Goal: Task Accomplishment & Management: Complete application form

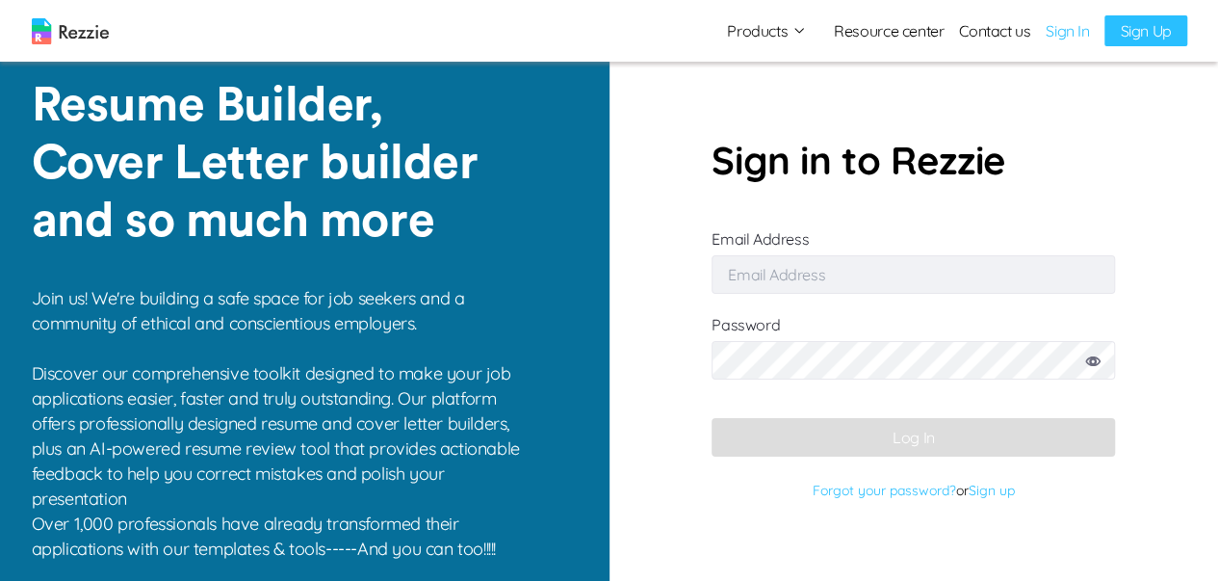
click at [794, 261] on input "Email Address" at bounding box center [914, 274] width 404 height 39
type input "D"
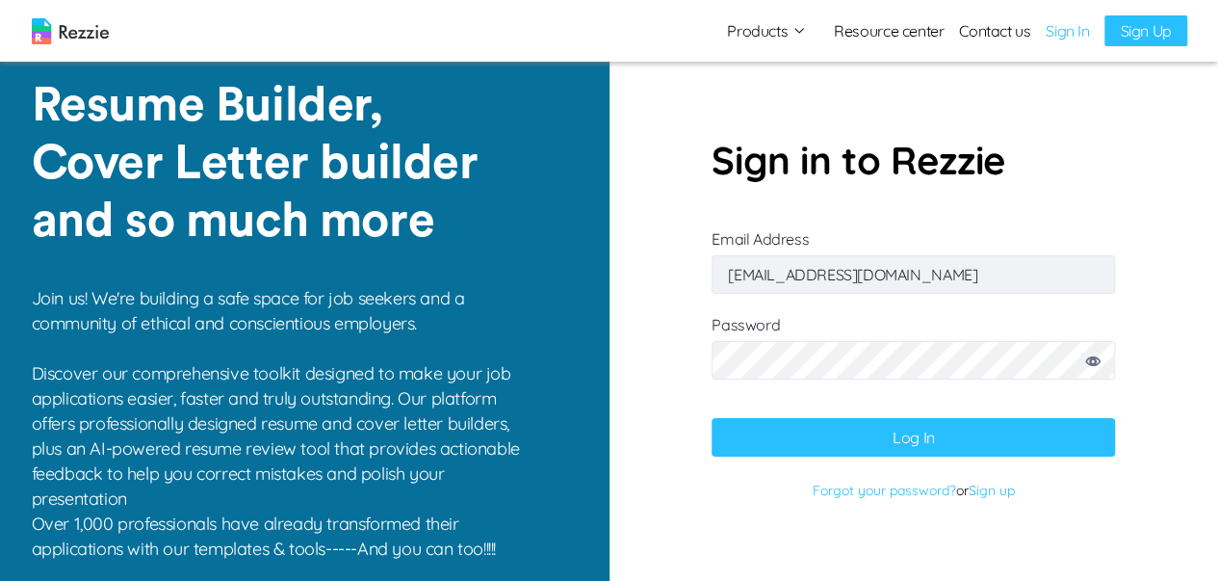
click at [1086, 361] on icon at bounding box center [1092, 361] width 15 height 10
click at [1056, 432] on button "Log In" at bounding box center [914, 437] width 404 height 39
click at [785, 274] on input "[EMAIL_ADDRESS][DOMAIN_NAME]" at bounding box center [914, 274] width 404 height 39
click at [792, 274] on input "[EMAIL_ADDRESS][DOMAIN_NAME]" at bounding box center [914, 274] width 404 height 39
click at [847, 422] on button "Log In" at bounding box center [914, 437] width 404 height 39
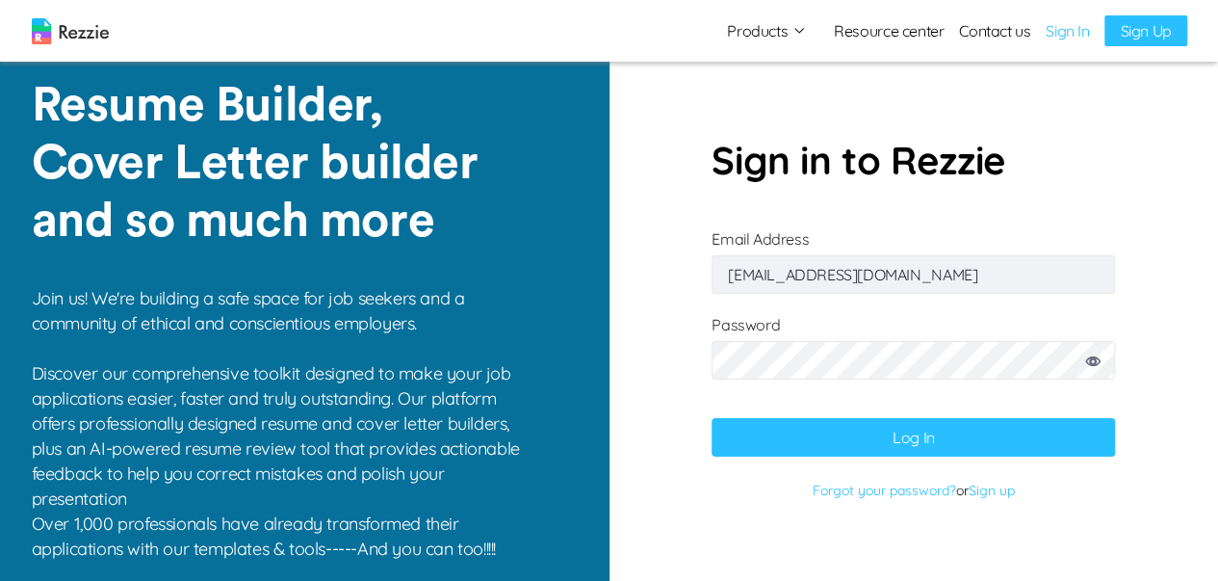
click at [813, 276] on input "[EMAIL_ADDRESS][DOMAIN_NAME]" at bounding box center [914, 274] width 404 height 39
type input "[EMAIL_ADDRESS][DOMAIN_NAME]"
click at [866, 431] on button "Log In" at bounding box center [914, 437] width 404 height 39
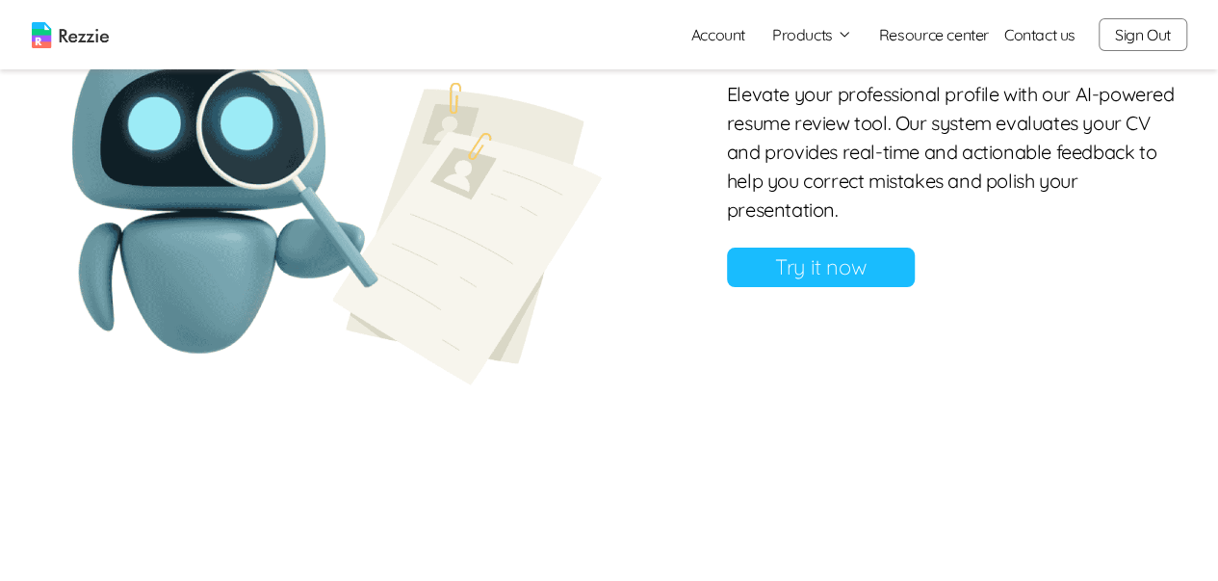
scroll to position [1598, 0]
click at [788, 288] on link "Try it now" at bounding box center [821, 267] width 188 height 39
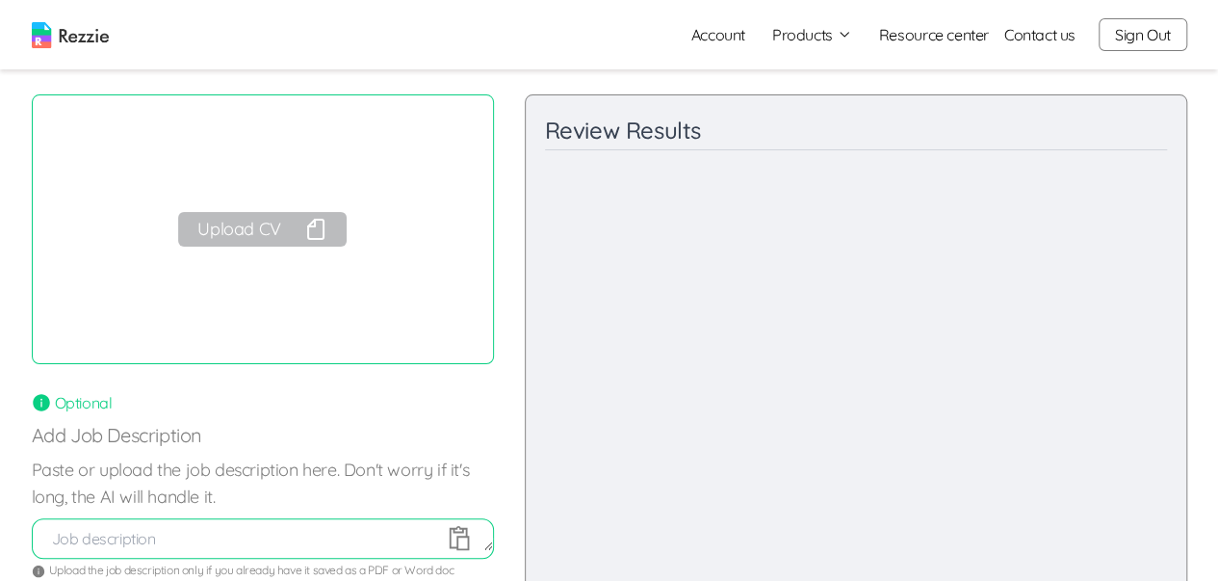
scroll to position [96, 0]
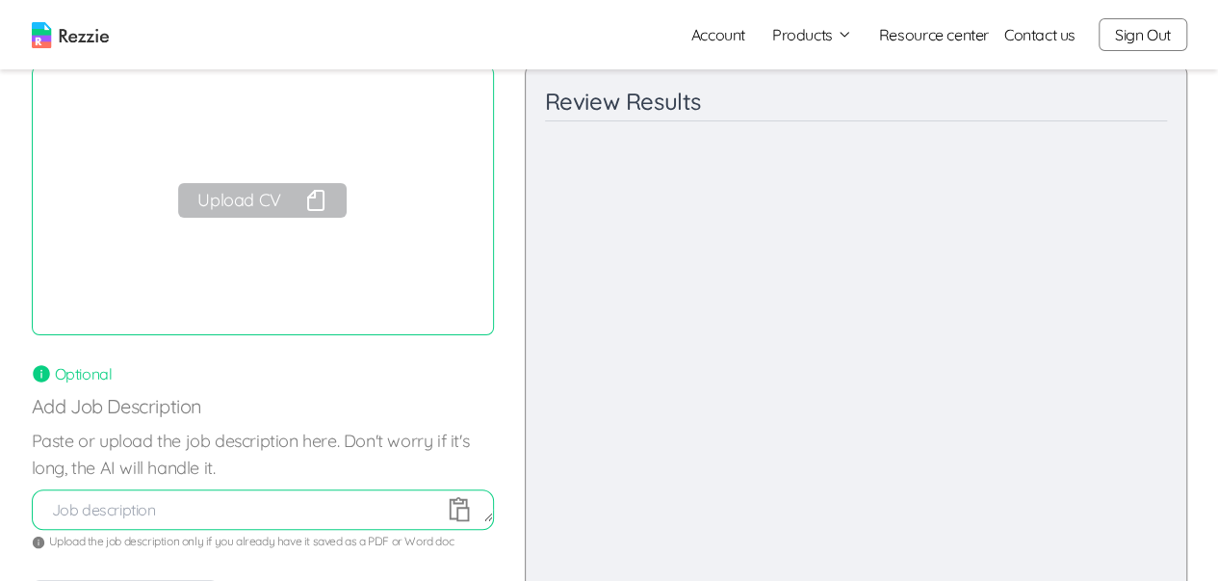
click at [286, 199] on button "Upload CV" at bounding box center [262, 200] width 168 height 35
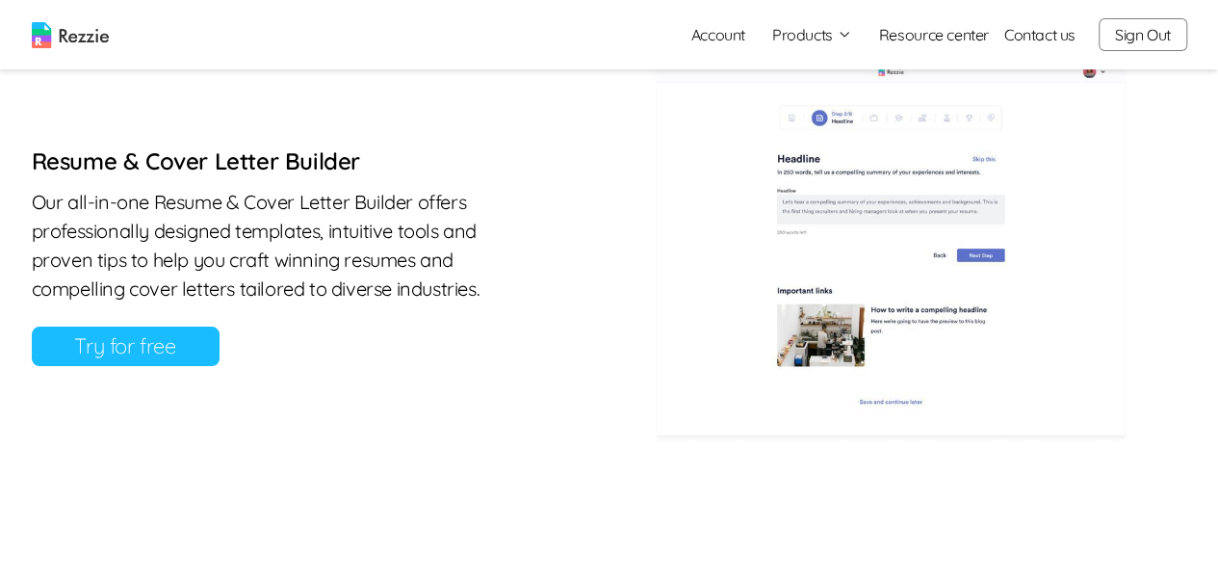
scroll to position [867, 0]
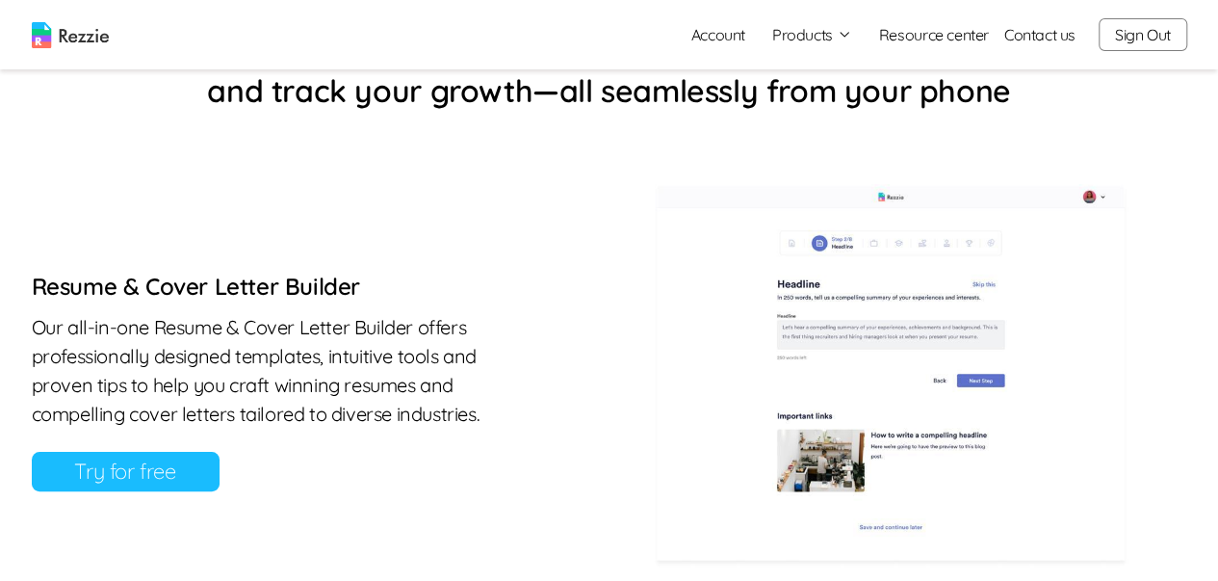
click at [104, 458] on link "Try for free" at bounding box center [126, 471] width 188 height 39
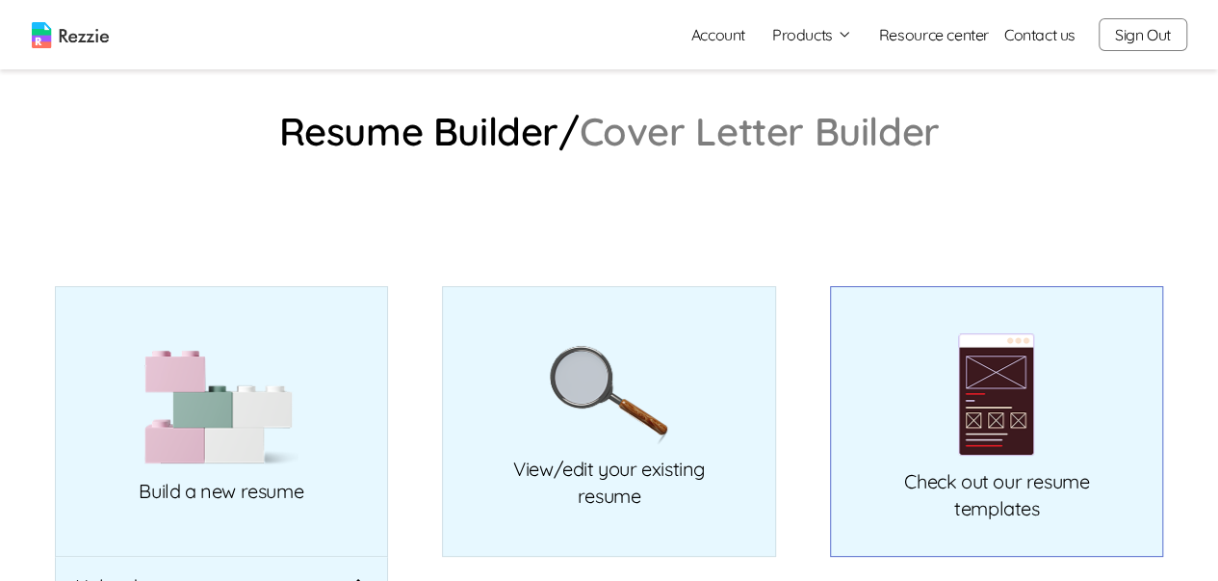
click at [979, 477] on p "Check out our resume templates" at bounding box center [996, 495] width 185 height 54
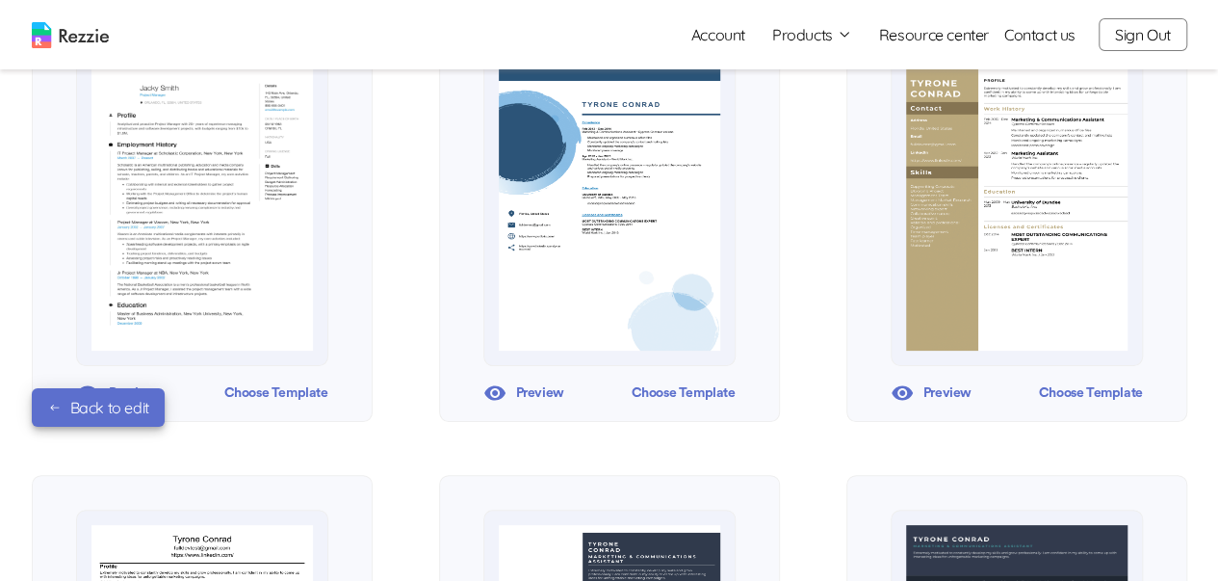
scroll to position [770, 0]
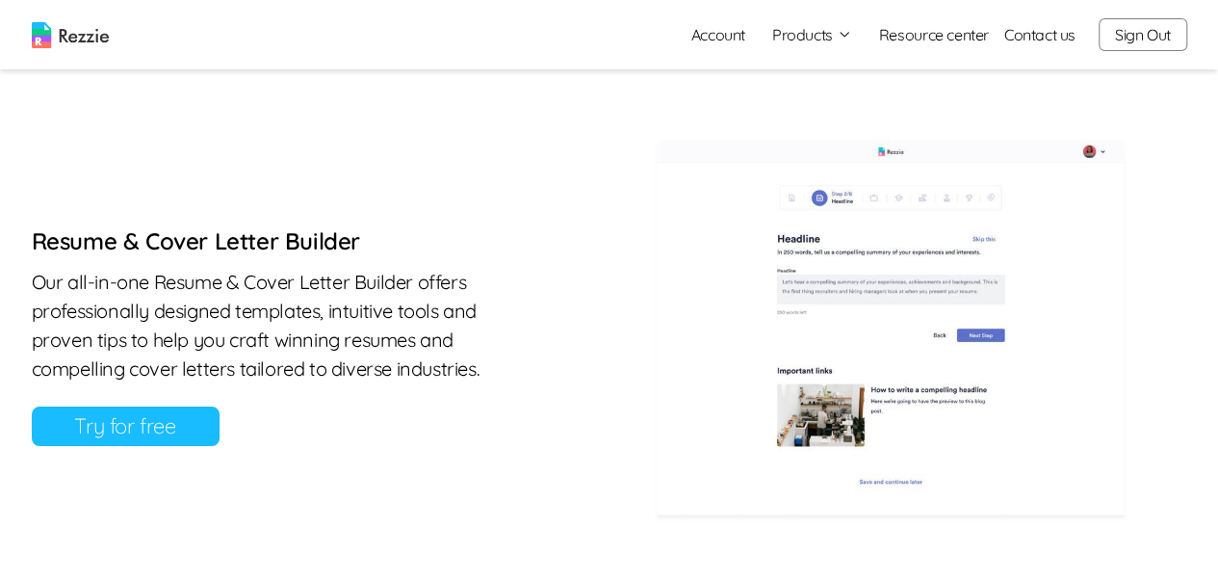
scroll to position [911, 0]
click at [175, 432] on link "Try for free" at bounding box center [126, 426] width 188 height 39
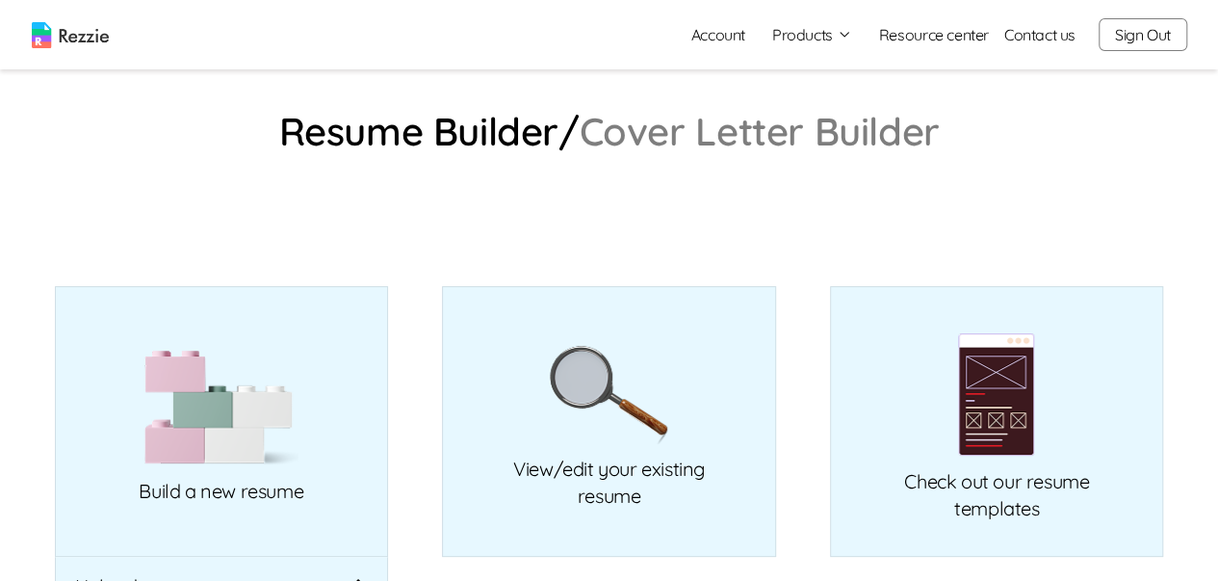
click at [676, 135] on link "Cover Letter Builder" at bounding box center [760, 131] width 360 height 31
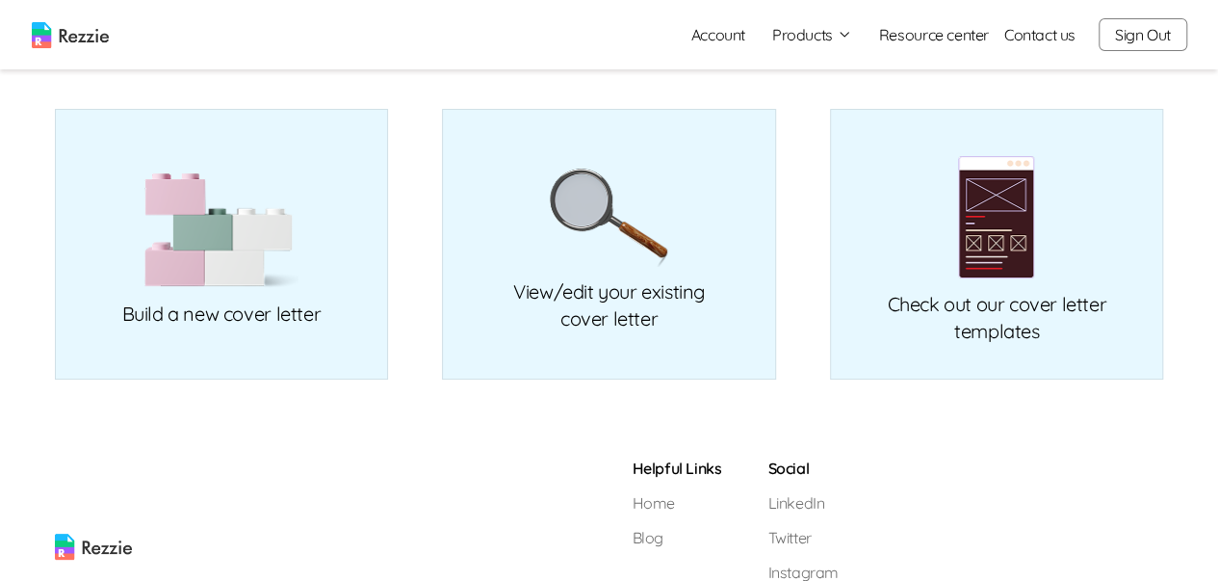
scroll to position [193, 0]
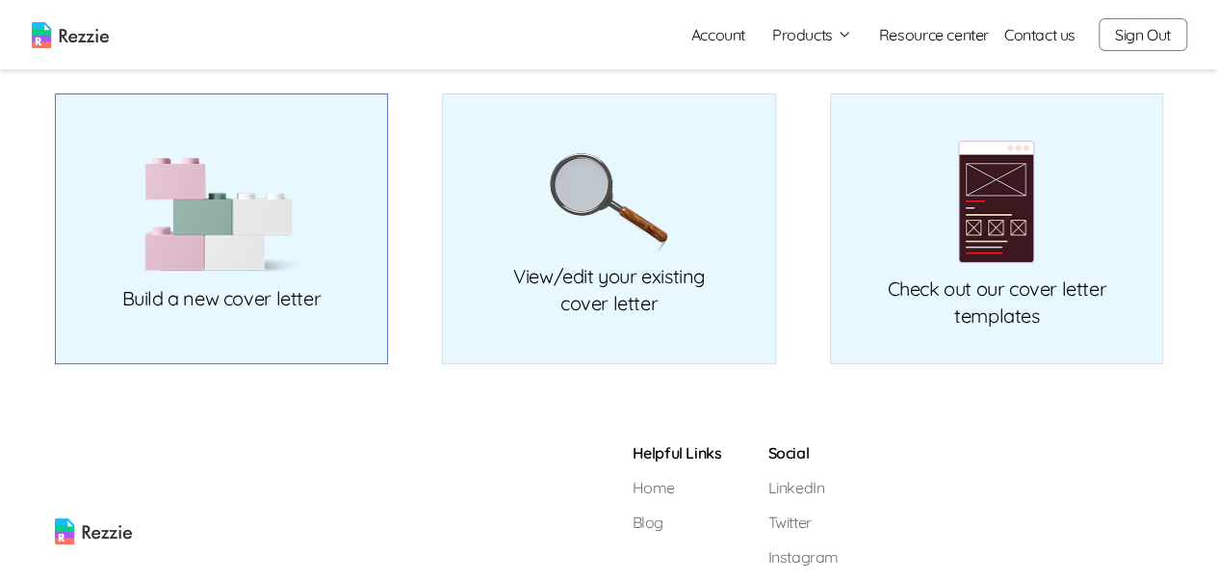
click at [312, 265] on link "Build a new cover letter" at bounding box center [222, 228] width 334 height 271
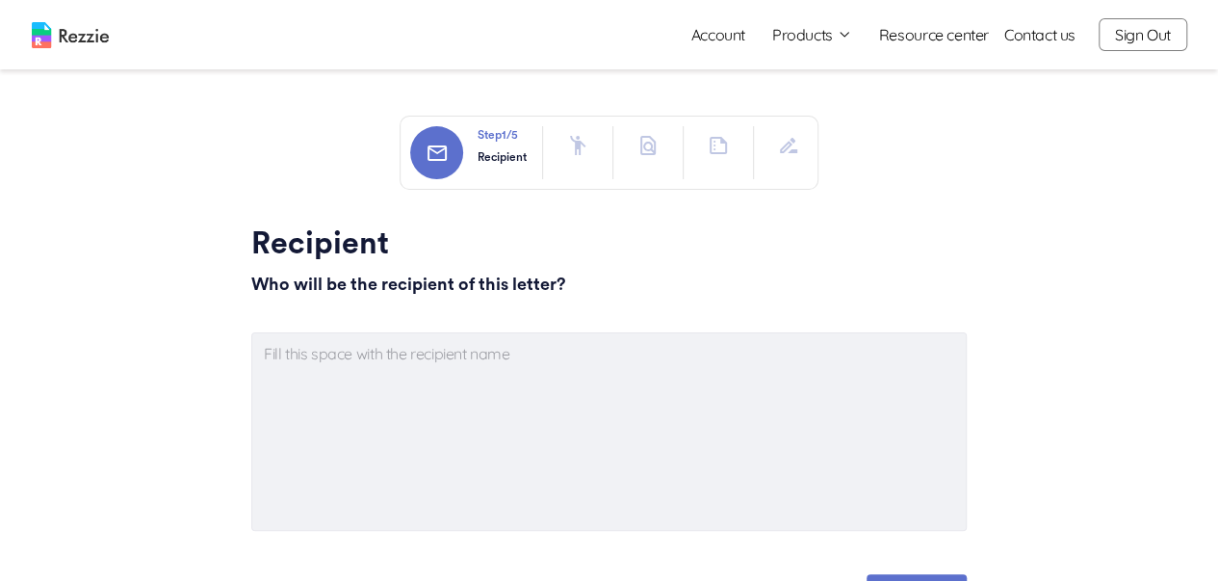
type textarea "Dear recruitment team,"
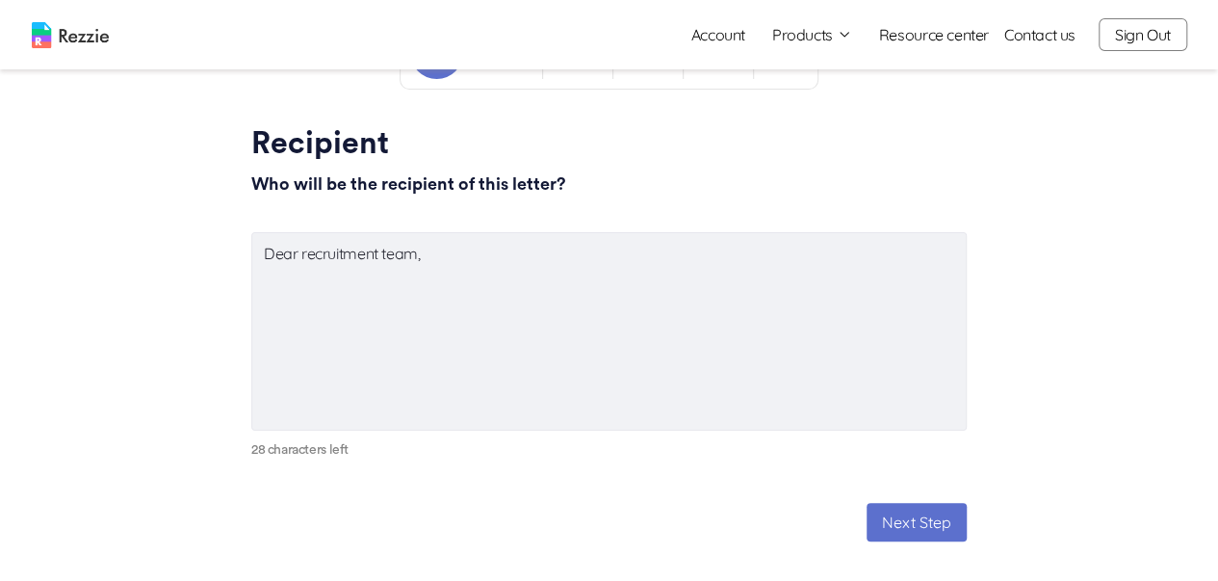
scroll to position [96, 0]
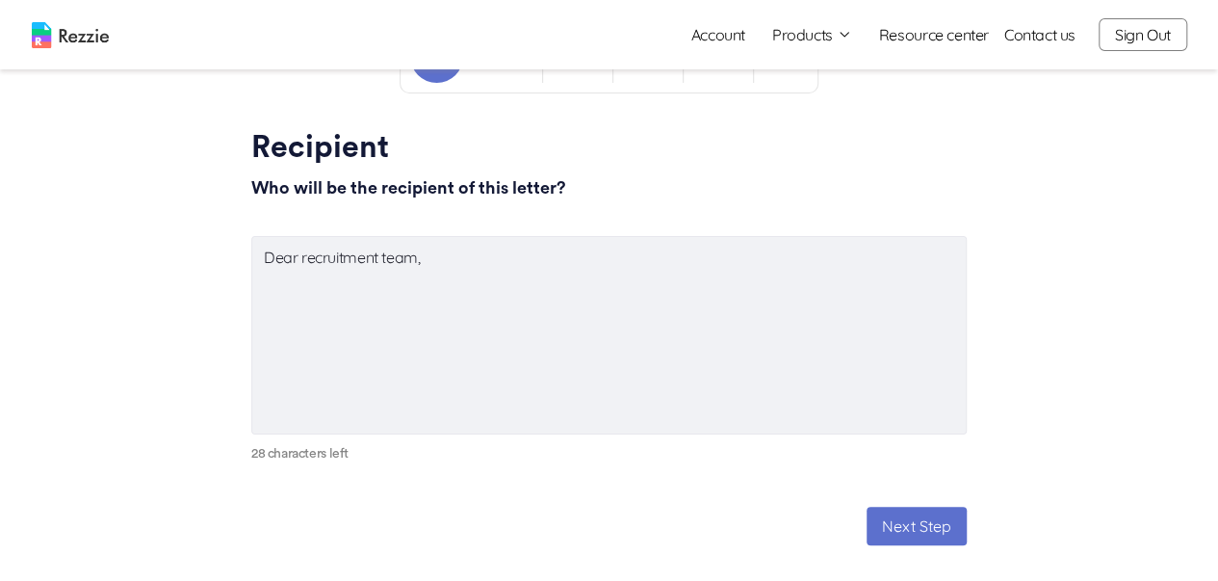
click at [432, 274] on textarea "Dear recruitment team," at bounding box center [609, 335] width 716 height 198
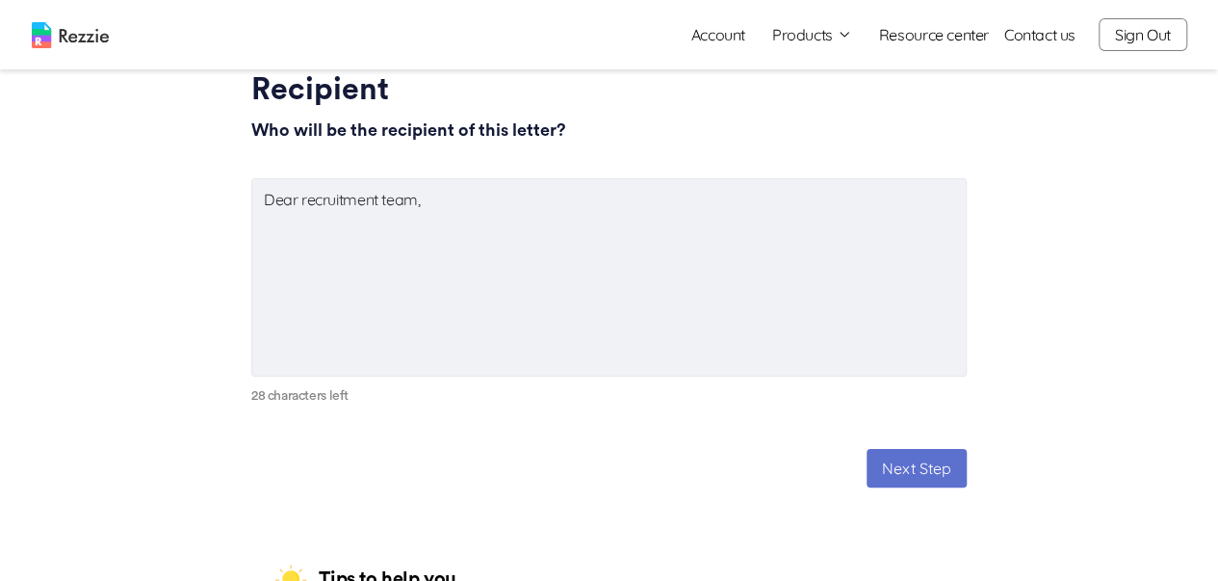
scroll to position [193, 0]
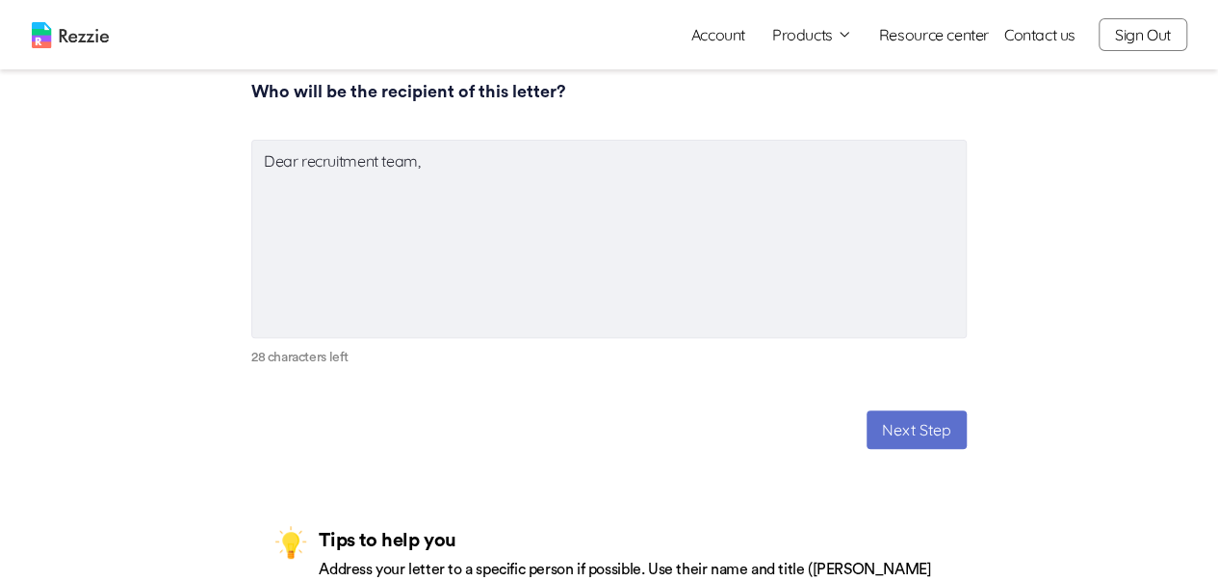
click at [941, 435] on button "Next Step" at bounding box center [917, 429] width 100 height 39
type textarea "x"
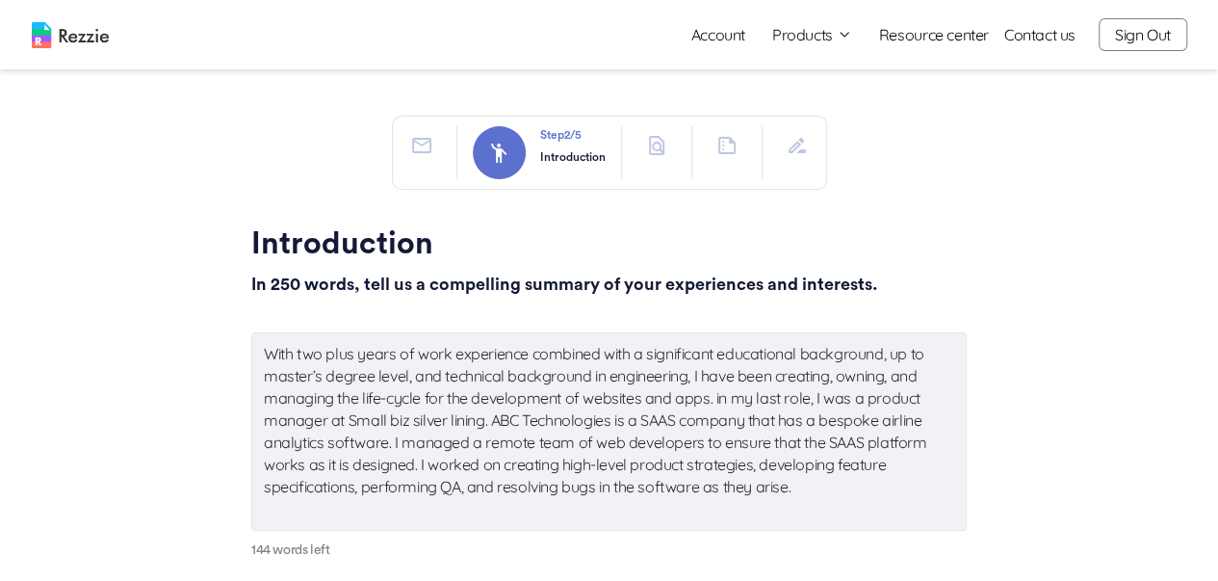
type textarea "x"
drag, startPoint x: 265, startPoint y: 362, endPoint x: 798, endPoint y: 501, distance: 551.3
click at [798, 501] on textarea "With two plus years of work experience combined with a significant educational …" at bounding box center [609, 431] width 716 height 198
type textarea "x"
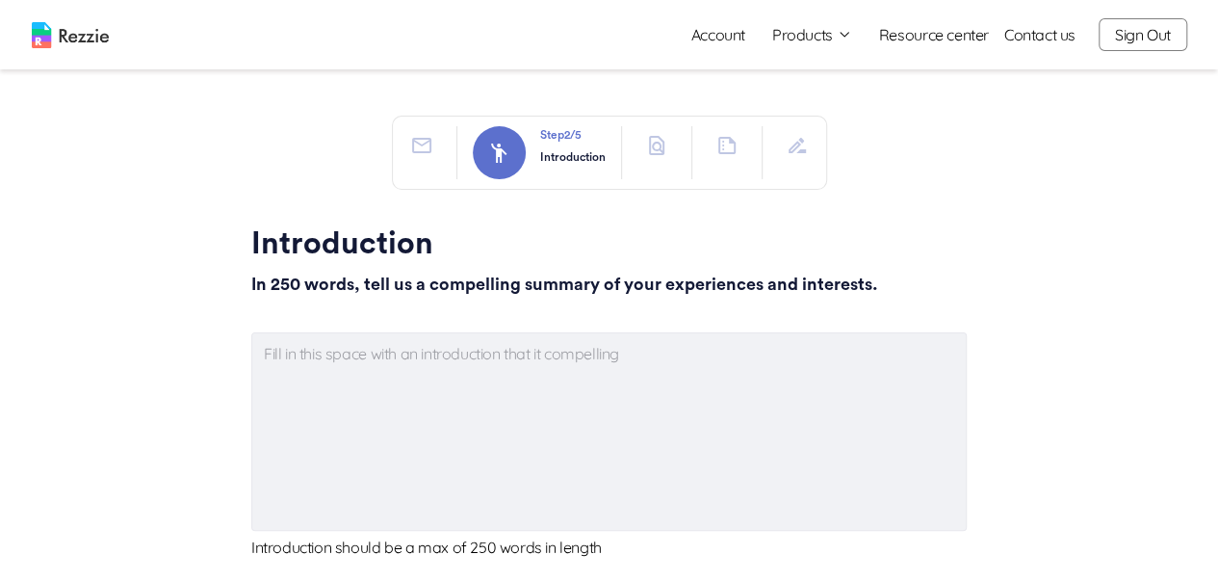
type textarea "x"
click at [284, 379] on textarea at bounding box center [609, 431] width 716 height 198
paste textarea "My internship experience at Wema Bank Plc gave me hands-on exposure to financia…"
type textarea "My internship experience at Wema Bank Plc gave me hands-on exposure to financia…"
type textarea "x"
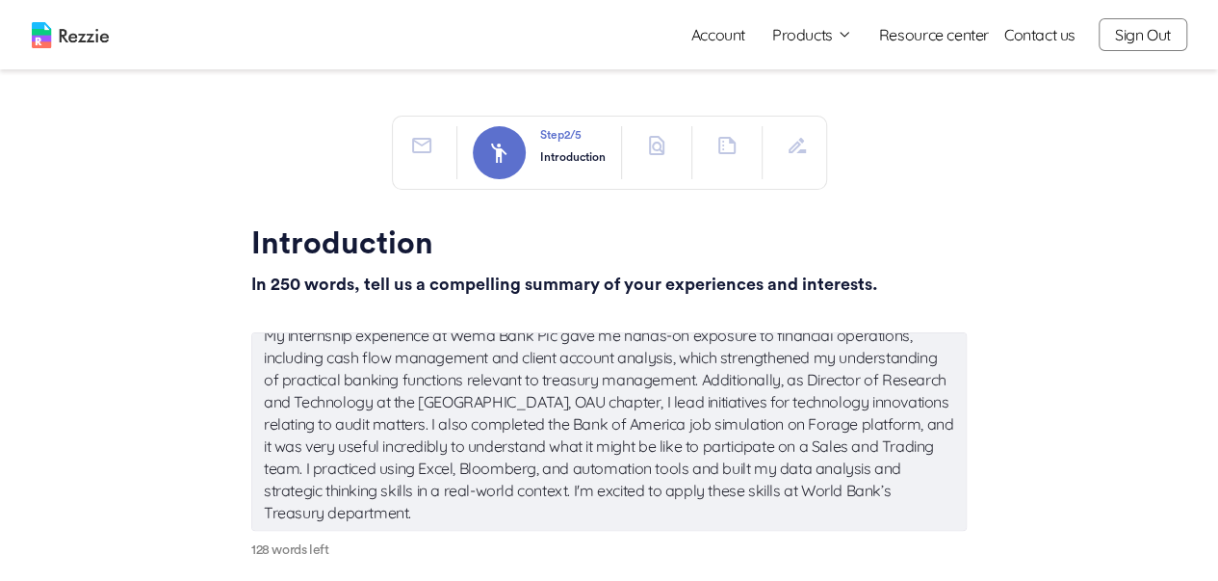
scroll to position [21, 0]
click at [620, 458] on textarea "My internship experience at Wema Bank Plc gave me hands-on exposure to financia…" at bounding box center [609, 431] width 716 height 198
type textarea "My internship experience at Wema Bank Plc gave me hands-on exposure to financia…"
type textarea "x"
type textarea "My internship experience at Wema Bank Plc gave me hands-on exposure to financia…"
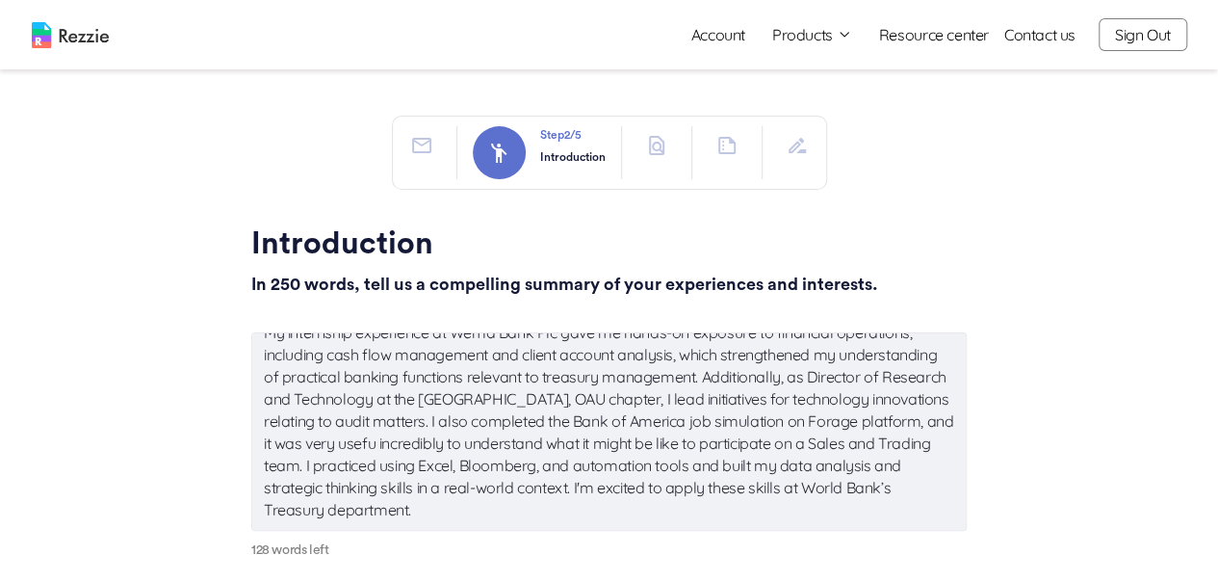
type textarea "x"
type textarea "My internship experience at Wema Bank Plc gave me hands-on exposure to financia…"
type textarea "x"
type textarea "My internship experience at Wema Bank Plc gave me hands-on exposure to financia…"
type textarea "x"
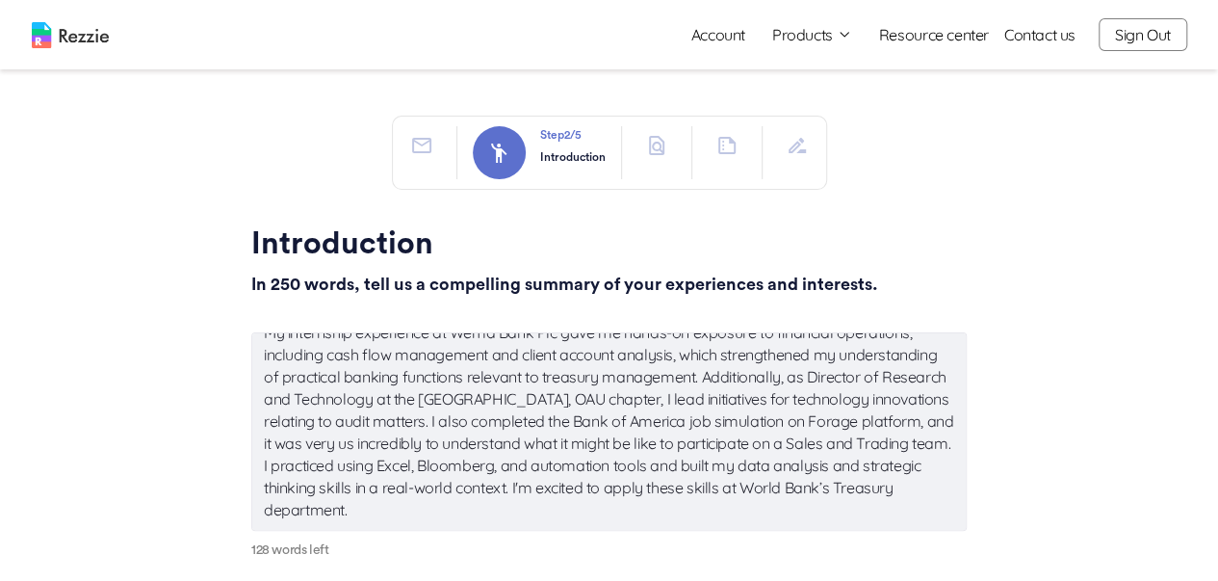
type textarea "My internship experience at Wema Bank Plc gave me hands-on exposure to financia…"
type textarea "x"
type textarea "My internship experience at Wema Bank Plc gave me hands-on exposure to financia…"
type textarea "x"
type textarea "My internship experience at Wema Bank Plc gave me hands-on exposure to financia…"
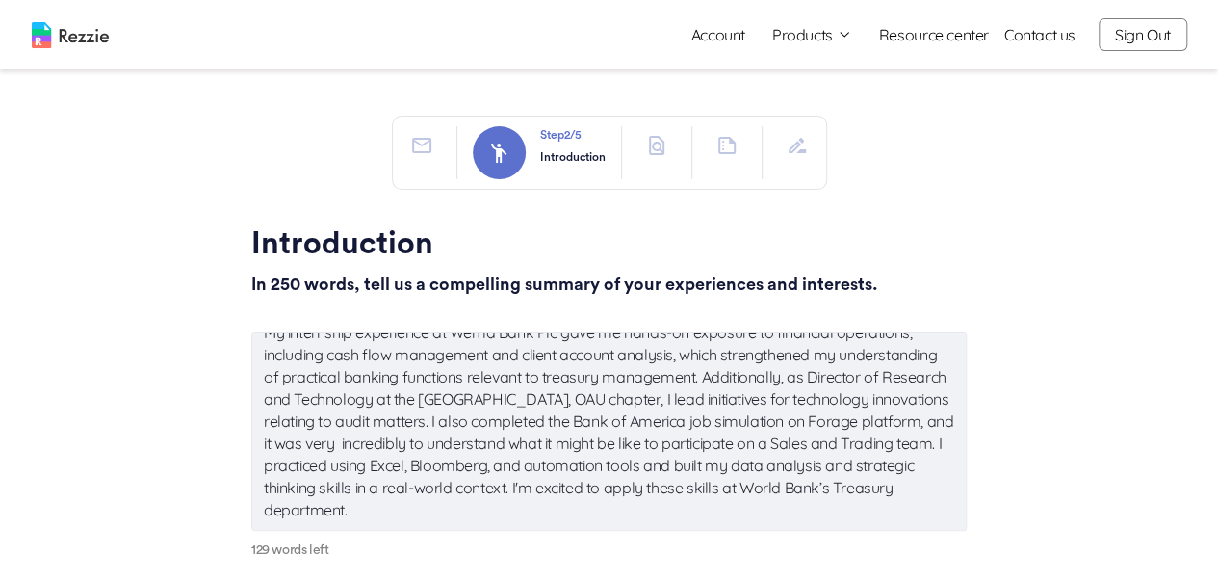
type textarea "x"
click at [644, 457] on textarea "My internship experience at Wema Bank Plc gave me hands-on exposure to financia…" at bounding box center [609, 431] width 716 height 198
type textarea "My internship experience at Wema Bank Plc gave me hands-on exposure to financia…"
type textarea "x"
type textarea "My internship experience at Wema Bank Plc gave me hands-on exposure to financia…"
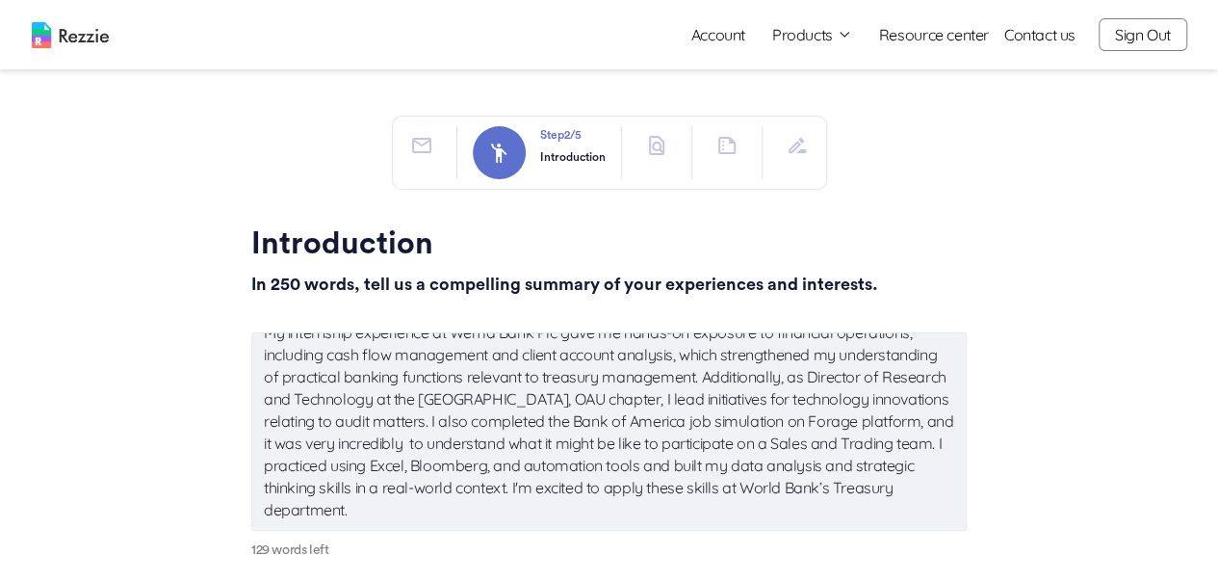
type textarea "x"
type textarea "My internship experience at Wema Bank Plc gave me hands-on exposure to financia…"
type textarea "x"
type textarea "My internship experience at Wema Bank Plc gave me hands-on exposure to financia…"
type textarea "x"
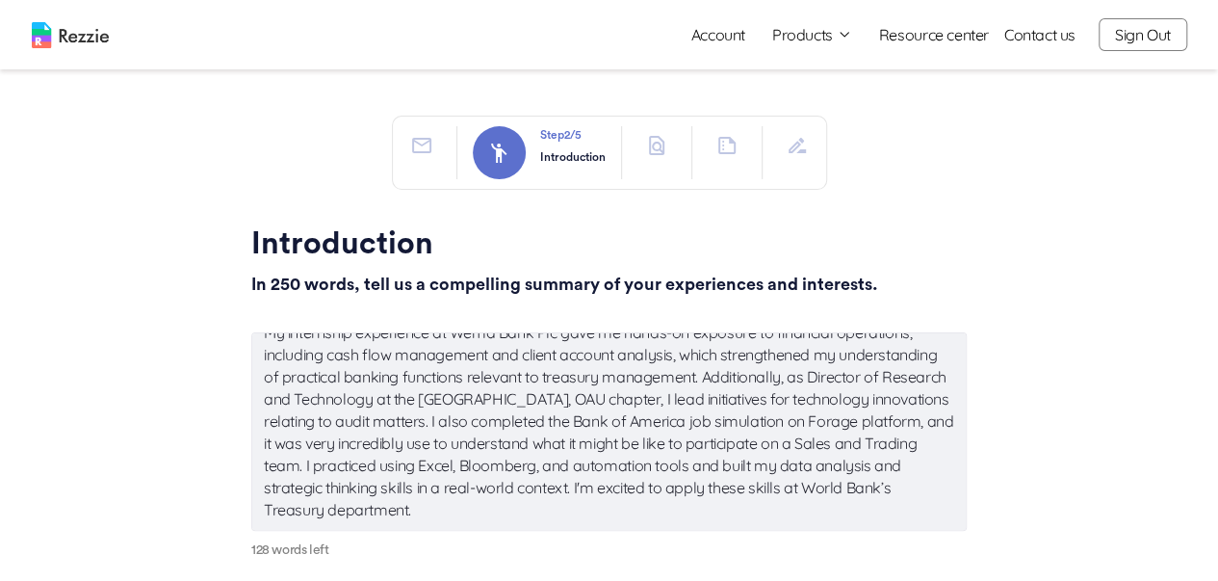
type textarea "My internship experience at Wema Bank Plc gave me hands-on exposure to financia…"
type textarea "x"
type textarea "My internship experience at Wema Bank Plc gave me hands-on exposure to financia…"
type textarea "x"
type textarea "My internship experience at Wema Bank Plc gave me hands-on exposure to financia…"
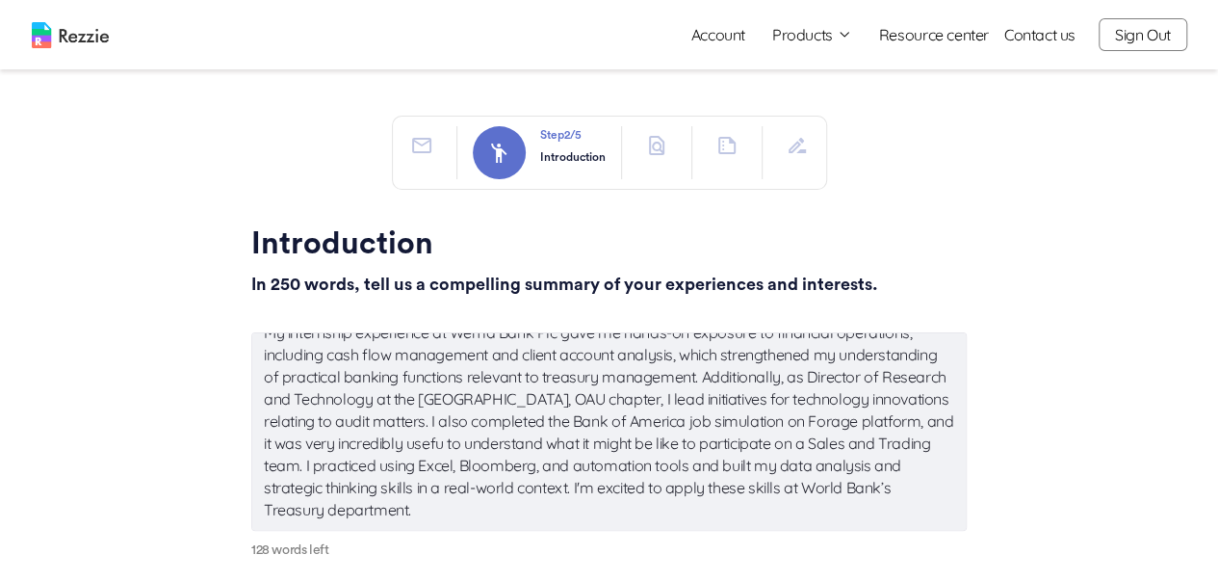
type textarea "x"
type textarea "My internship experience at Wema Bank Plc gave me hands-on exposure to financia…"
type textarea "x"
type textarea "My internship experience at Wema Bank Plc gave me hands-on exposure to financia…"
type textarea "x"
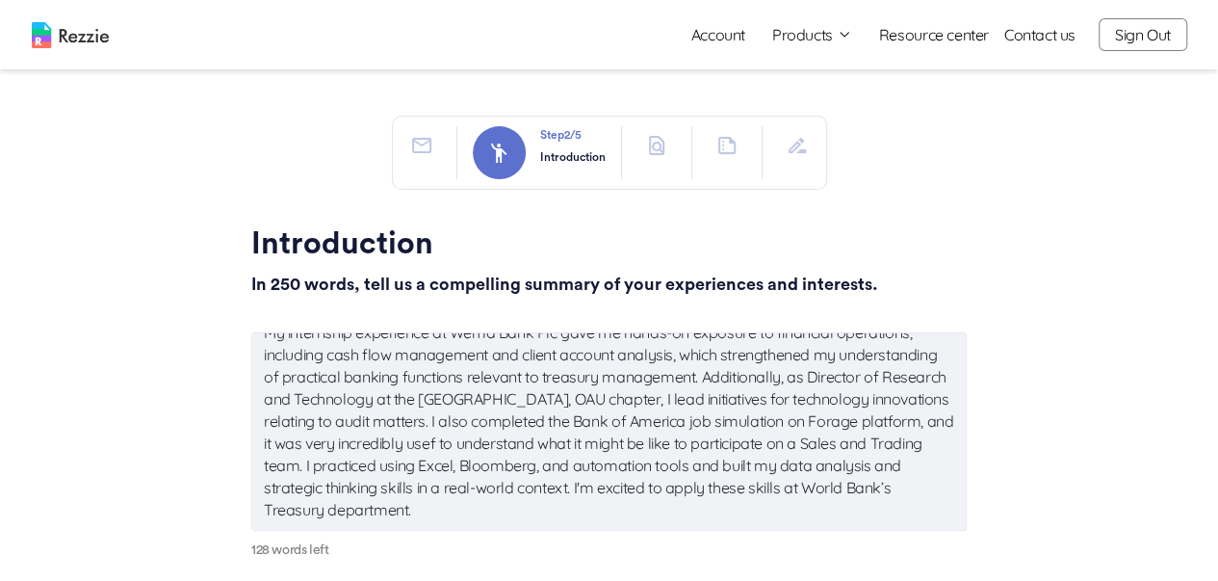
type textarea "My internship experience at Wema Bank Plc gave me hands-on exposure to financia…"
type textarea "x"
type textarea "My internship experience at Wema Bank Plc gave me hands-on exposure to financia…"
type textarea "x"
type textarea "My internship experience at Wema Bank Plc gave me hands-on exposure to financia…"
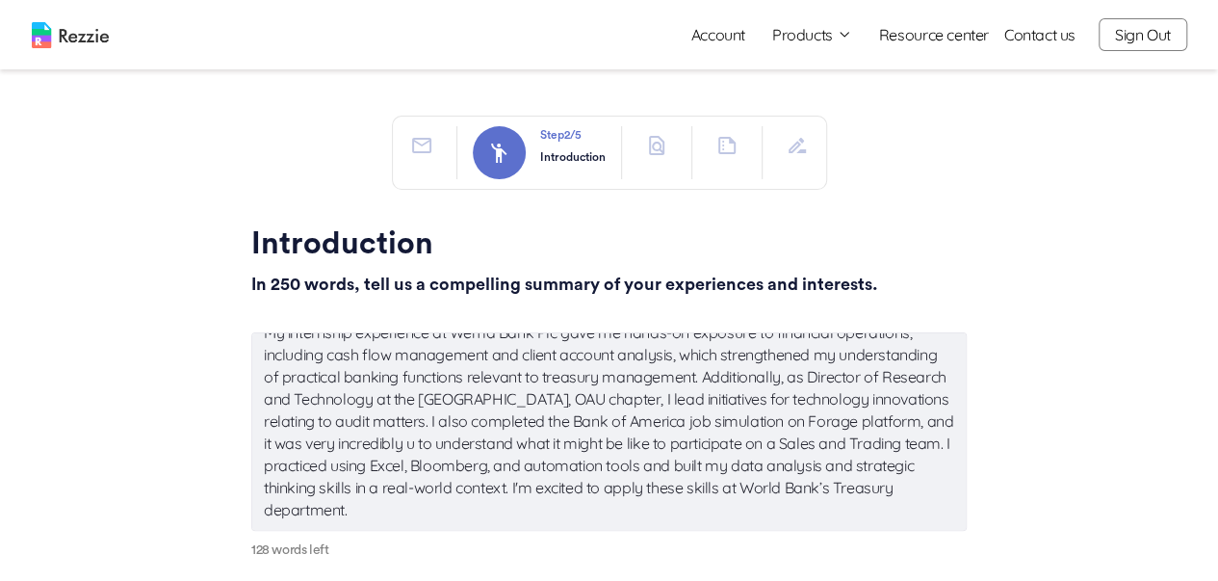
type textarea "x"
type textarea "My internship experience at Wema Bank Plc gave me hands-on exposure to financia…"
type textarea "x"
click at [579, 459] on textarea "My internship experience at Wema Bank Plc gave me hands-on exposure to financia…" at bounding box center [609, 431] width 716 height 198
type textarea "My internship experience at Wema Bank Plc gave me hands-on exposure to financia…"
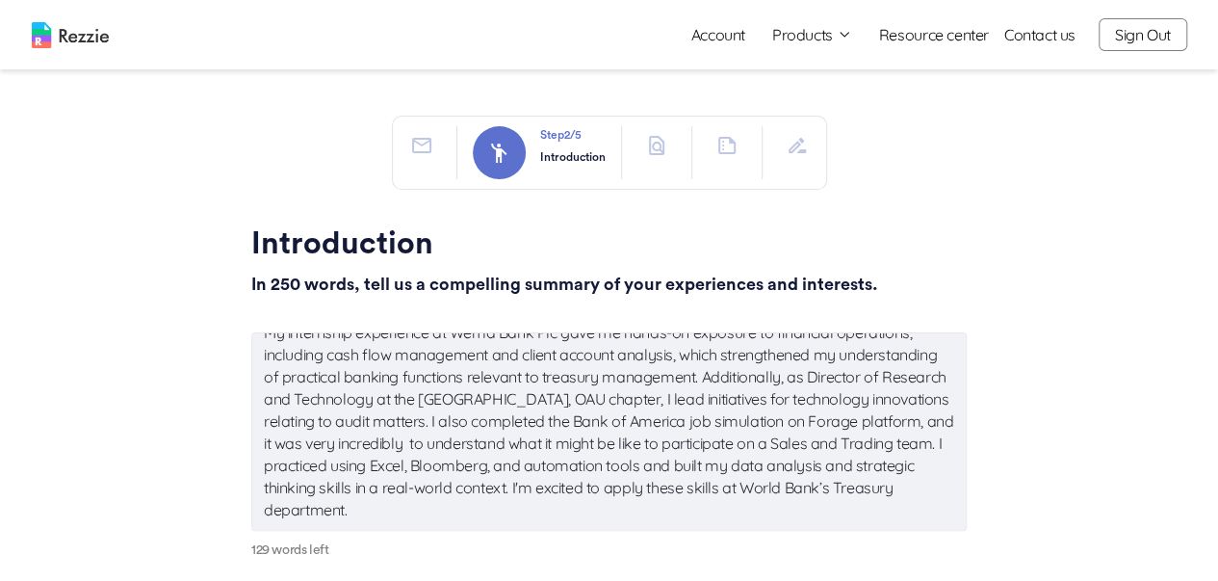
type textarea "x"
type textarea "My internship experience at Wema Bank Plc gave me hands-on exposure to financia…"
type textarea "x"
type textarea "My internship experience at Wema Bank Plc gave me hands-on exposure to financia…"
type textarea "x"
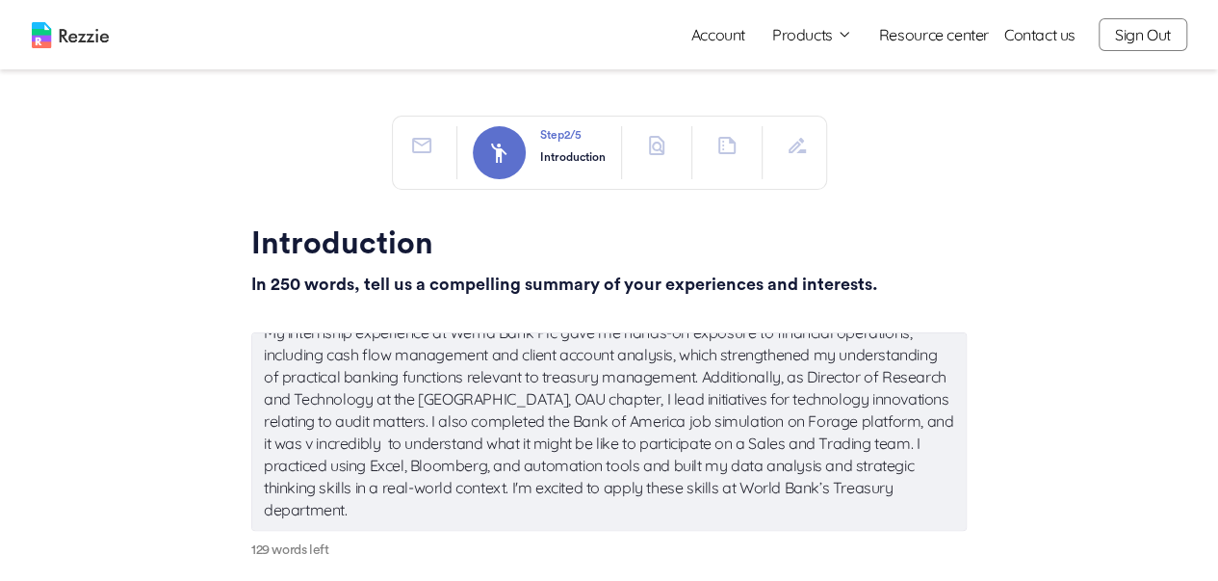
type textarea "My internship experience at Wema Bank Plc gave me hands-on exposure to financia…"
type textarea "x"
type textarea "My internship experience at Wema Bank Plc gave me hands-on exposure to financia…"
type textarea "x"
type textarea "My internship experience at Wema Bank Plc gave me hands-on exposure to financia…"
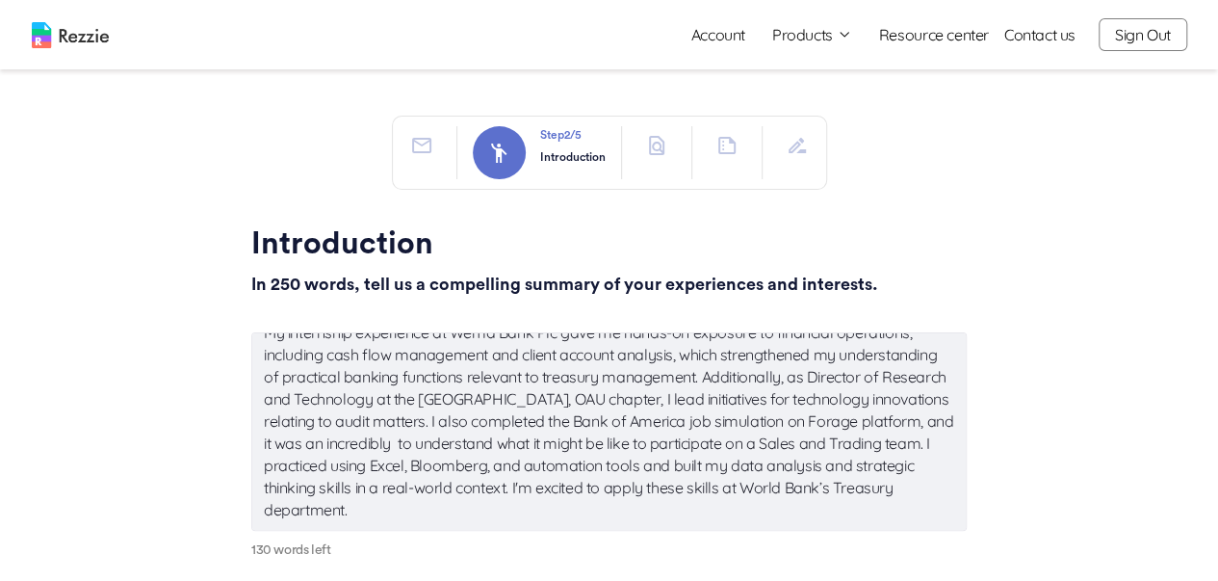
type textarea "x"
click at [639, 460] on textarea "My internship experience at Wema Bank Plc gave me hands-on exposure to financia…" at bounding box center [609, 431] width 716 height 198
type textarea "My internship experience at Wema Bank Plc gave me hands-on exposure to financia…"
type textarea "x"
type textarea "My internship experience at Wema Bank Plc gave me hands-on exposure to financia…"
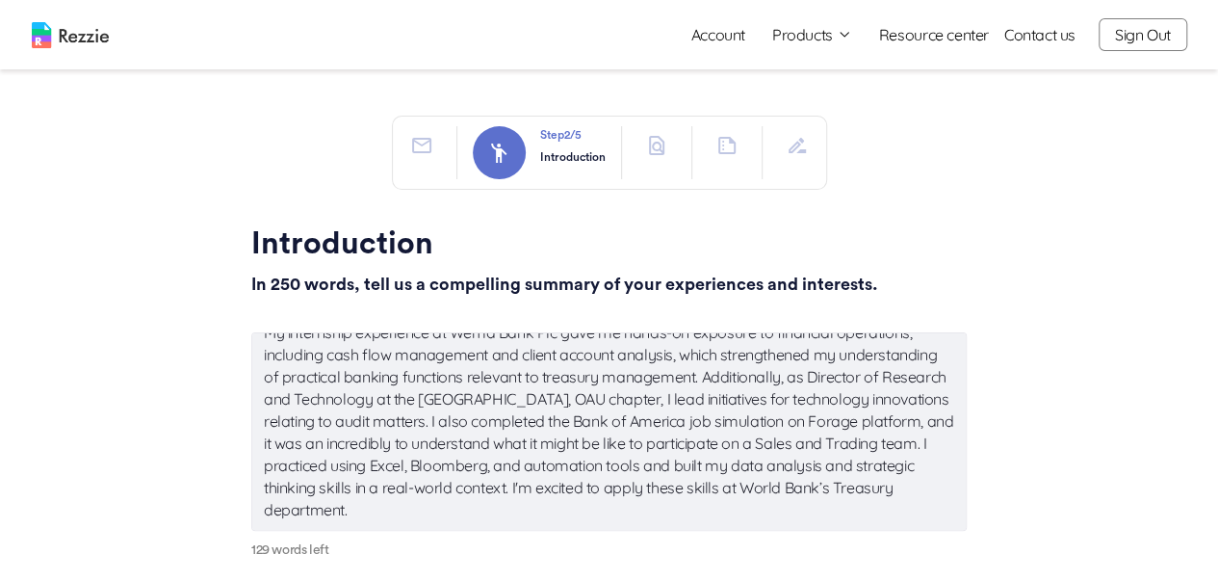
type textarea "x"
type textarea "My internship experience at Wema Bank Plc gave me hands-on exposure to financia…"
type textarea "x"
type textarea "My internship experience at Wema Bank Plc gave me hands-on exposure to financia…"
type textarea "x"
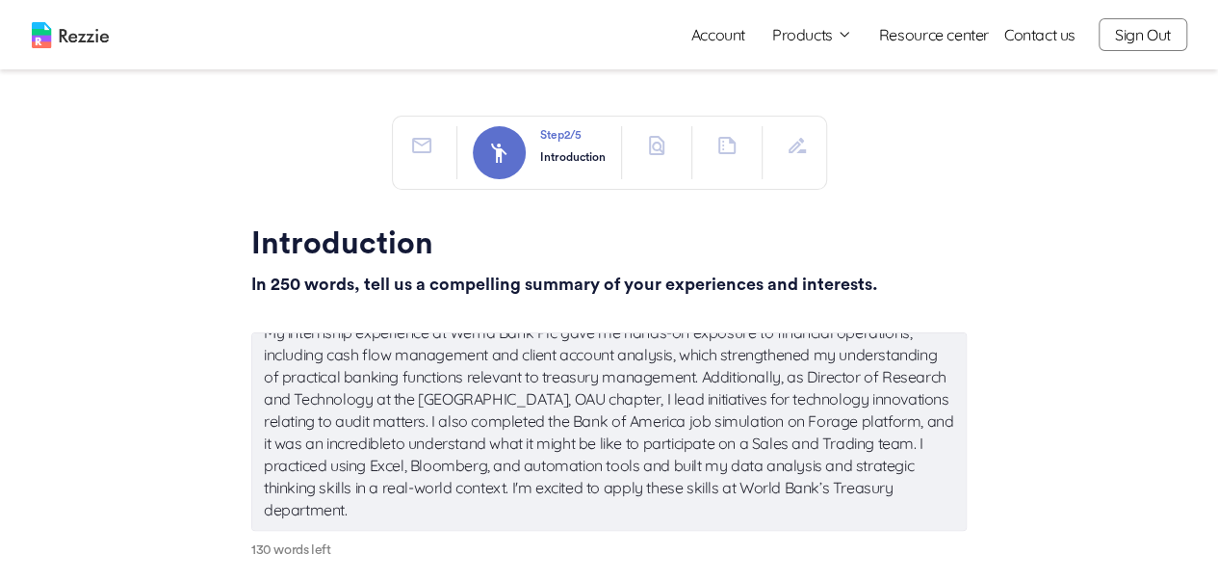
type textarea "My internship experience at Wema Bank Plc gave me hands-on exposure to financia…"
type textarea "x"
type textarea "My internship experience at Wema Bank Plc gave me hands-on exposure to financia…"
type textarea "x"
type textarea "My internship experience at Wema Bank Plc gave me hands-on exposure to financia…"
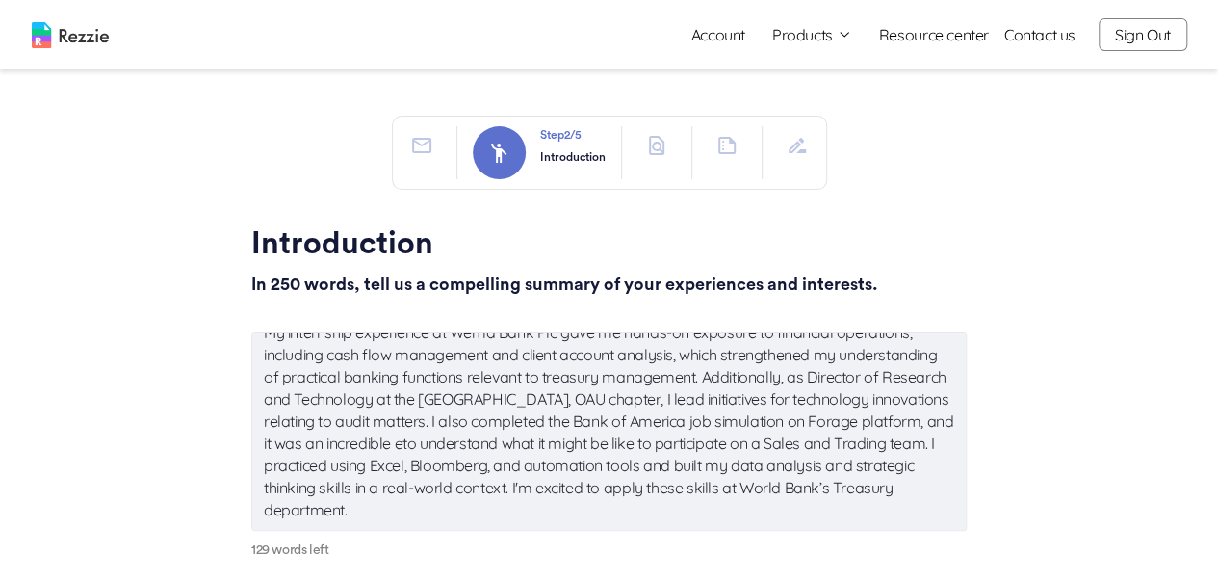
type textarea "x"
type textarea "My internship experience at Wema Bank Plc gave me hands-on exposure to financia…"
type textarea "x"
type textarea "My internship experience at Wema Bank Plc gave me hands-on exposure to financia…"
type textarea "x"
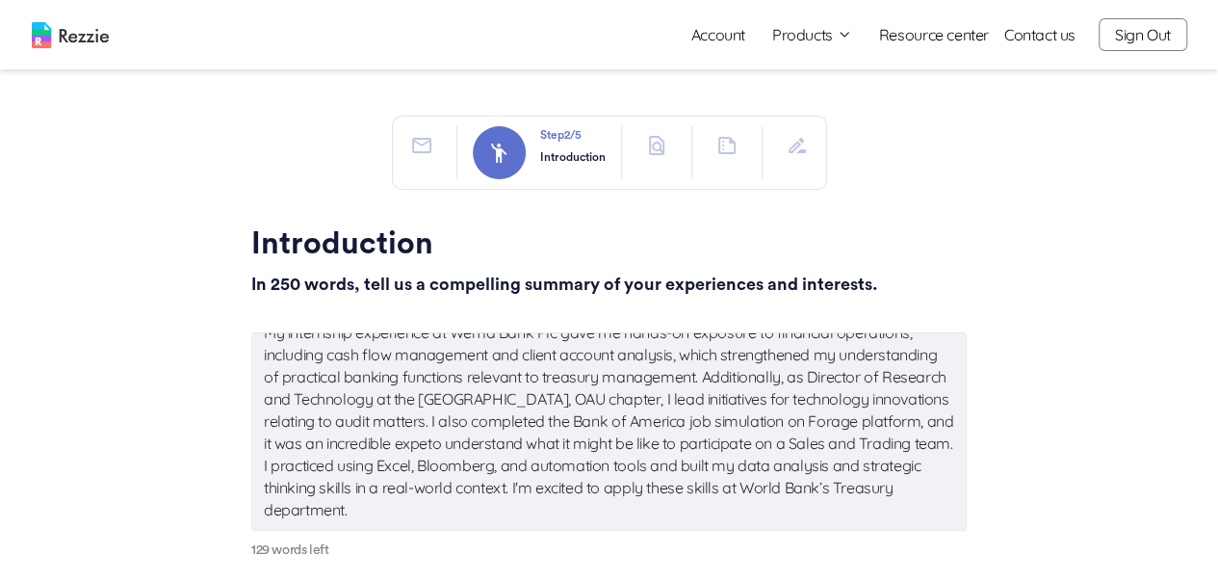
type textarea "My internship experience at Wema Bank Plc gave me hands-on exposure to financia…"
type textarea "x"
type textarea "My internship experience at Wema Bank Plc gave me hands-on exposure to financia…"
type textarea "x"
type textarea "My internship experience at Wema Bank Plc gave me hands-on exposure to financia…"
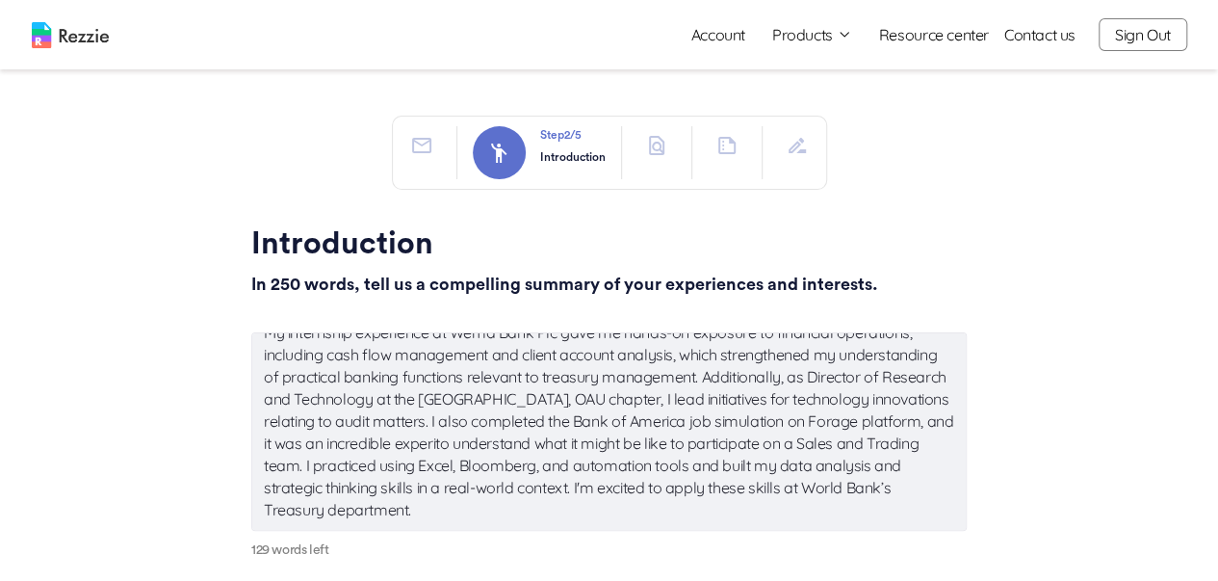
type textarea "x"
type textarea "My internship experience at Wema Bank Plc gave me hands-on exposure to financia…"
type textarea "x"
type textarea "My internship experience at Wema Bank Plc gave me hands-on exposure to financia…"
type textarea "x"
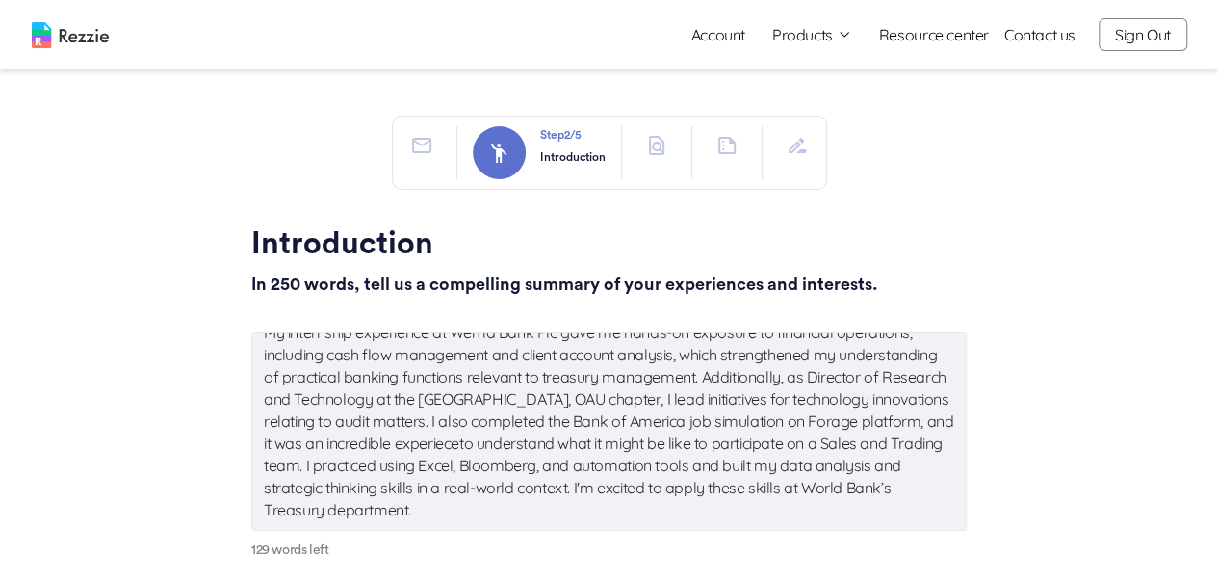
type textarea "My internship experience at Wema Bank Plc gave me hands-on exposure to financia…"
type textarea "x"
type textarea "My internship experience at Wema Bank Plc gave me hands-on exposure to financia…"
type textarea "x"
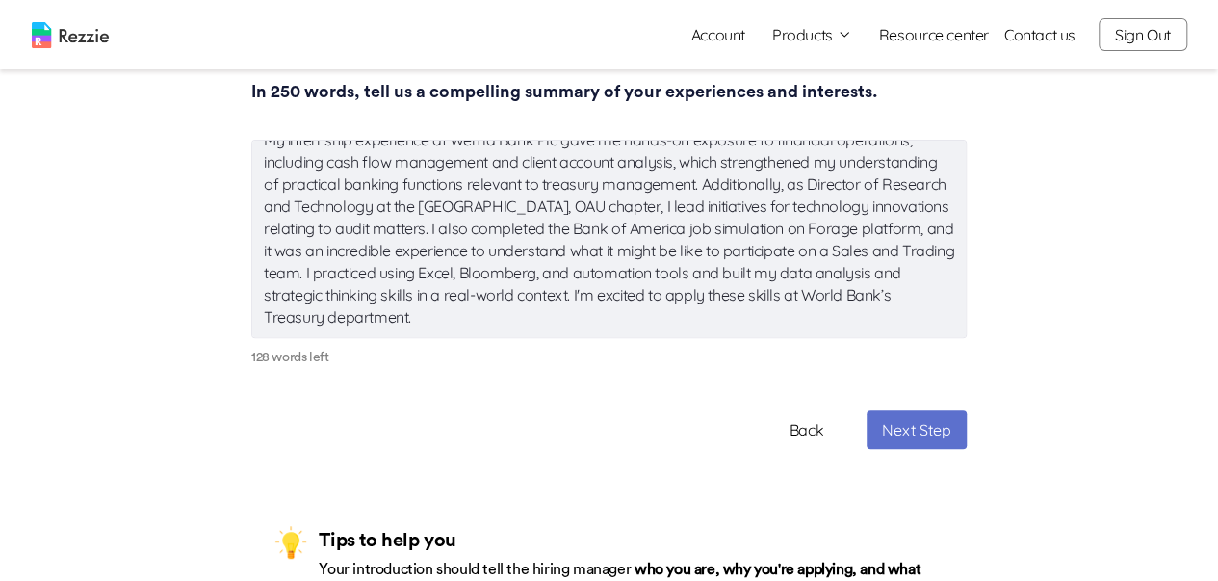
scroll to position [22, 0]
drag, startPoint x: 672, startPoint y: 340, endPoint x: 259, endPoint y: 363, distance: 413.8
click at [259, 363] on div "My internship experience at Wema Bank Plc gave me hands-on exposure to financia…" at bounding box center [609, 254] width 716 height 236
type textarea "My internship experience at Wema Bank Plc gave me hands-on exposure to financia…"
type textarea "x"
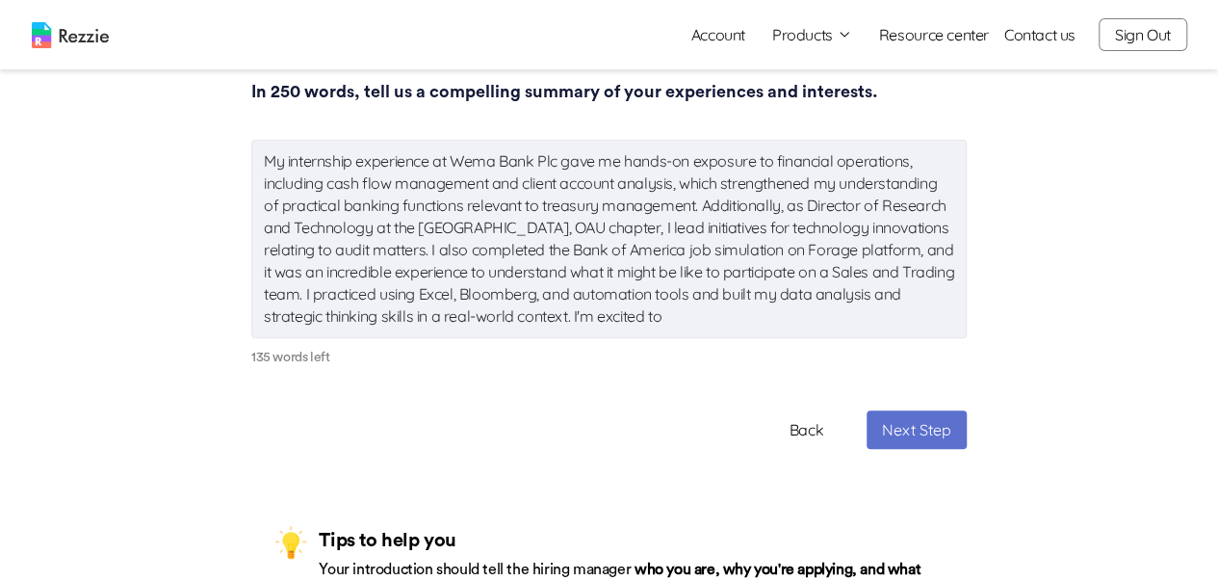
scroll to position [0, 0]
type textarea "My internship experience at Wema Bank Plc gave me hands-on exposure to financia…"
type textarea "x"
type textarea "My internship experience at Wema Bank Plc gave me hands-on exposure to financia…"
type textarea "x"
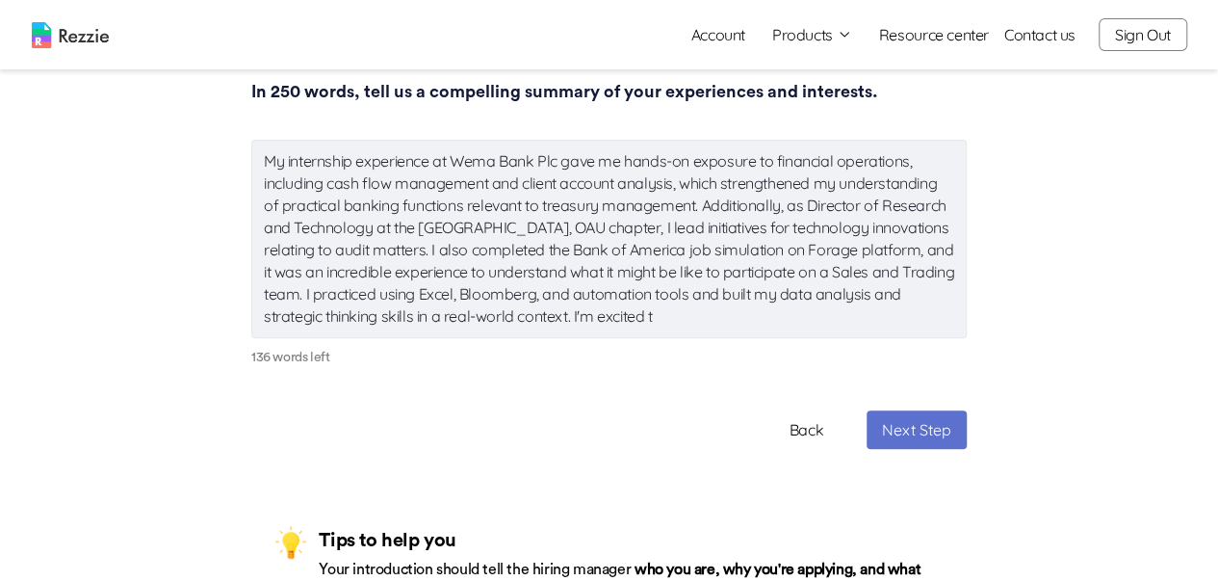
type textarea "My internship experience at Wema Bank Plc gave me hands-on exposure to financia…"
type textarea "x"
type textarea "My internship experience at Wema Bank Plc gave me hands-on exposure to financia…"
type textarea "x"
type textarea "My internship experience at Wema Bank Plc gave me hands-on exposure to financia…"
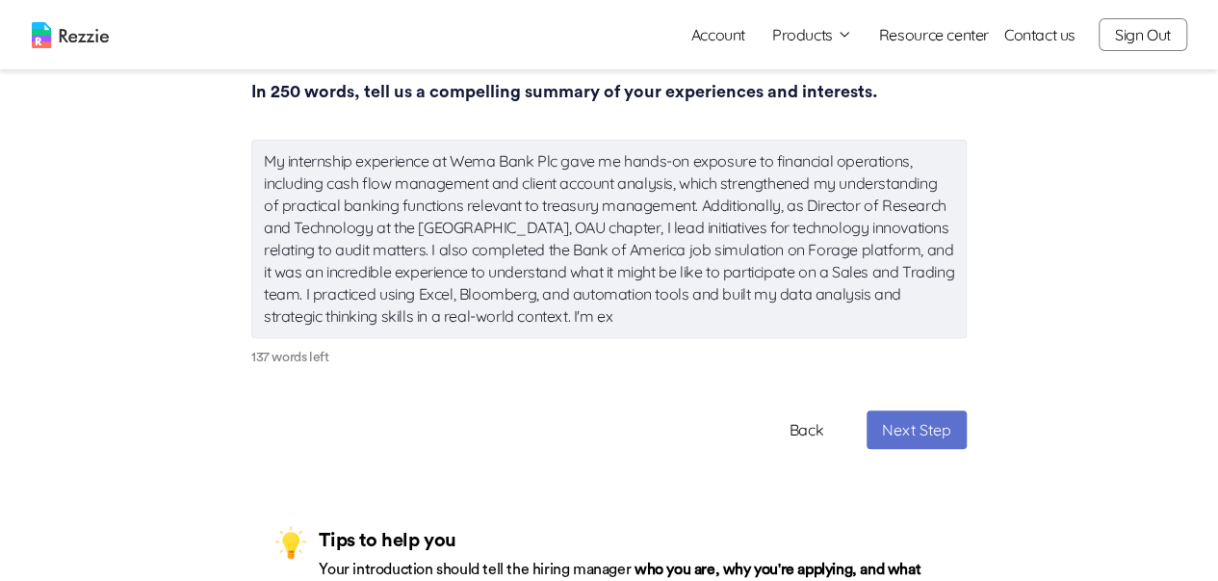
type textarea "x"
type textarea "My internship experience at Wema Bank Plc gave me hands-on exposure to financia…"
type textarea "x"
type textarea "My internship experience at Wema Bank Plc gave me hands-on exposure to financia…"
type textarea "x"
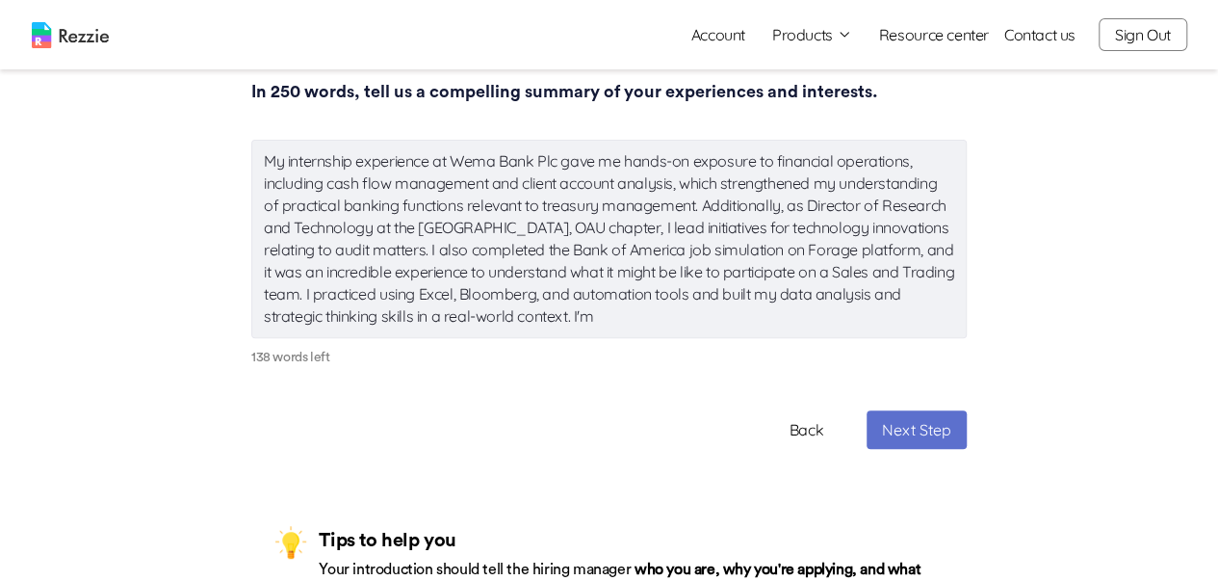
type textarea "My internship experience at Wema Bank Plc gave me hands-on exposure to financia…"
type textarea "x"
type textarea "My internship experience at Wema Bank Plc gave me hands-on exposure to financia…"
type textarea "x"
type textarea "My internship experience at Wema Bank Plc gave me hands-on exposure to financia…"
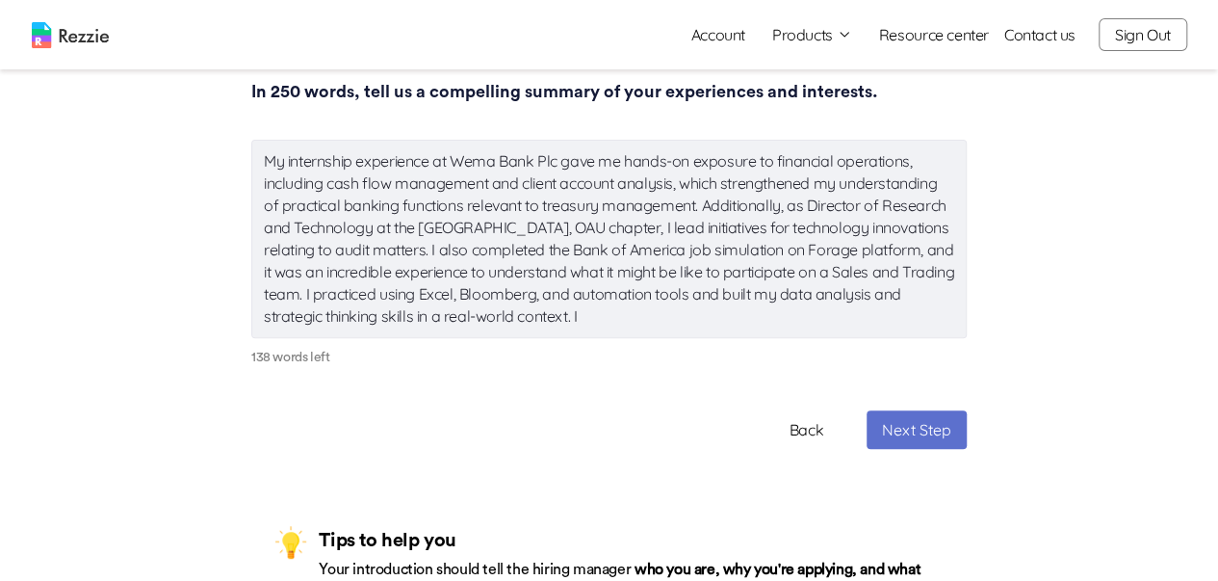
type textarea "x"
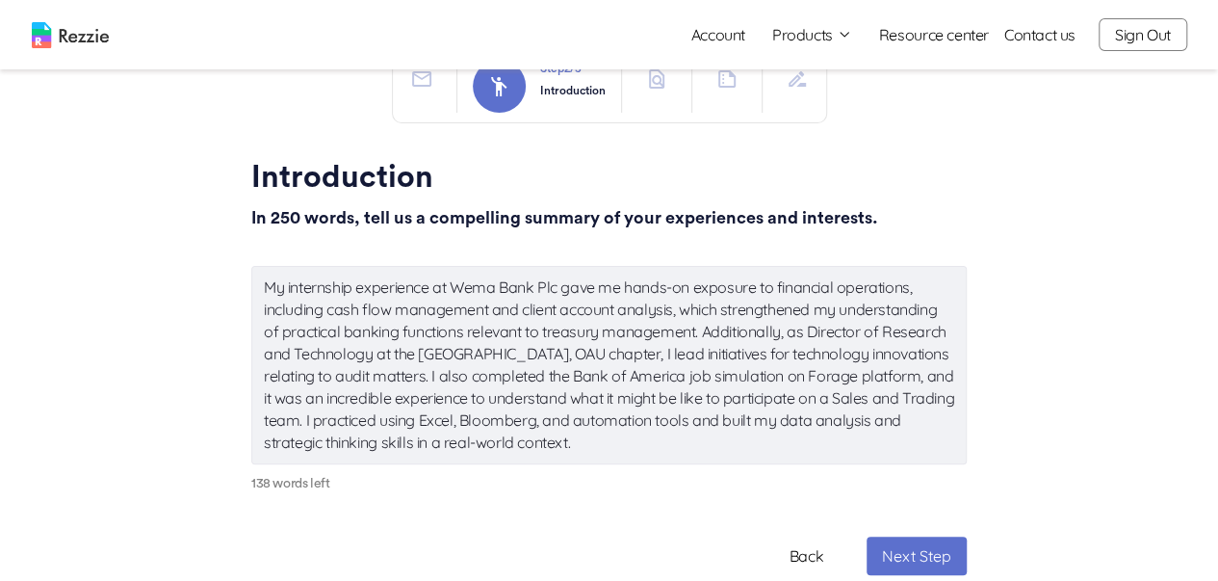
scroll to position [96, 0]
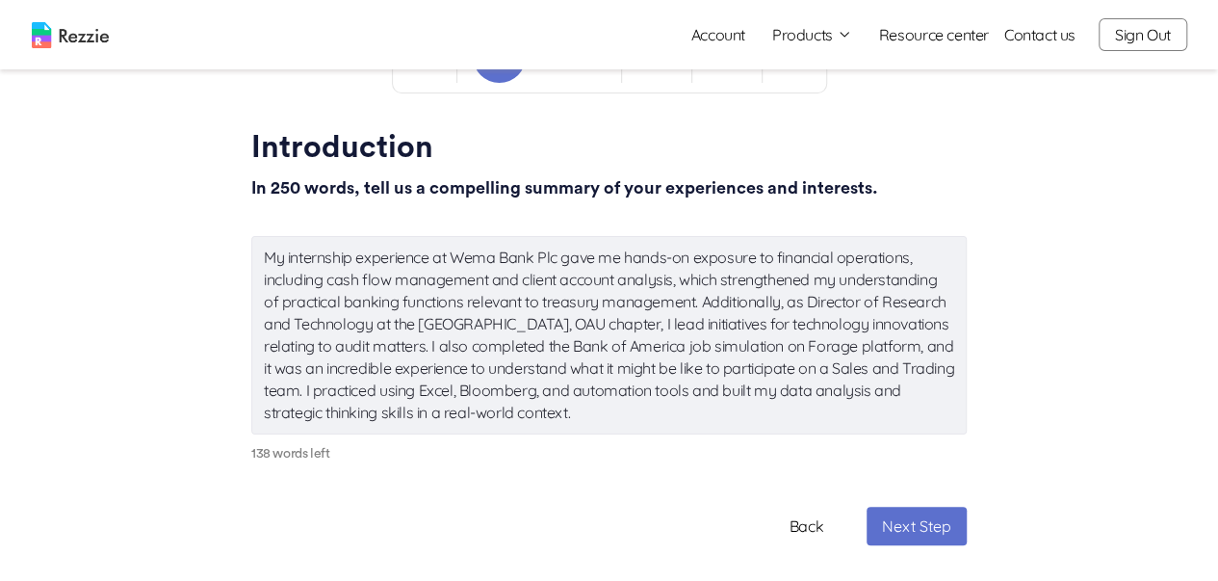
type textarea "My internship experience at Wema Bank Plc gave me hands-on exposure to financia…"
click at [916, 535] on button "Next Step" at bounding box center [917, 526] width 100 height 39
type textarea "x"
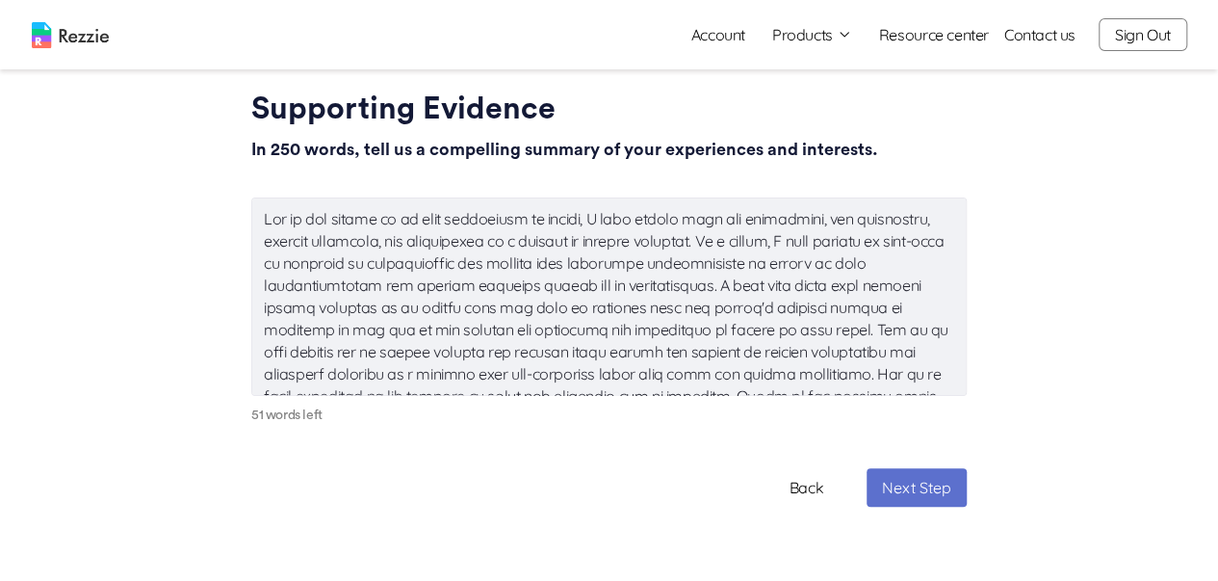
scroll to position [96, 0]
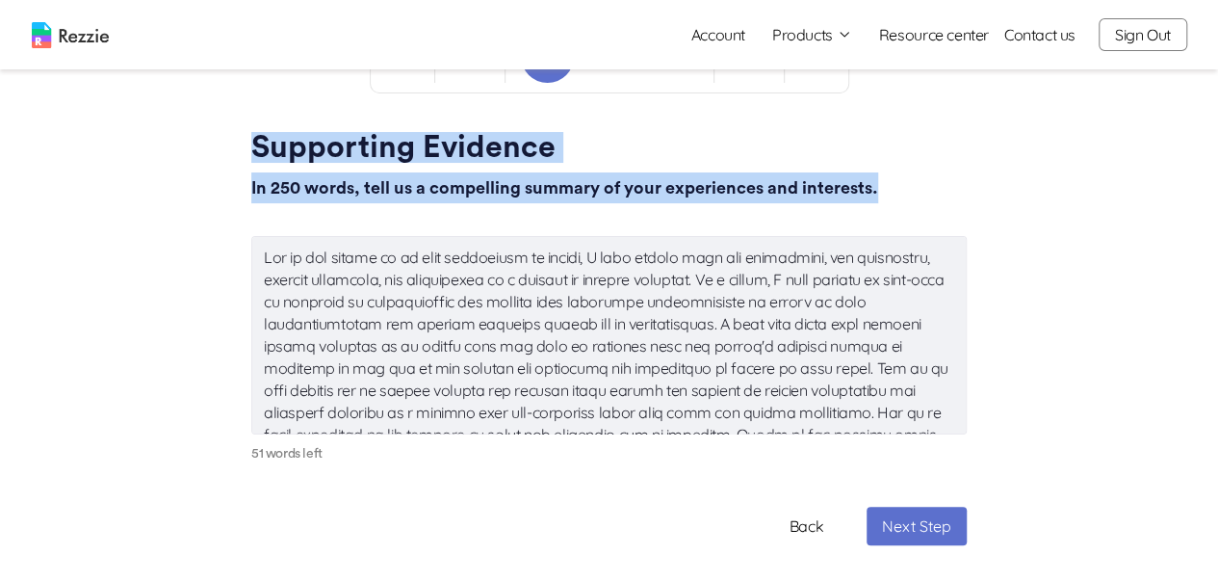
drag, startPoint x: 241, startPoint y: 151, endPoint x: 885, endPoint y: 213, distance: 647.3
click at [885, 213] on main "Step 3 / 5 Supporting Evidence Supporting Evidence In 250 words, tell us a comp…" at bounding box center [609, 426] width 746 height 815
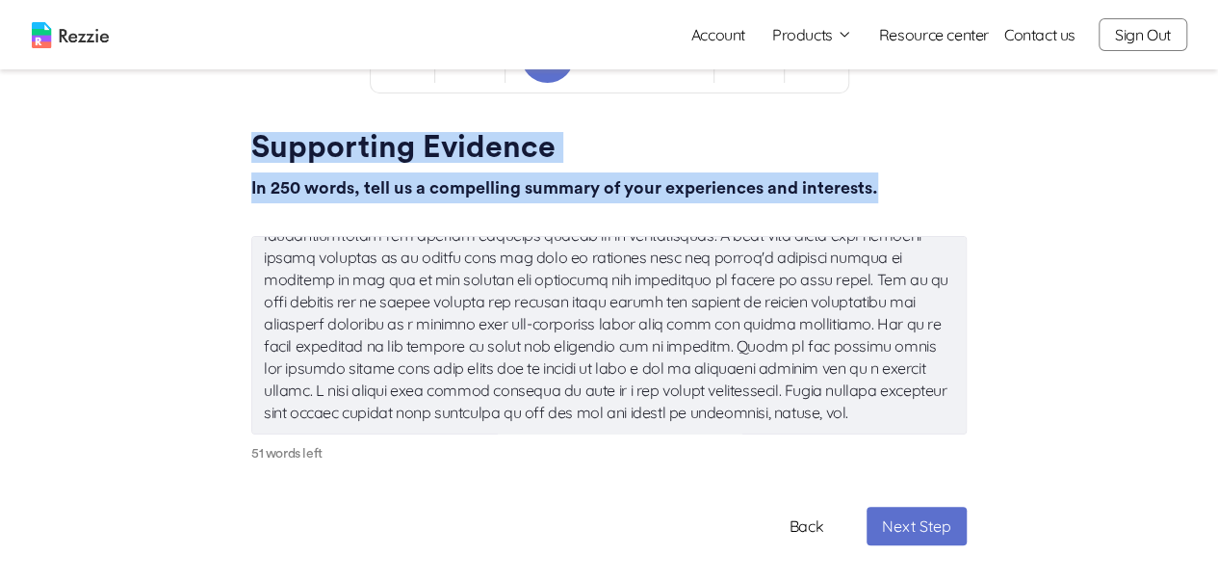
click at [797, 532] on button "Back" at bounding box center [807, 525] width 34 height 23
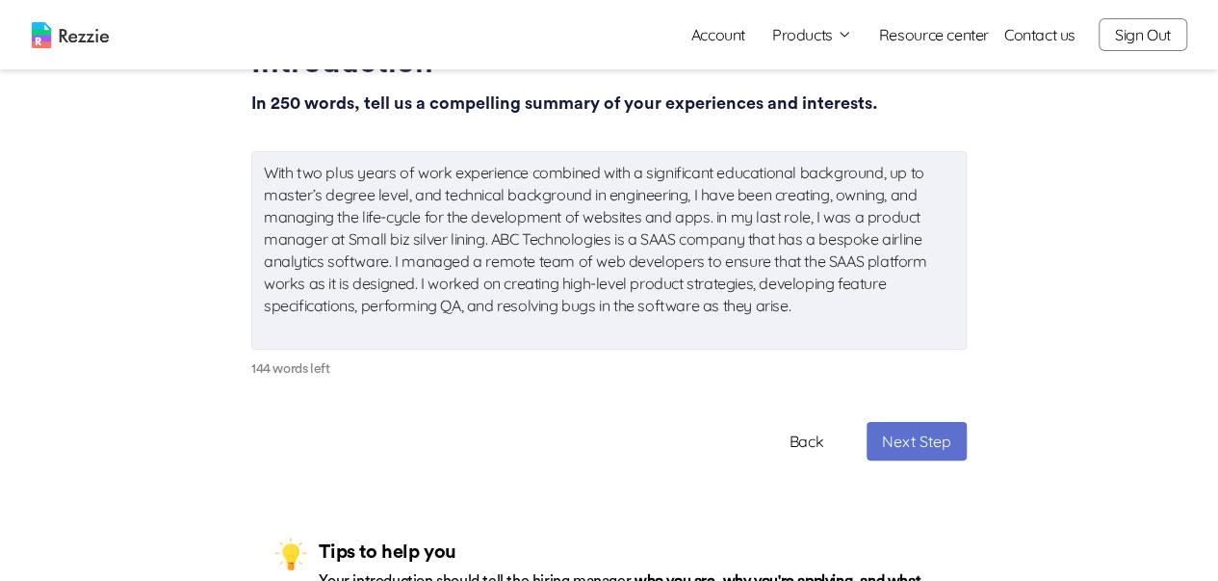
scroll to position [193, 0]
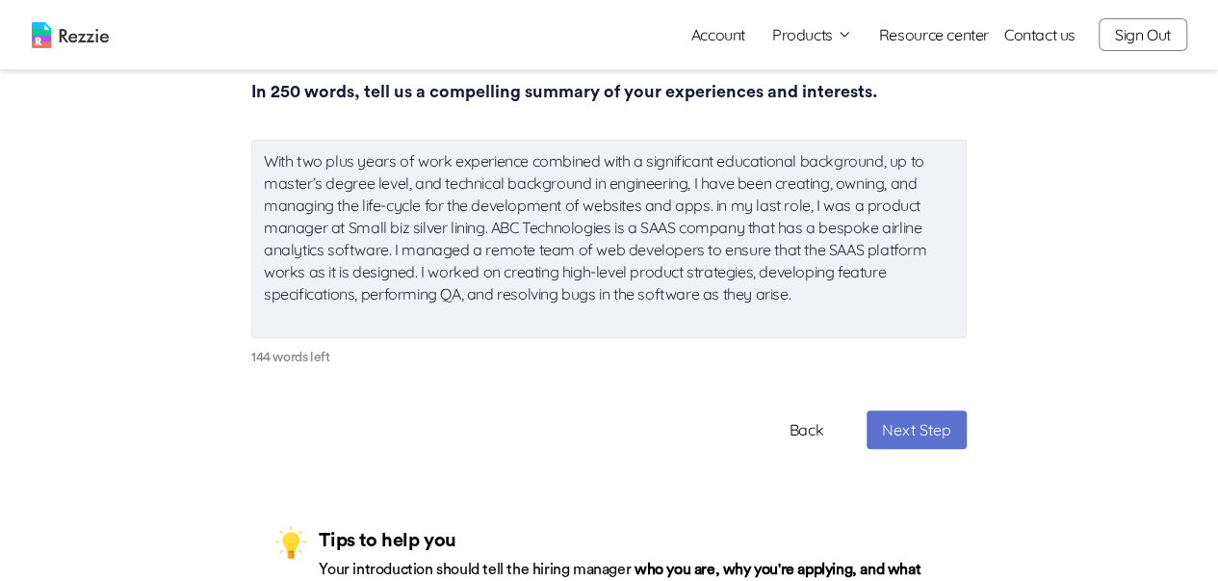
click at [797, 441] on button "Back" at bounding box center [807, 429] width 34 height 23
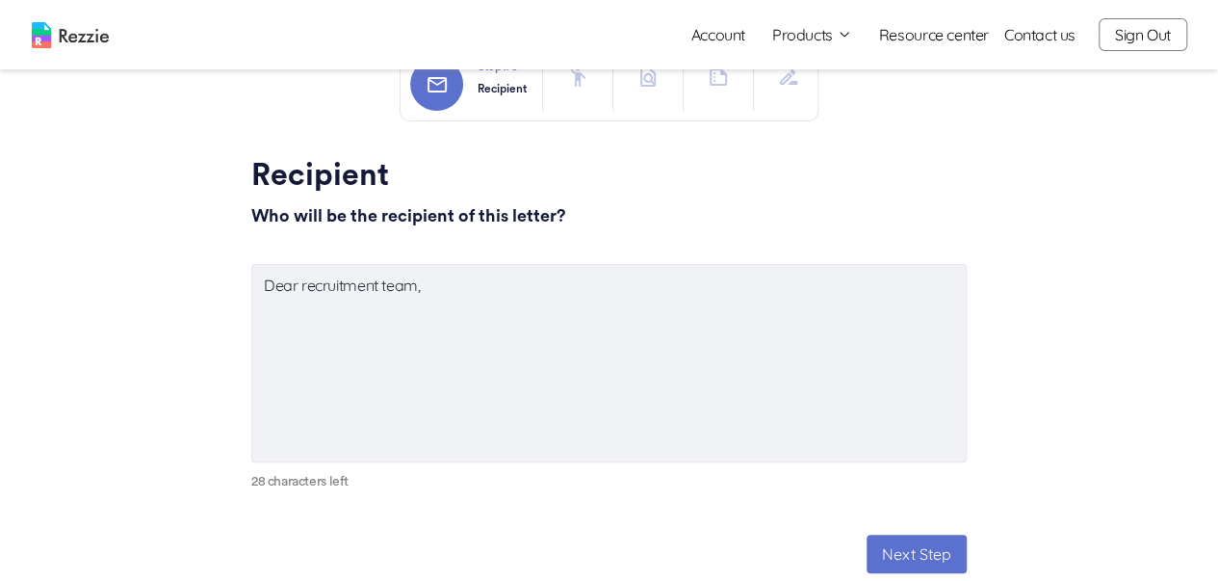
scroll to position [96, 0]
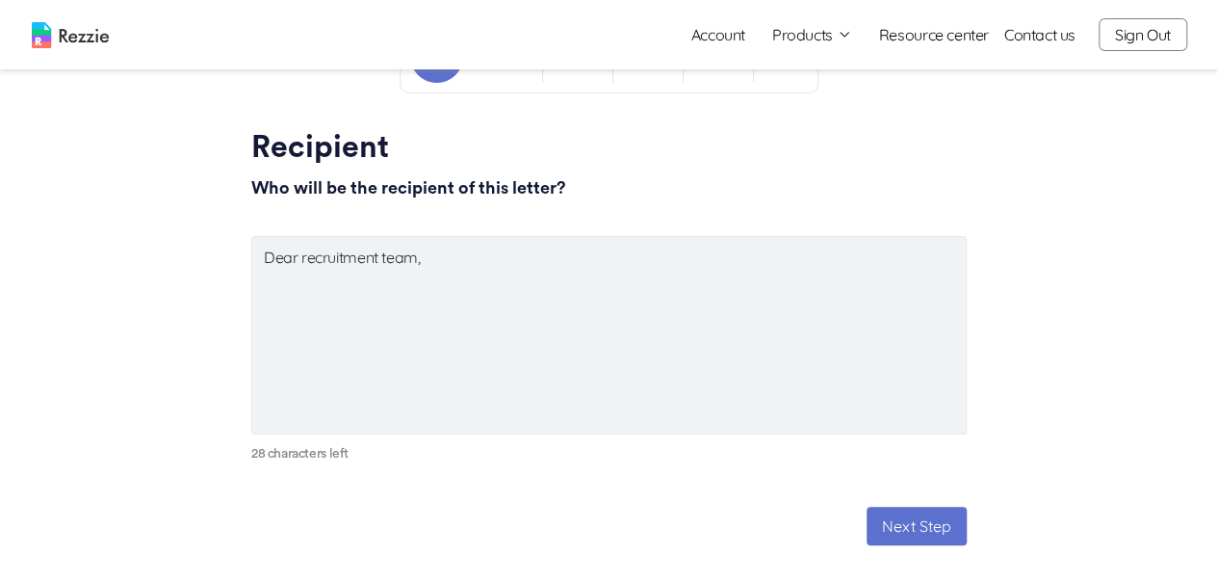
click at [897, 525] on button "Next Step" at bounding box center [917, 526] width 100 height 39
type textarea "x"
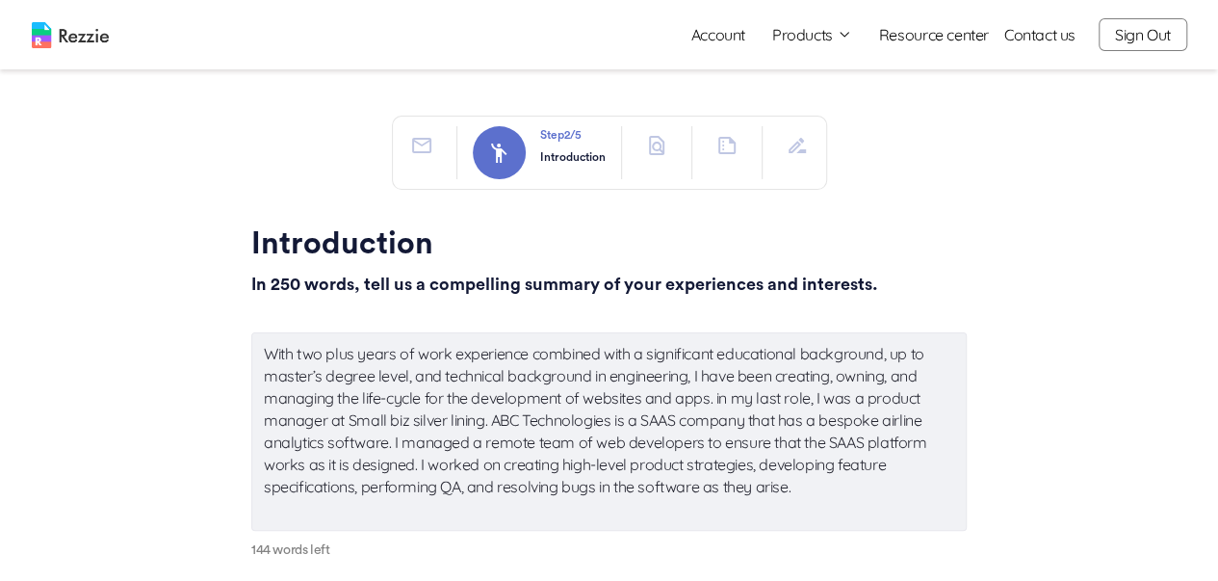
click at [811, 504] on textarea "With two plus years of work experience combined with a significant educational …" at bounding box center [609, 431] width 716 height 198
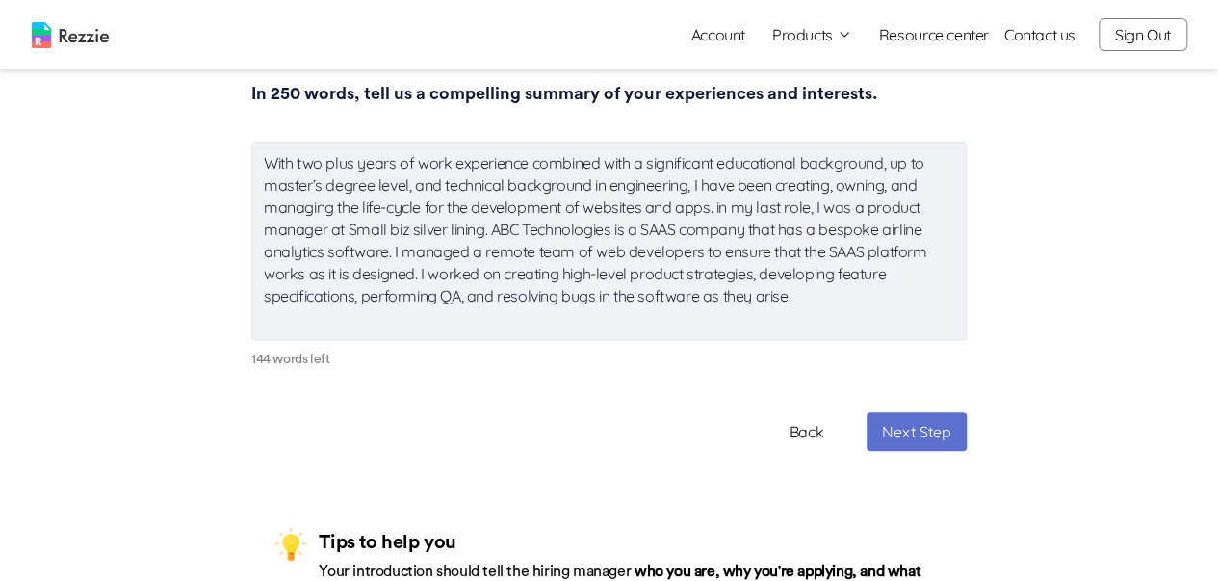
scroll to position [193, 0]
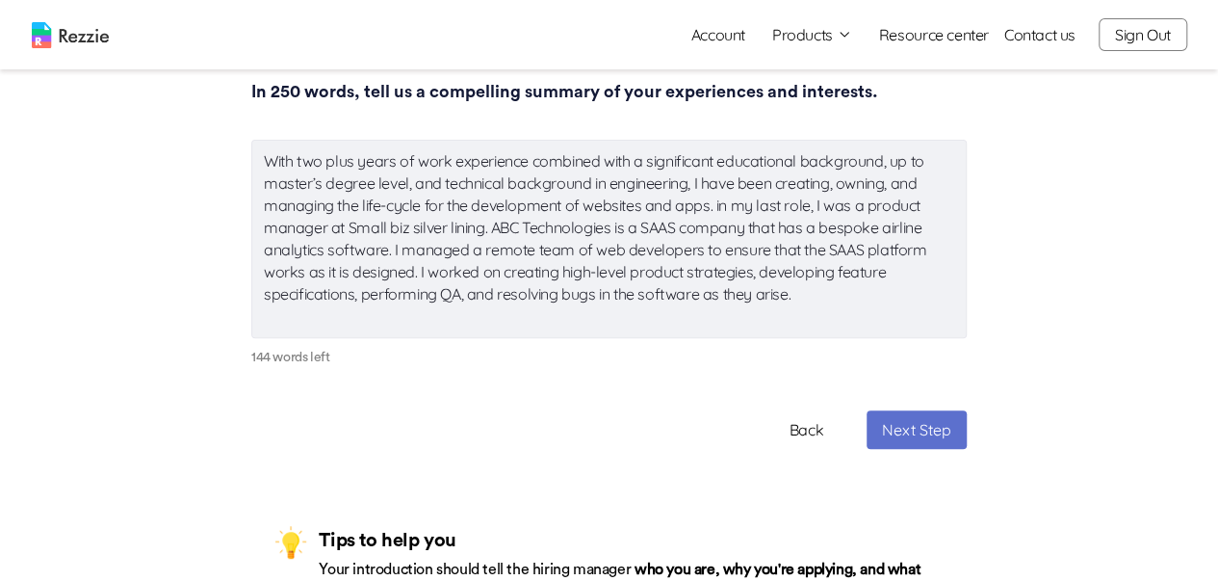
click at [894, 443] on button "Next Step" at bounding box center [917, 429] width 100 height 39
type textarea "x"
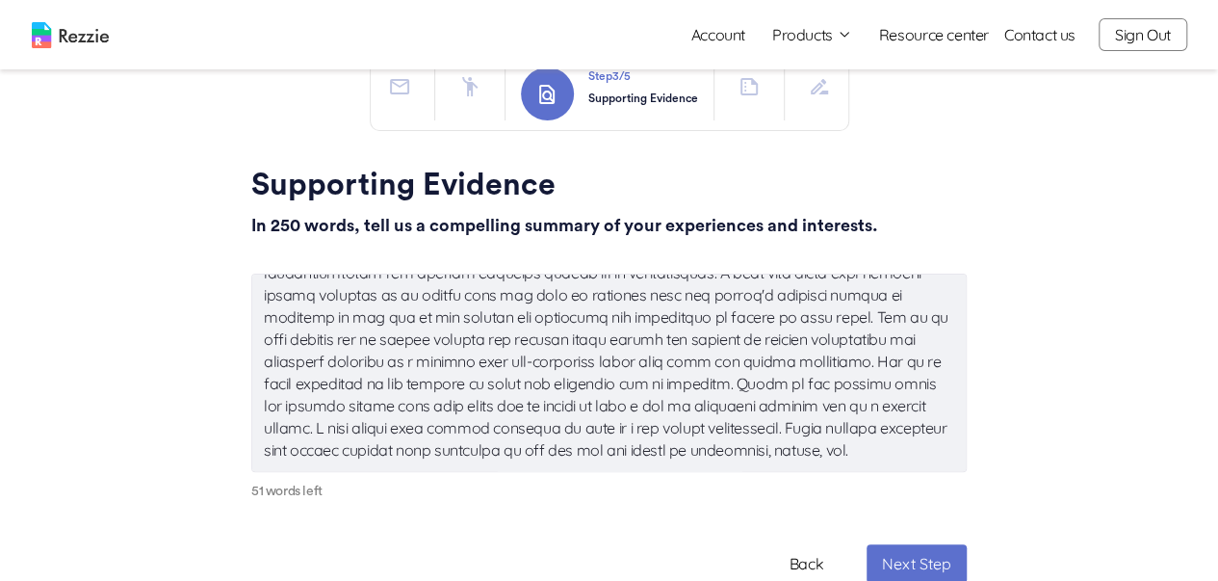
scroll to position [96, 0]
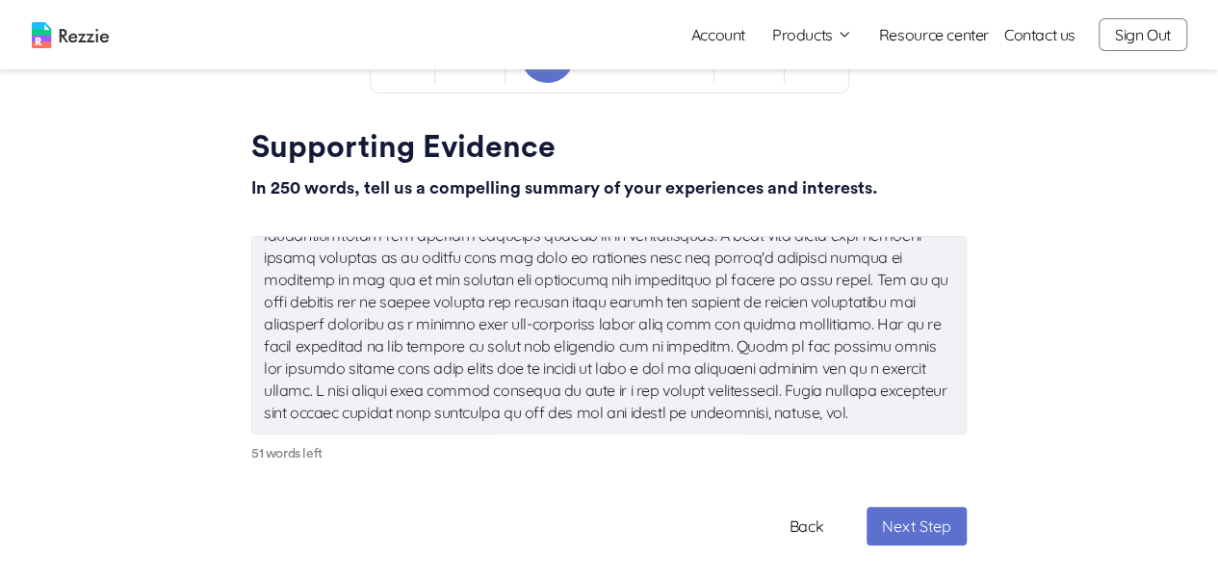
click at [911, 535] on button "Next Step" at bounding box center [917, 526] width 100 height 39
type textarea "x"
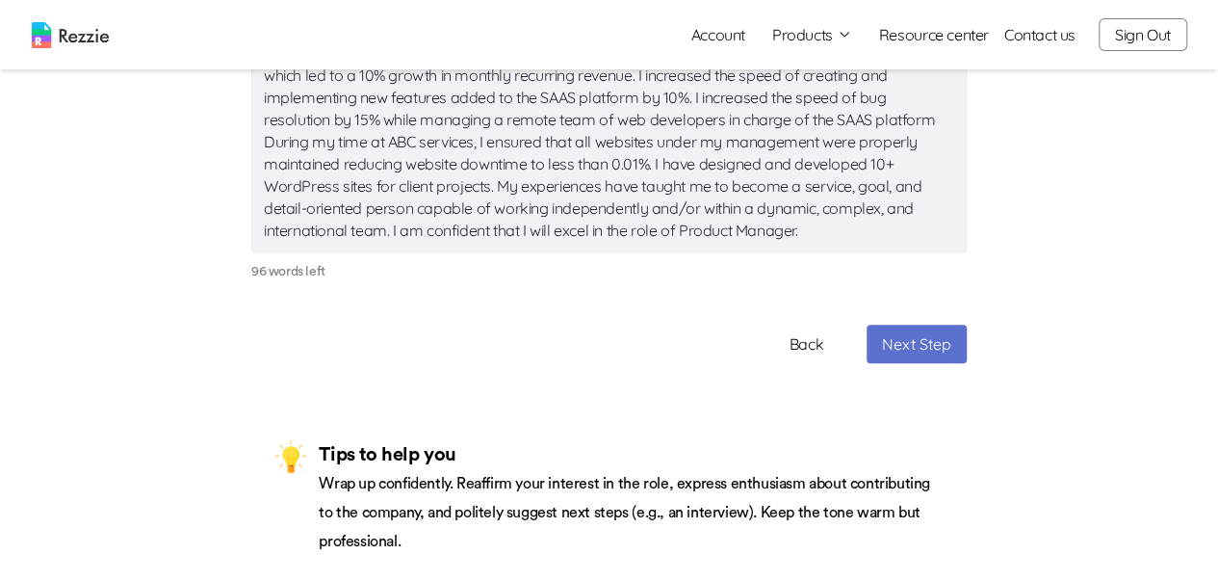
scroll to position [289, 0]
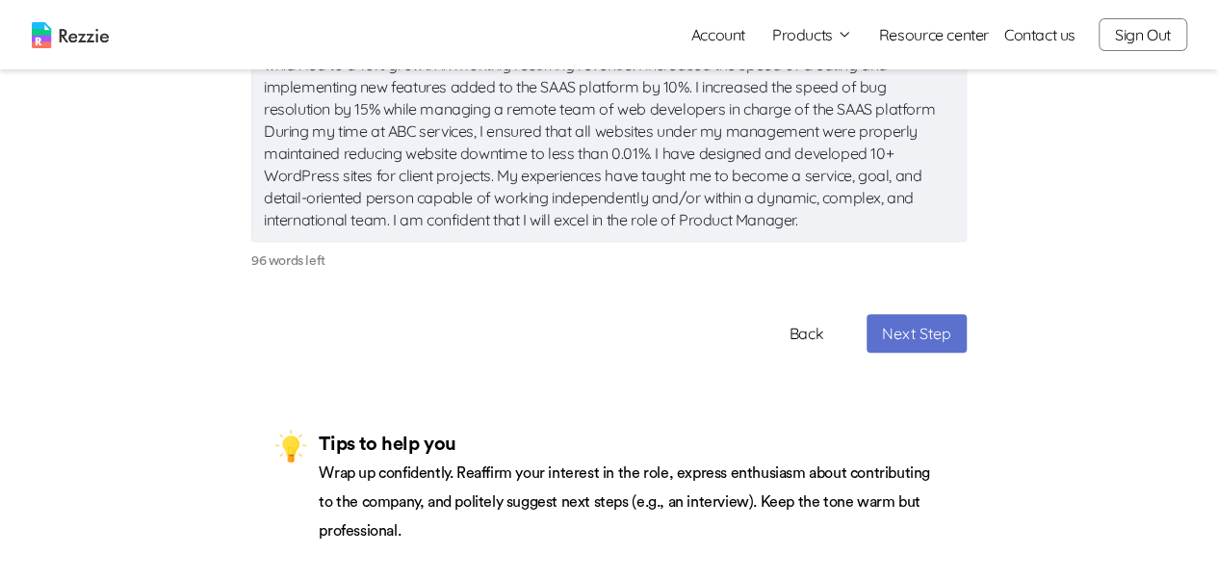
click at [896, 352] on button "Next Step" at bounding box center [917, 333] width 100 height 39
type textarea "x"
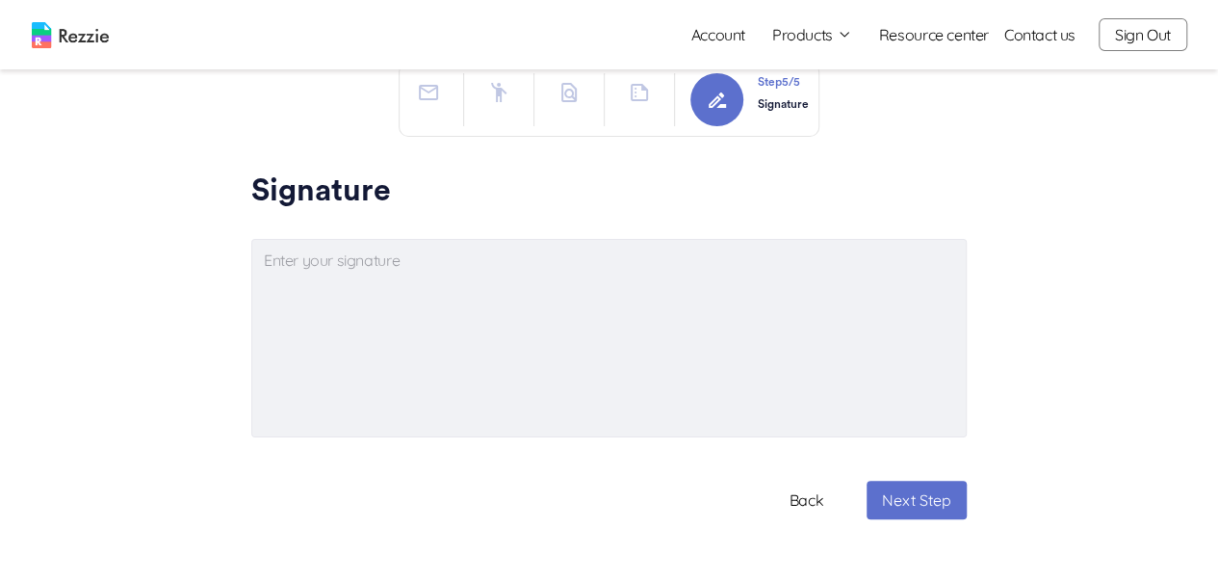
scroll to position [96, 0]
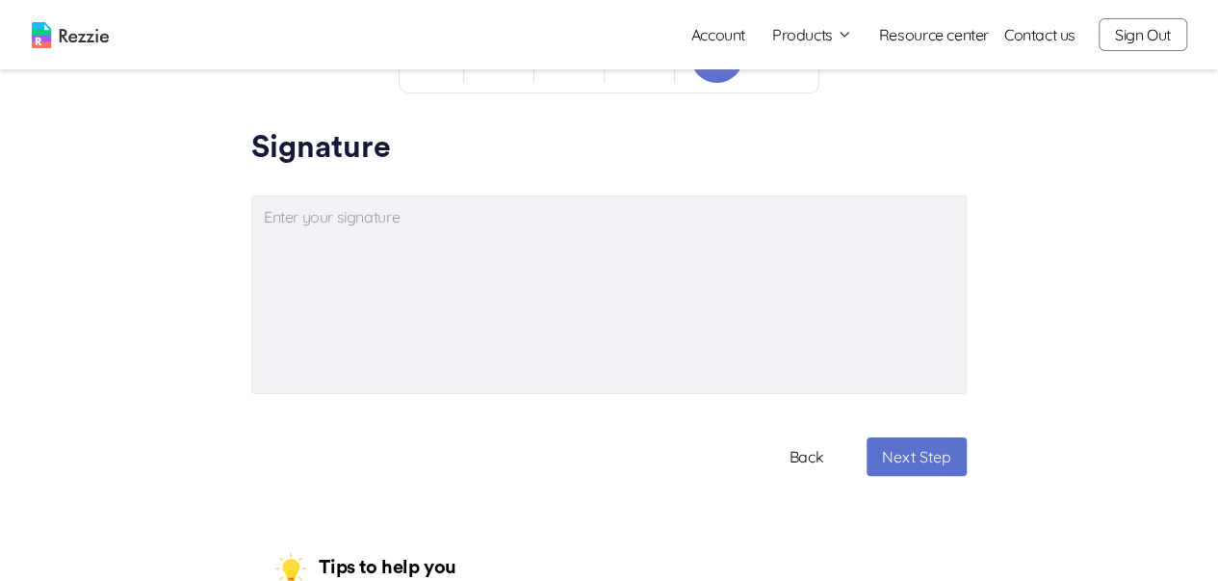
click at [889, 464] on button "Next Step" at bounding box center [917, 456] width 100 height 39
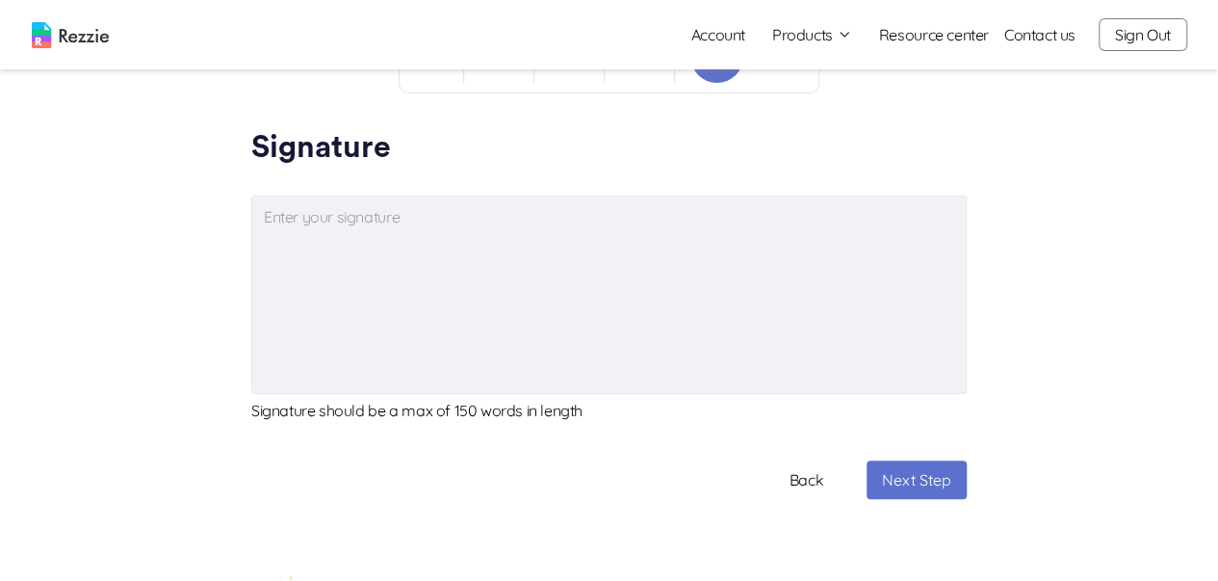
click at [908, 485] on button "Next Step" at bounding box center [917, 479] width 100 height 39
type textarea "x"
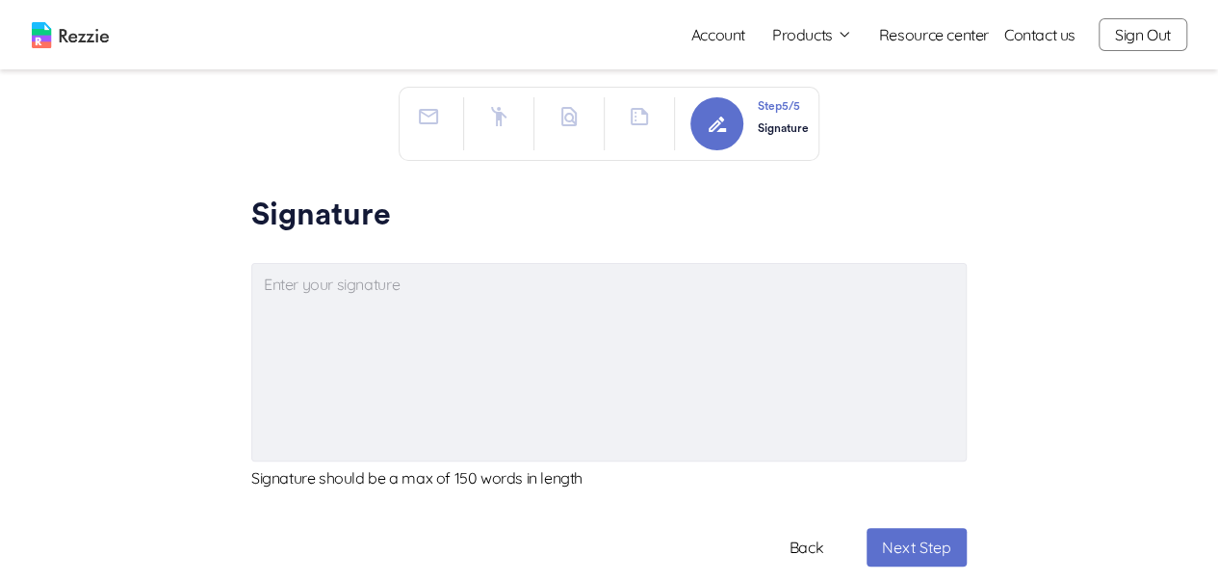
scroll to position [0, 0]
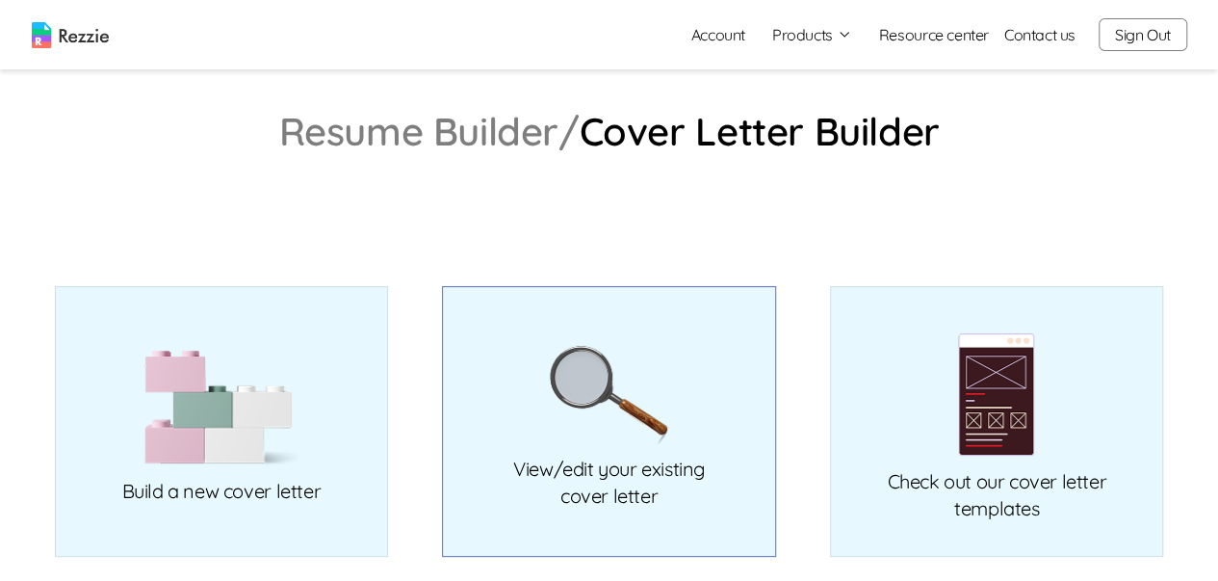
click at [678, 465] on p "View/edit your existing cover letter" at bounding box center [609, 483] width 192 height 54
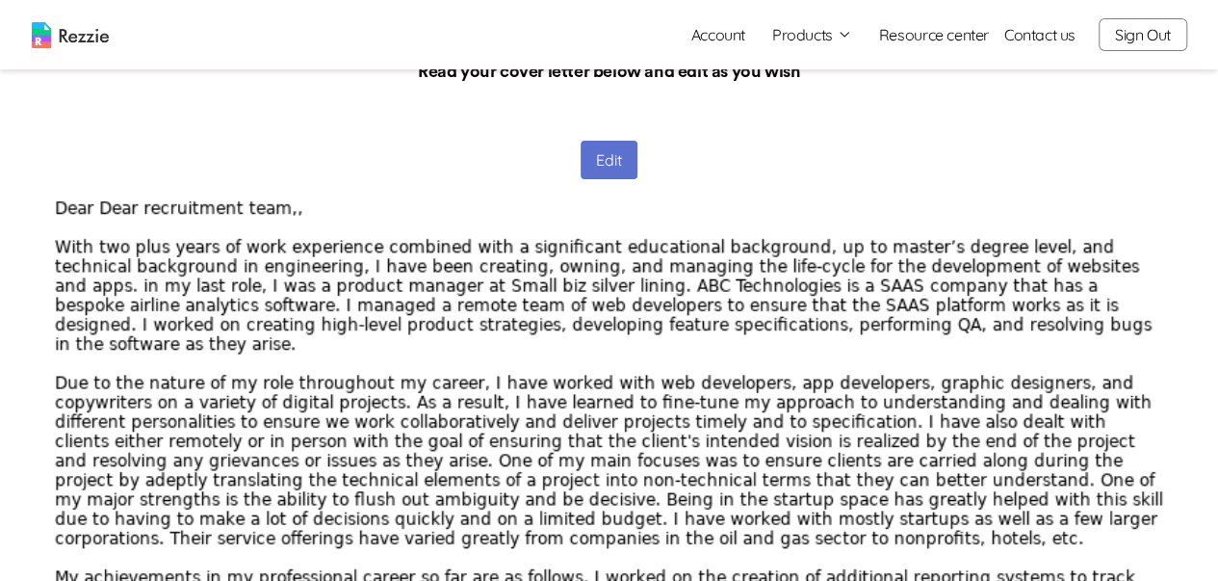
scroll to position [96, 0]
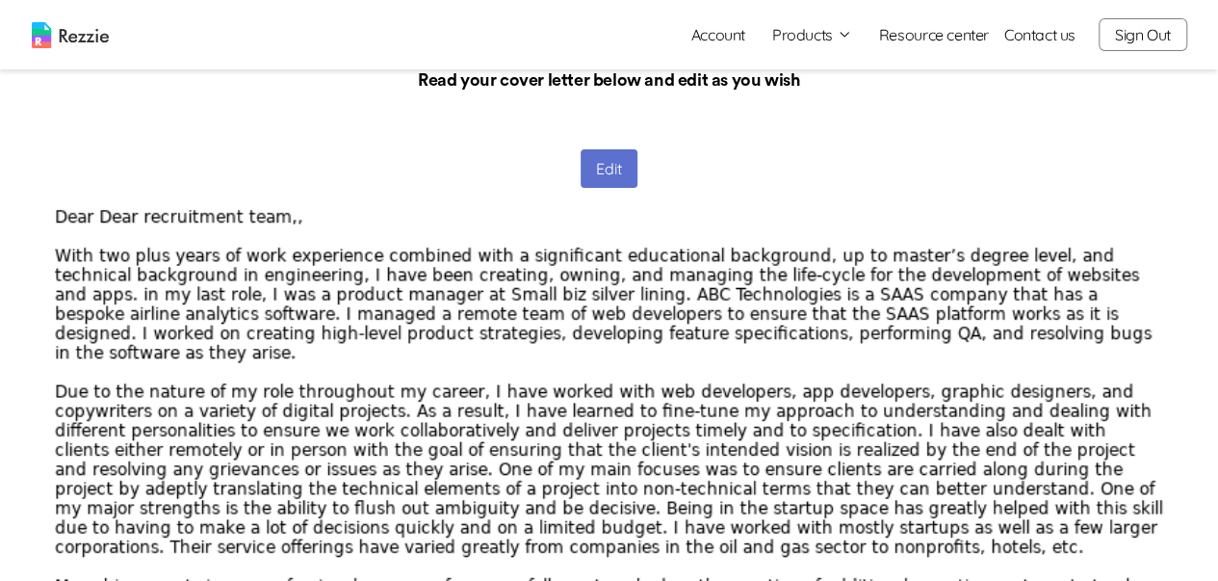
click at [587, 161] on button "Edit" at bounding box center [609, 168] width 57 height 39
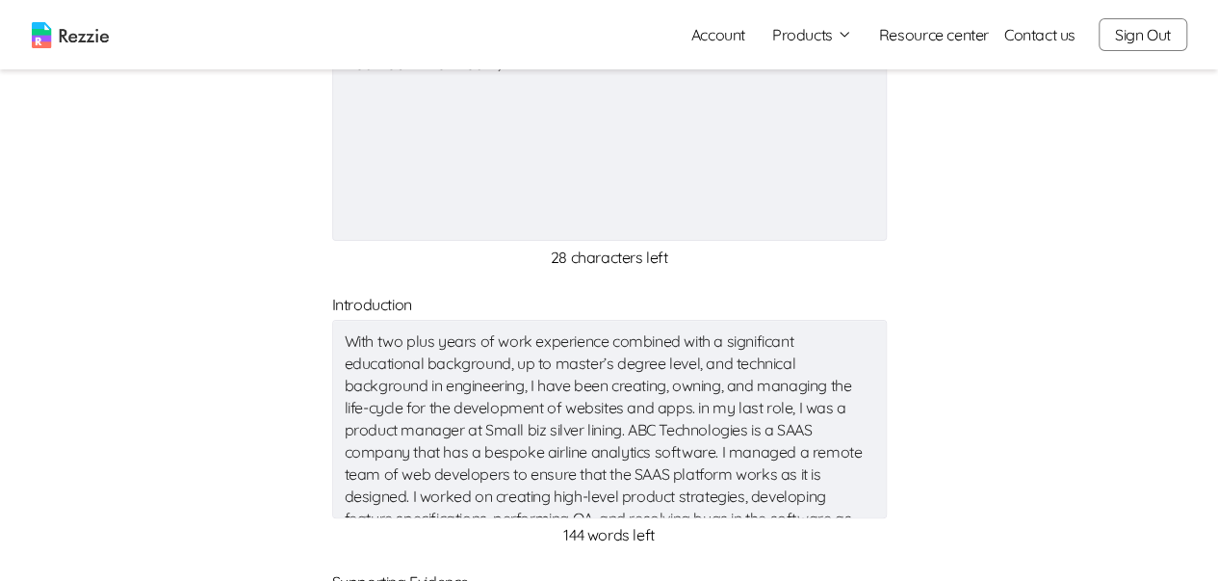
scroll to position [193, 0]
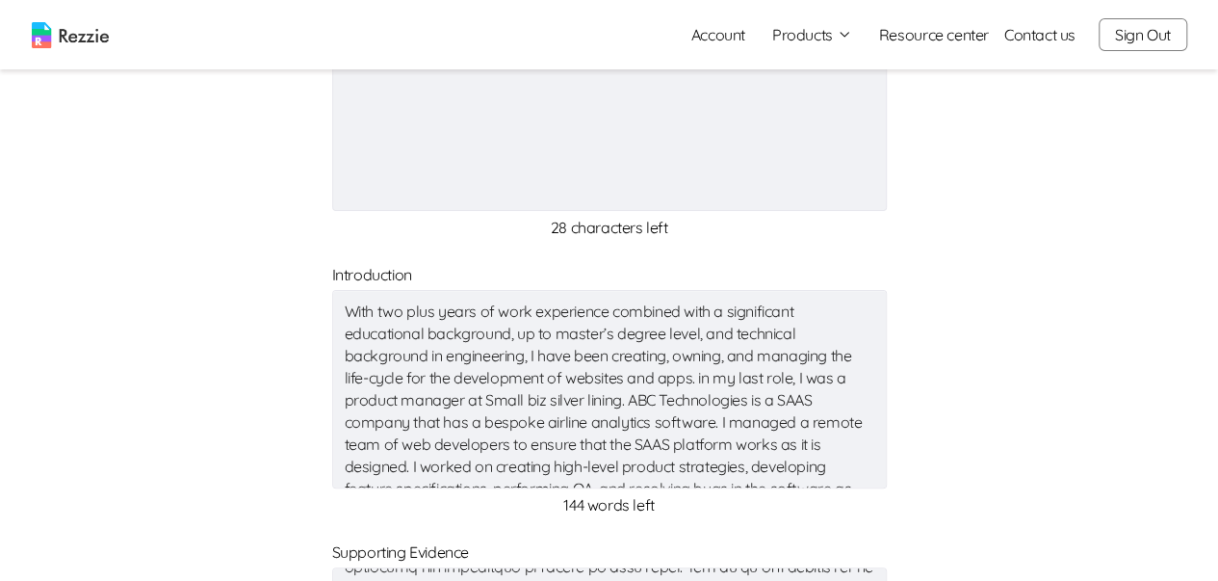
type textarea "x"
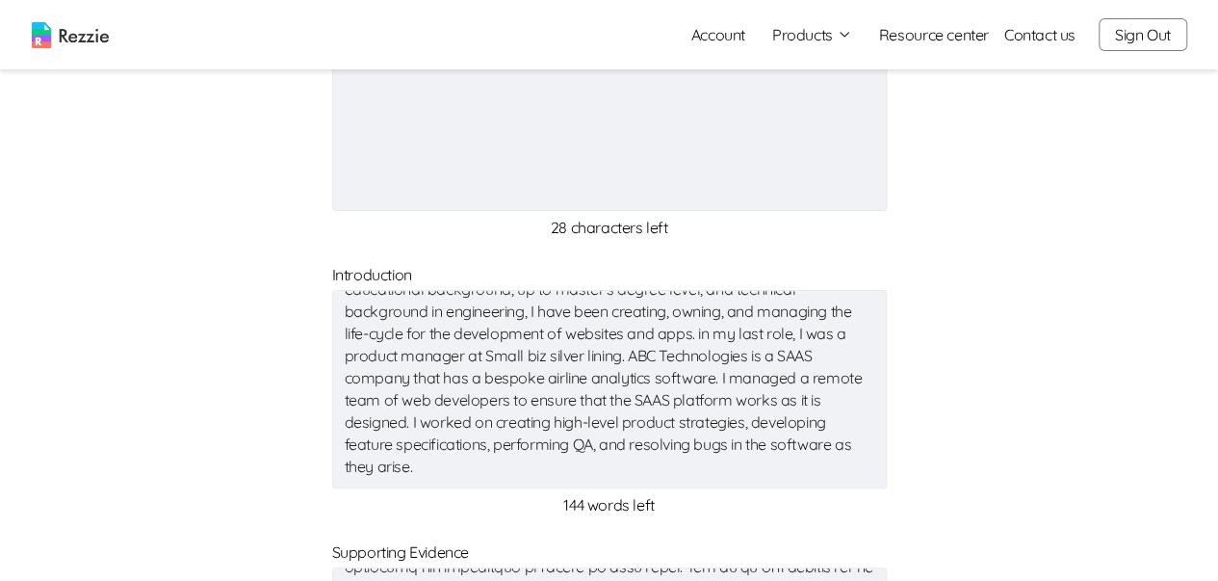
drag, startPoint x: 340, startPoint y: 308, endPoint x: 839, endPoint y: 494, distance: 532.4
click at [839, 494] on div "With two plus years of work experience combined with a significant educational …" at bounding box center [609, 401] width 555 height 230
type textarea "x"
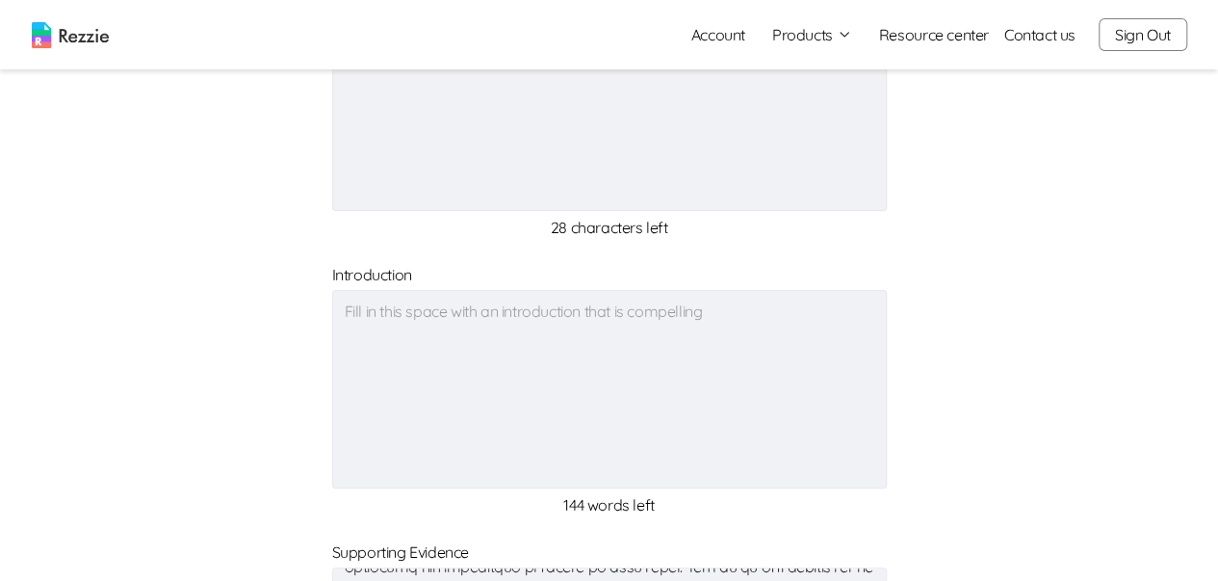
type textarea "x"
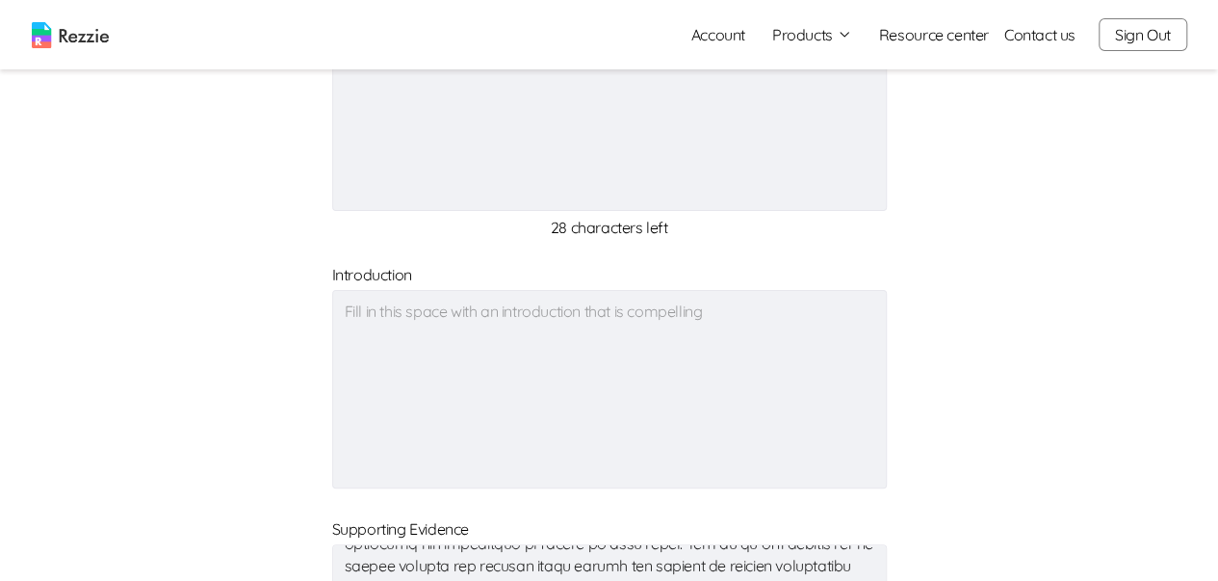
type textarea "x"
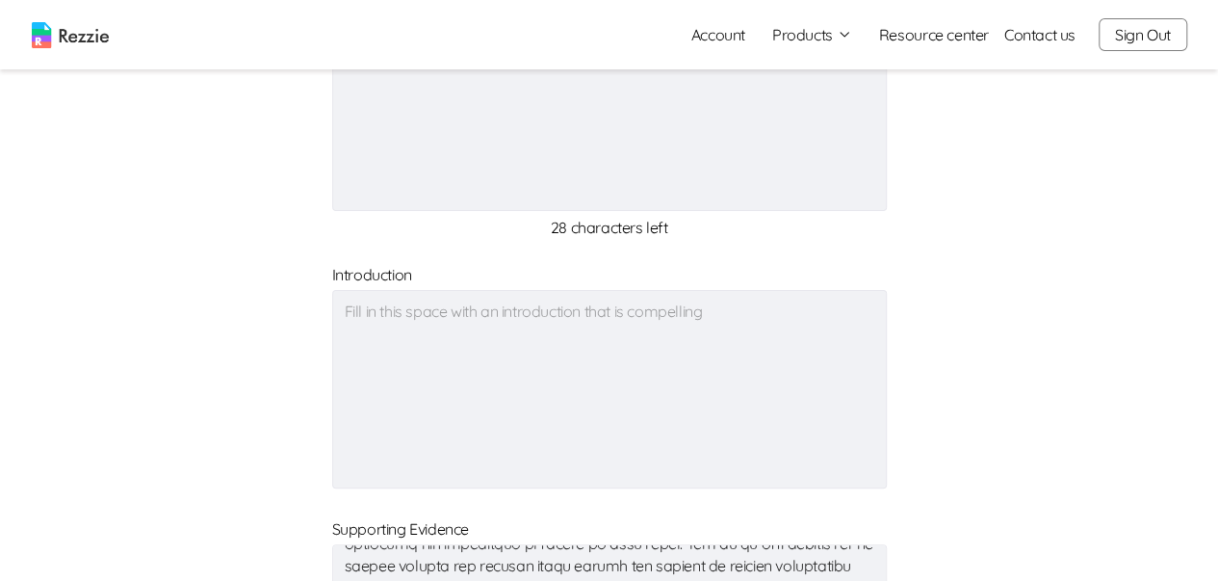
type textarea "x"
click at [364, 305] on textarea at bounding box center [609, 389] width 555 height 198
paste textarea "My internship experience at Wema Bank Plc gave me hands-on exposure to financia…"
type textarea "x"
type textarea "My internship experience at Wema Bank Plc gave me hands-on exposure to financia…"
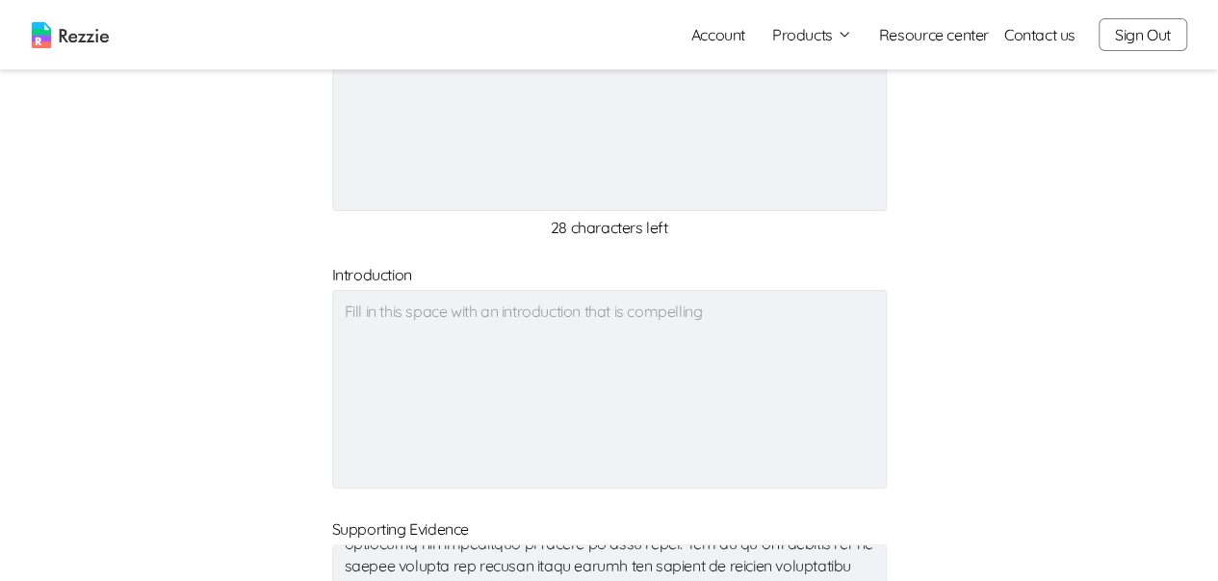
type textarea "x"
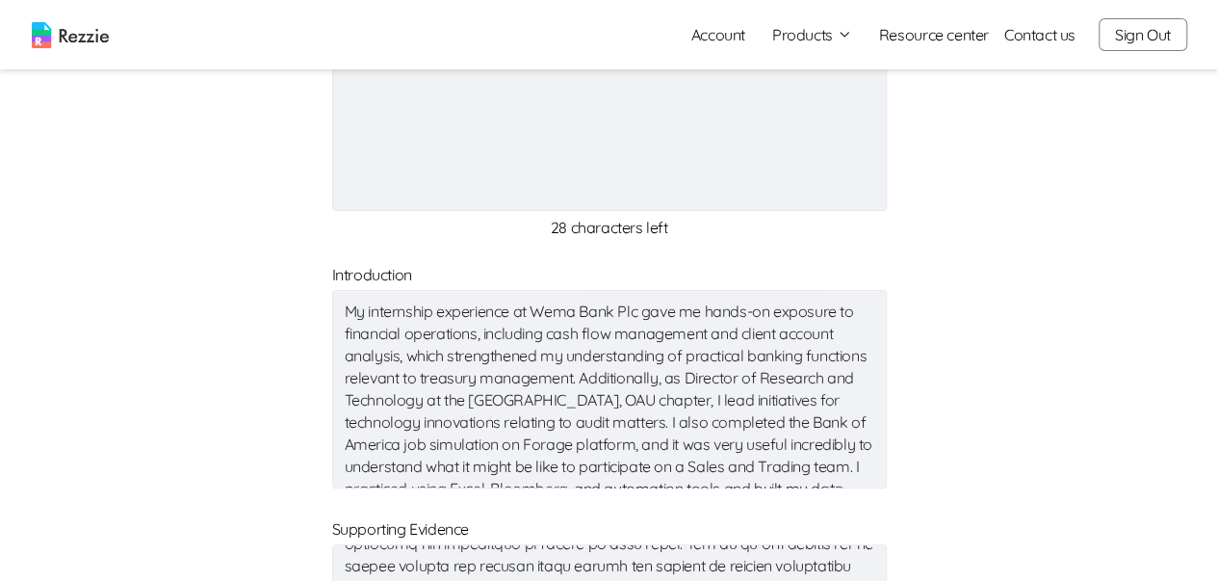
type textarea "x"
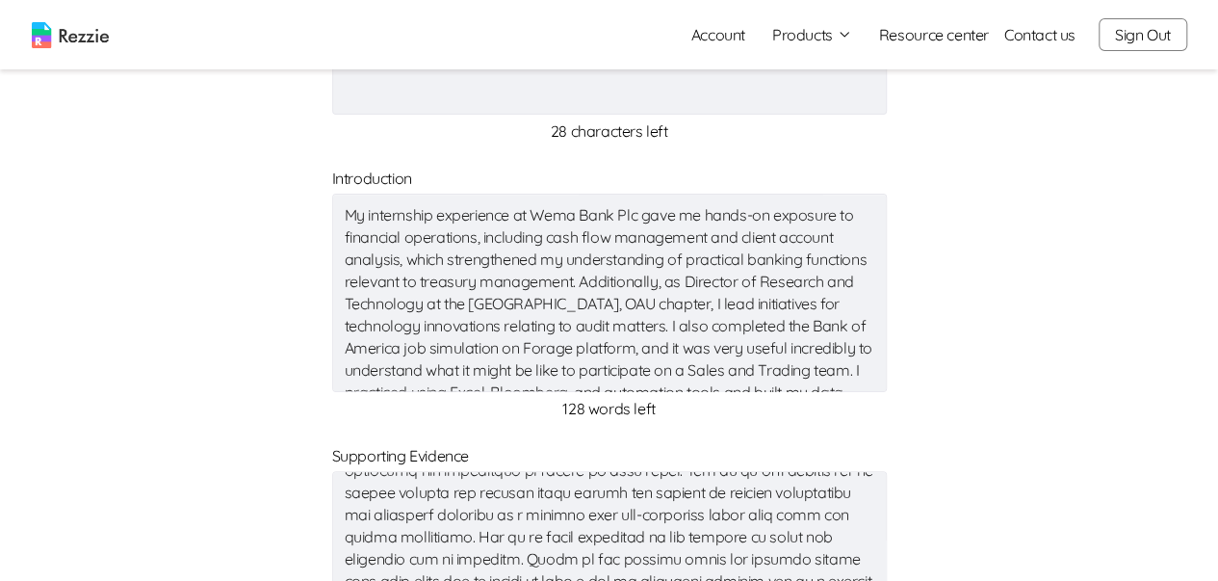
drag, startPoint x: 429, startPoint y: 365, endPoint x: 316, endPoint y: 155, distance: 238.3
click at [321, 151] on form "Recipient Dear recruitment team, x 28 characters left Introduction My internshi…" at bounding box center [609, 590] width 1109 height 1402
type textarea "x"
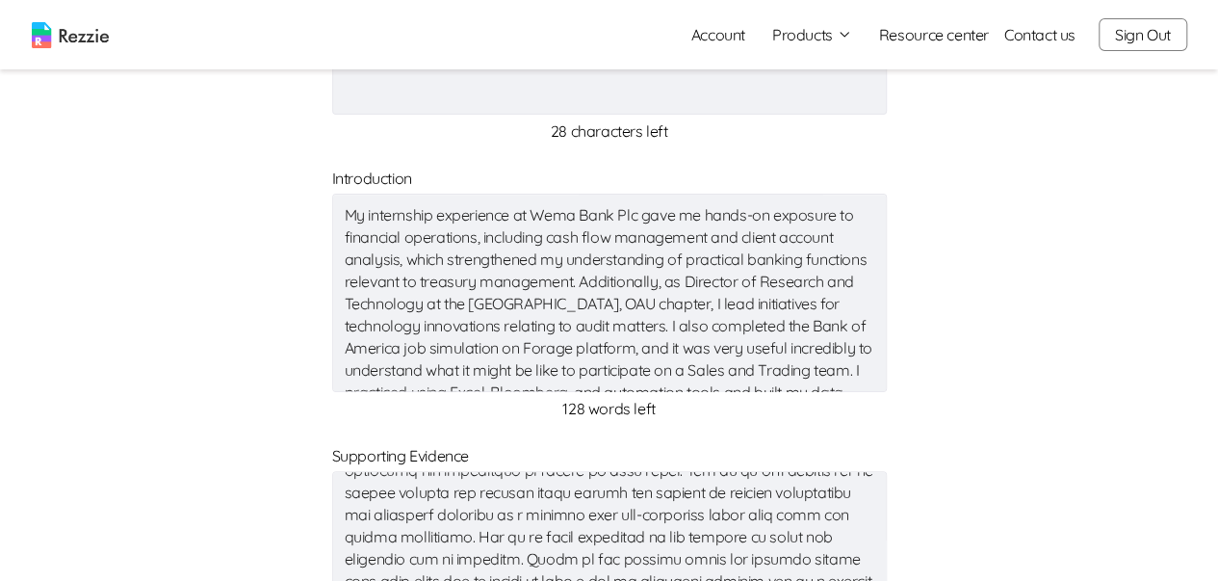
type textarea "x"
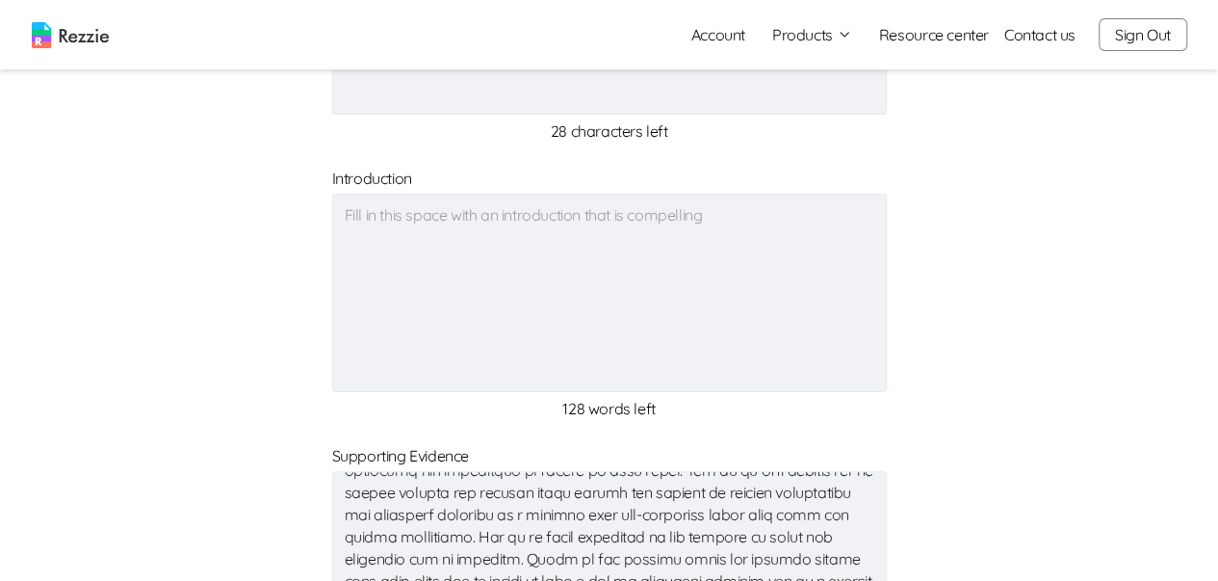
type textarea "x"
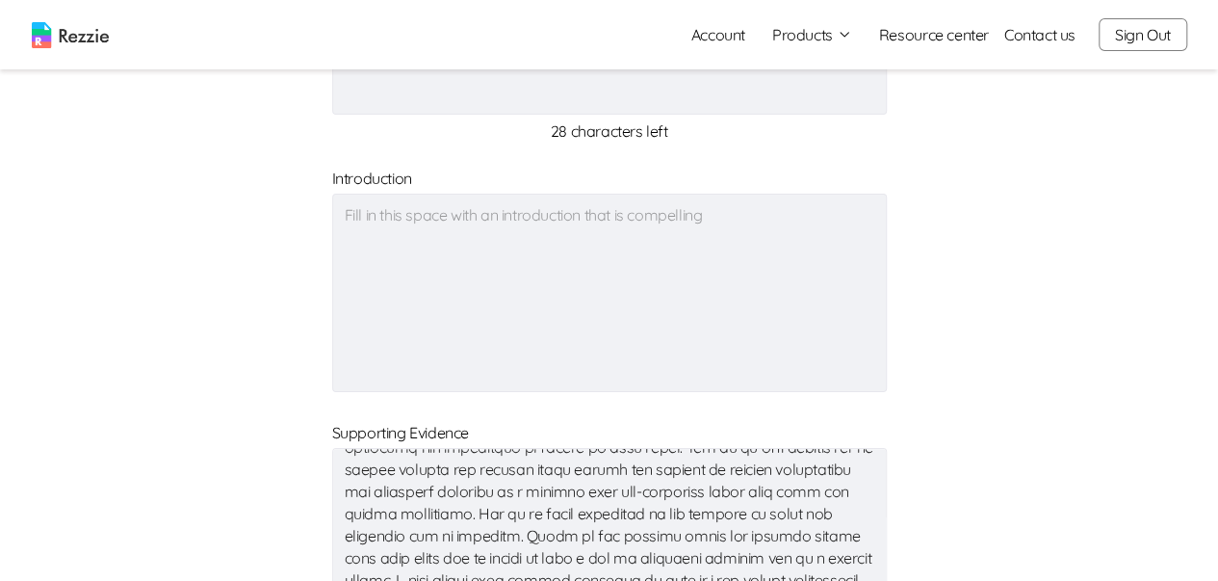
type textarea "x"
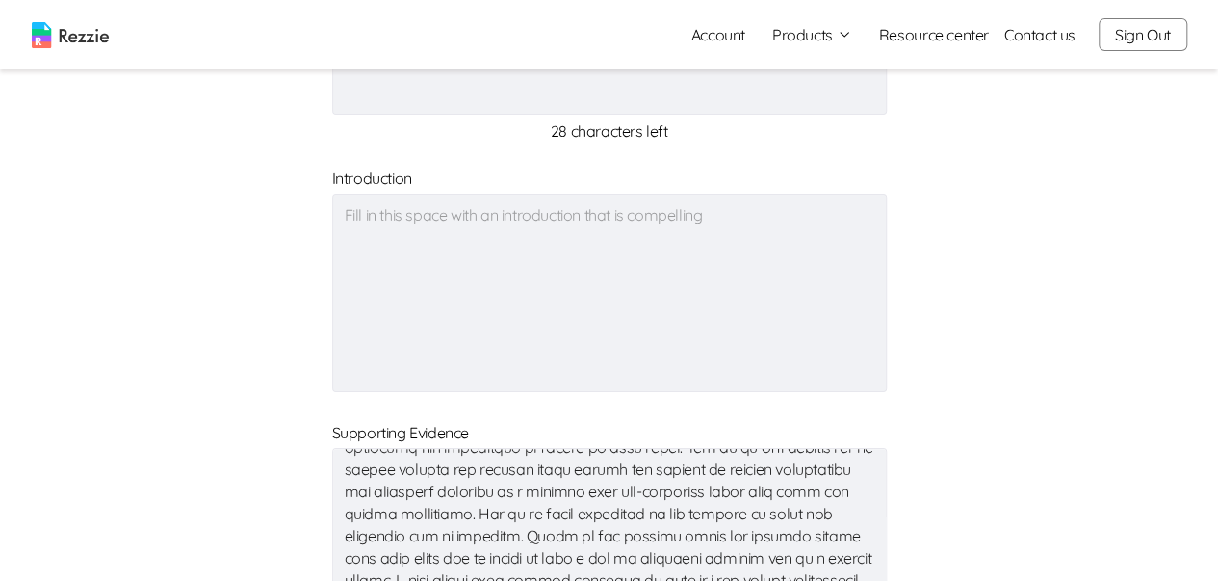
type textarea "x"
click at [345, 205] on textarea at bounding box center [609, 293] width 555 height 198
paste textarea "My internship experience at Wema Bank Plc provided hands-on exposure to financi…"
type textarea "x"
type textarea "My internship experience at Wema Bank Plc provided hands-on exposure to financi…"
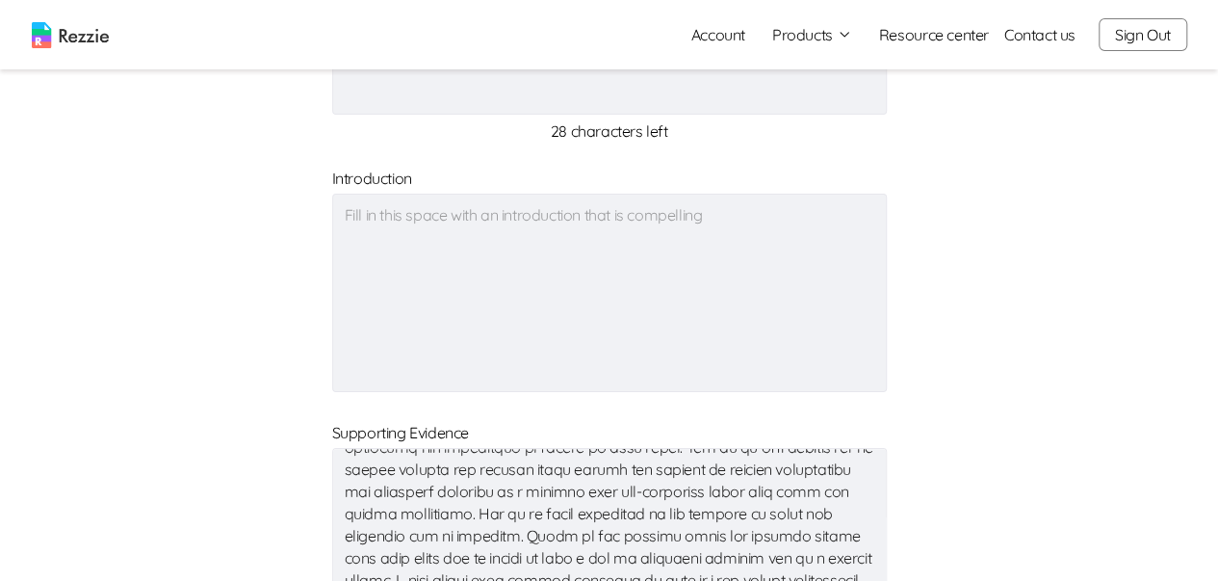
type textarea "x"
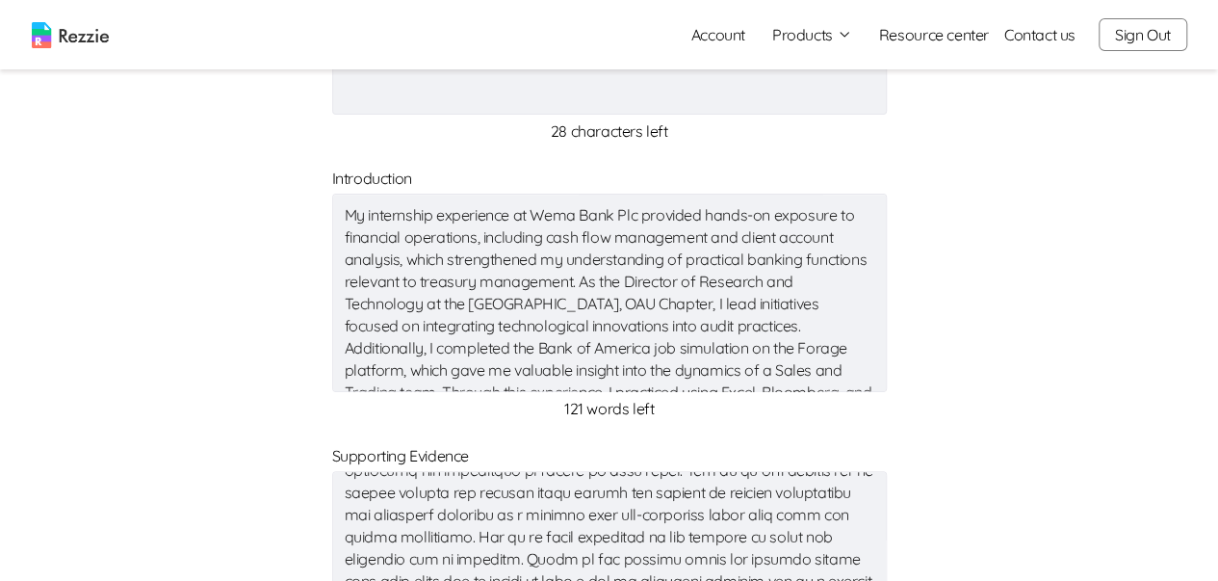
scroll to position [100, 0]
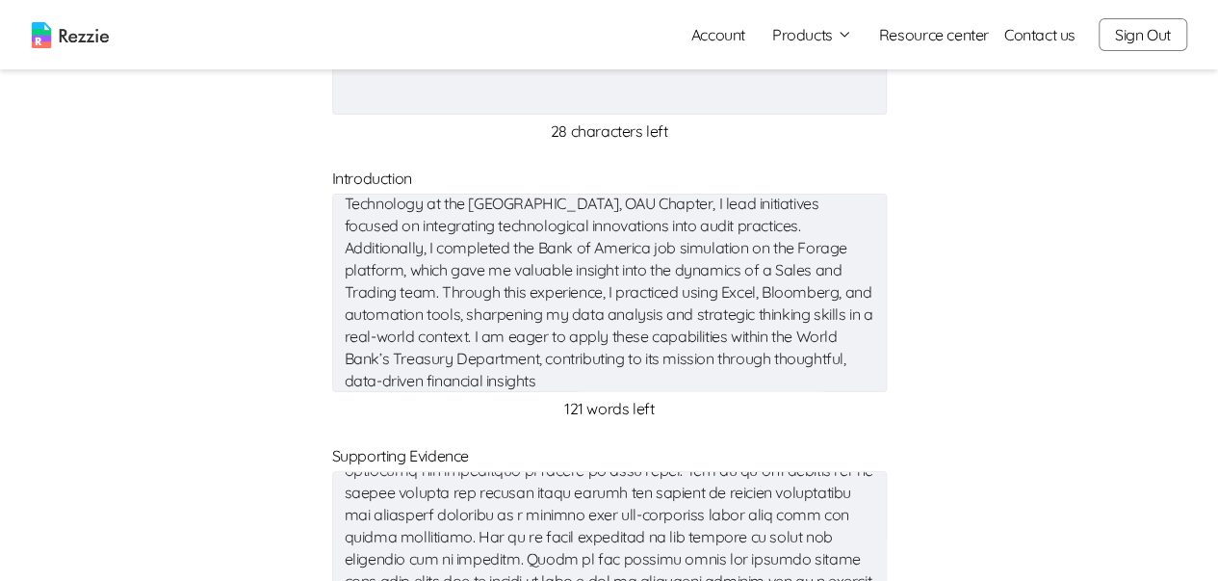
type textarea "x"
type textarea "My internship experience at Wema Bank Plc provided hands-on exposure to financi…"
type textarea "x"
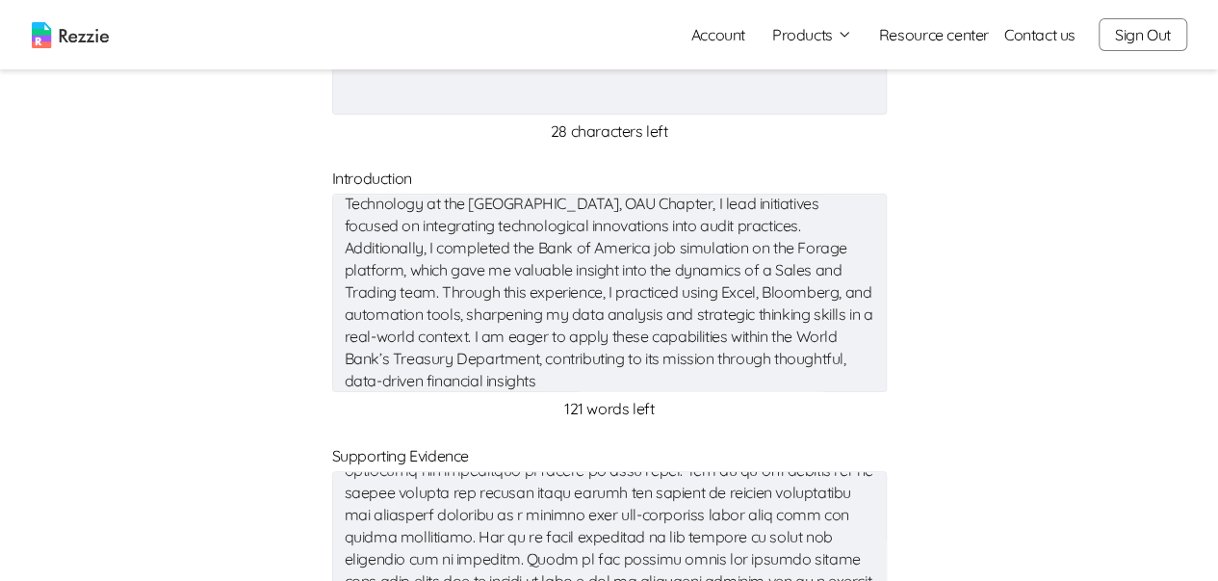
type textarea "x"
type textarea "My internship experience at Wema Bank Plc provided hands-on exposure to financi…"
type textarea "x"
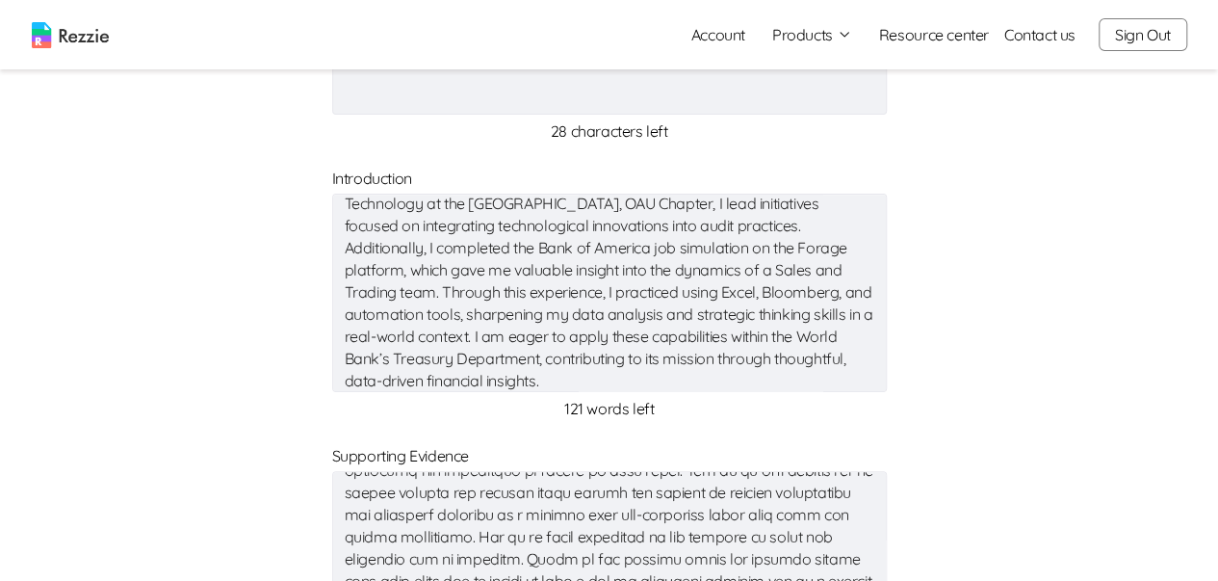
type textarea "x"
drag, startPoint x: 582, startPoint y: 358, endPoint x: 343, endPoint y: 367, distance: 239.0
click at [343, 367] on textarea "My internship experience at Wema Bank Plc provided hands-on exposure to financi…" at bounding box center [609, 293] width 555 height 198
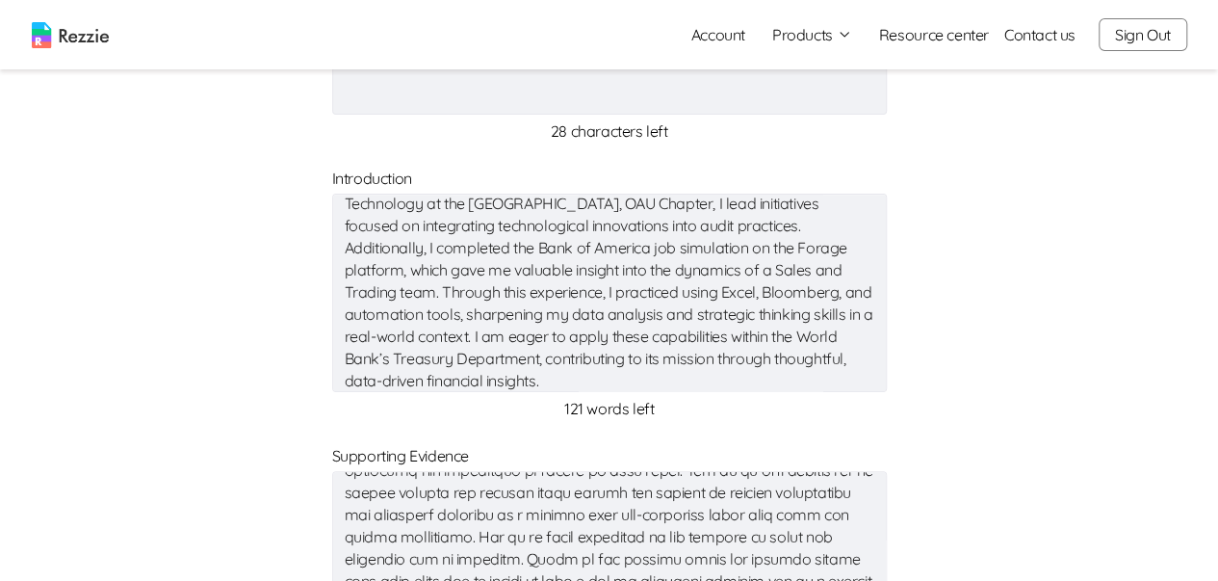
type textarea "x"
type textarea "My internship experience at Wema Bank Plc provided hands-on exposure to financi…"
type textarea "x"
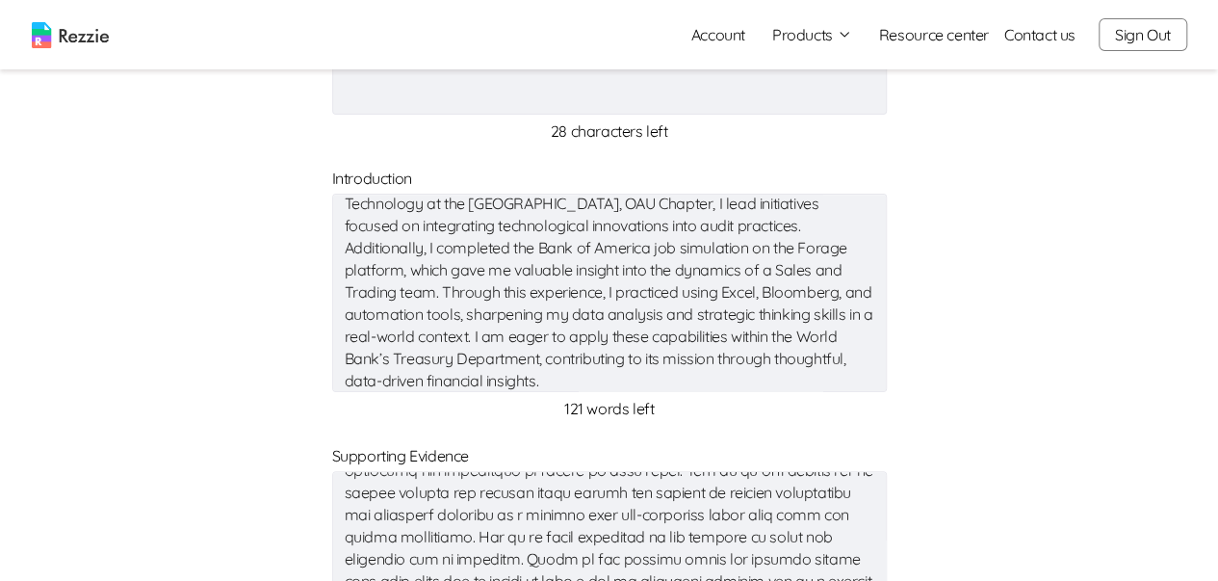
type textarea "x"
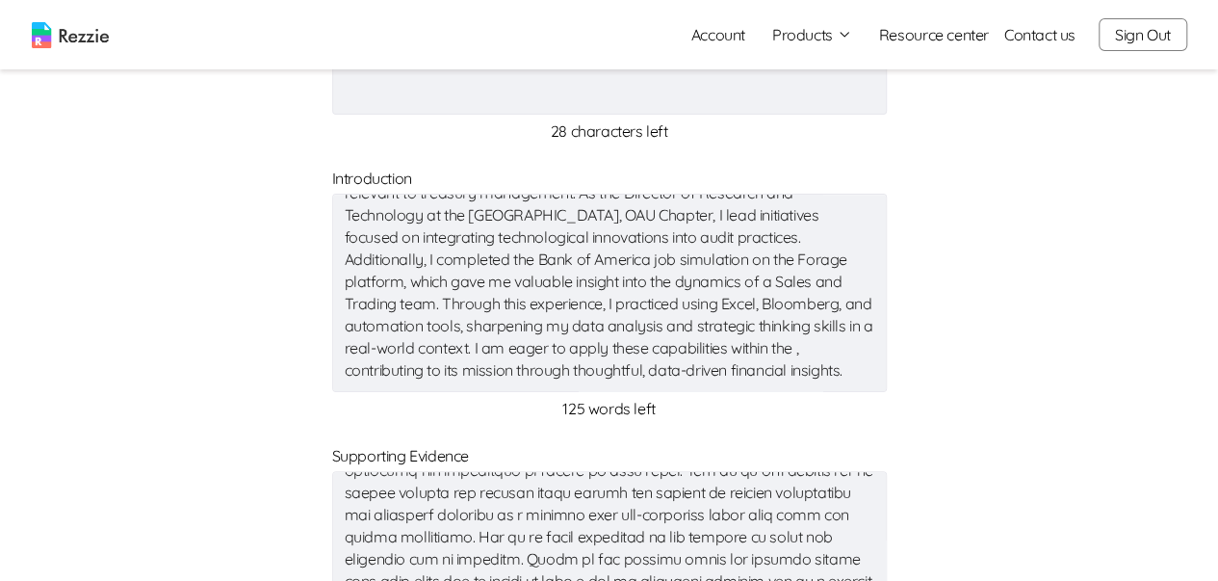
scroll to position [89, 0]
paste textarea "My internship experience at Wema Bank Plc provided hands-on exposure to financi…"
type textarea "x"
type textarea "My internship experience at Wema Bank Plc provided hands-on exposure to financi…"
type textarea "x"
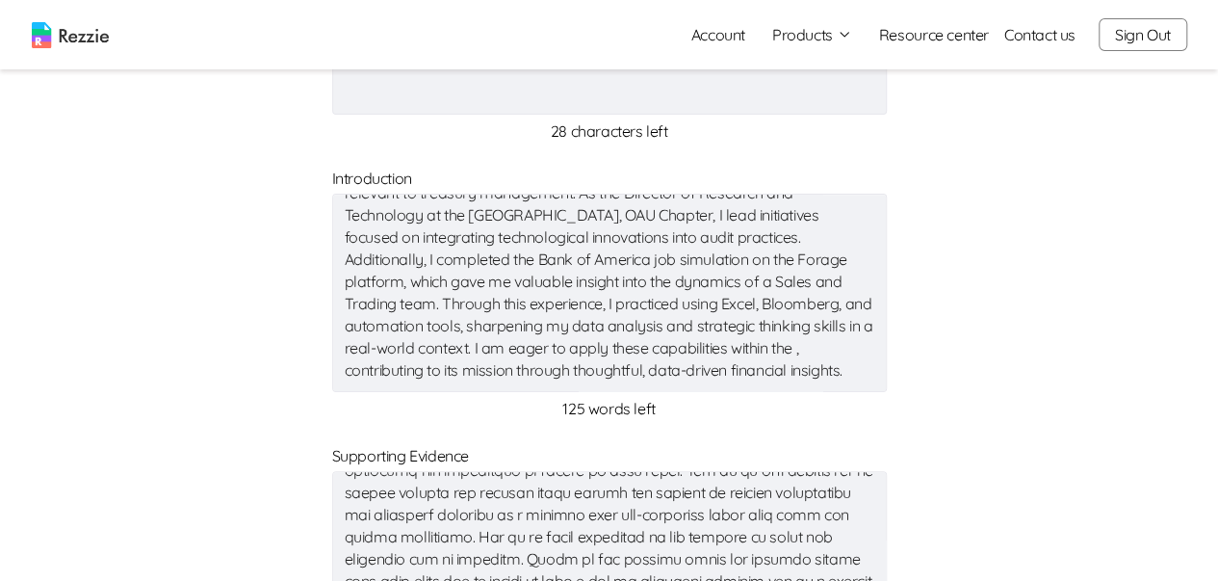
type textarea "x"
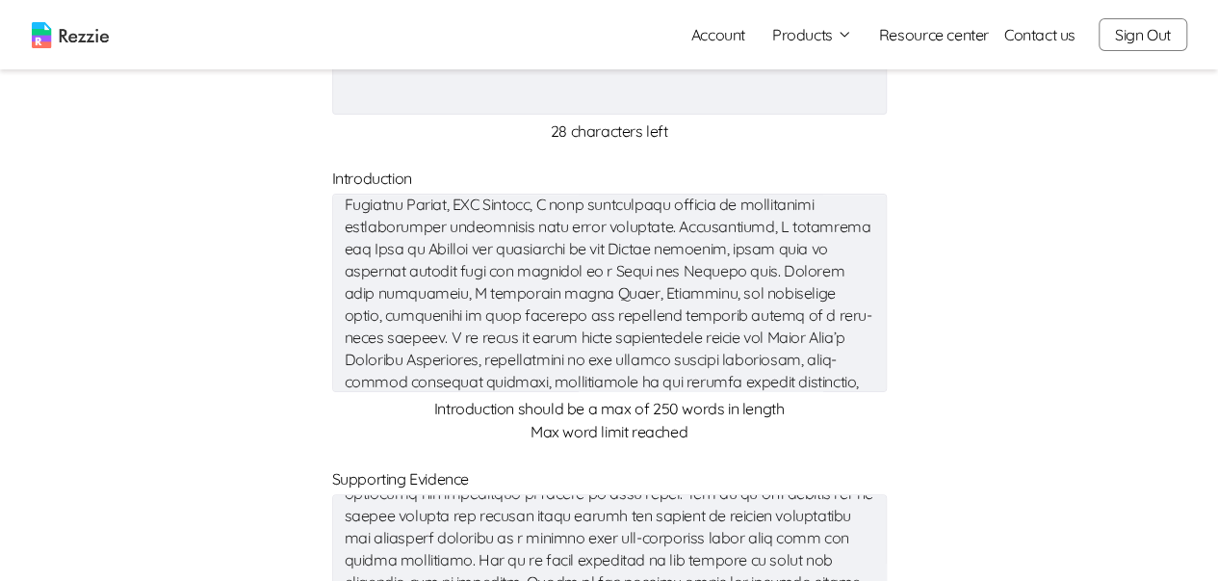
scroll to position [376, 0]
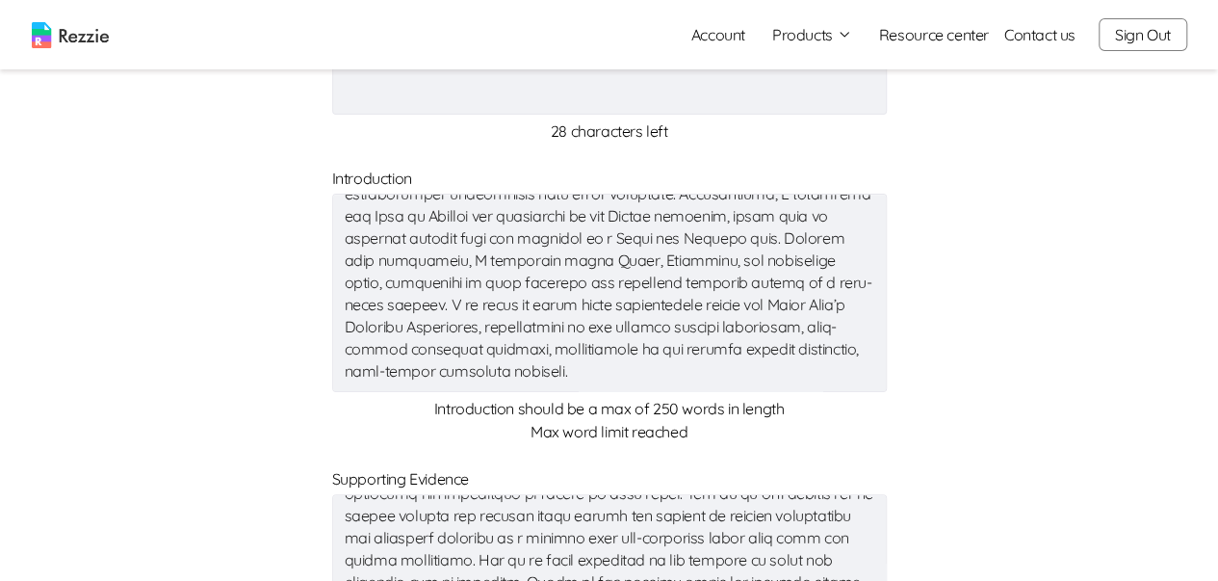
type textarea "x"
type textarea "My internship experience at Wema Bank Plc provided hands-on exposure to financi…"
type textarea "x"
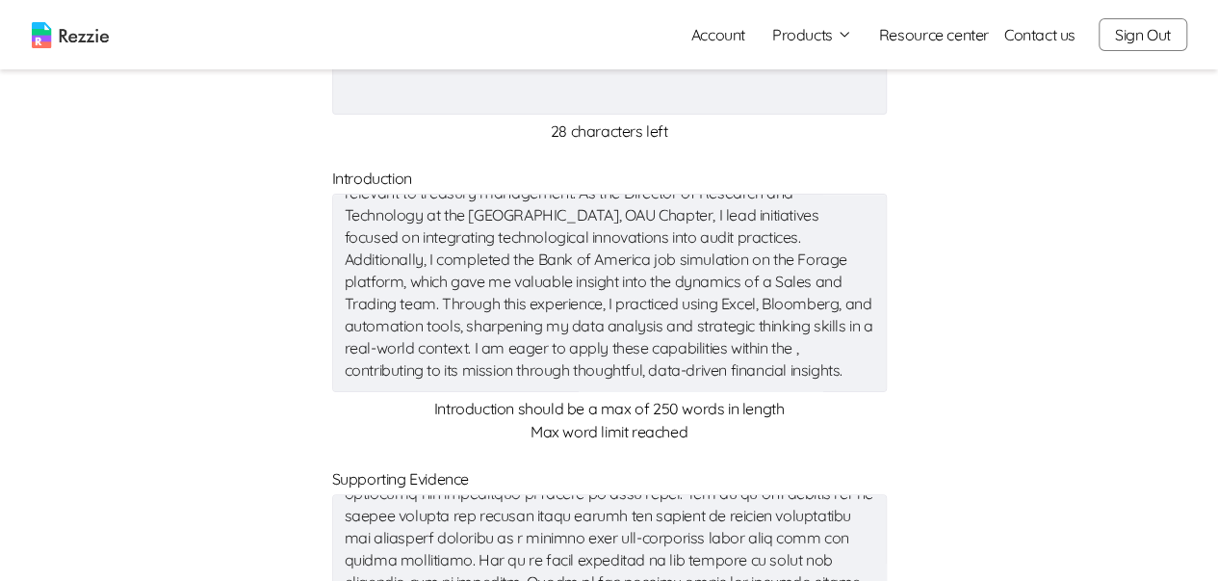
type textarea "x"
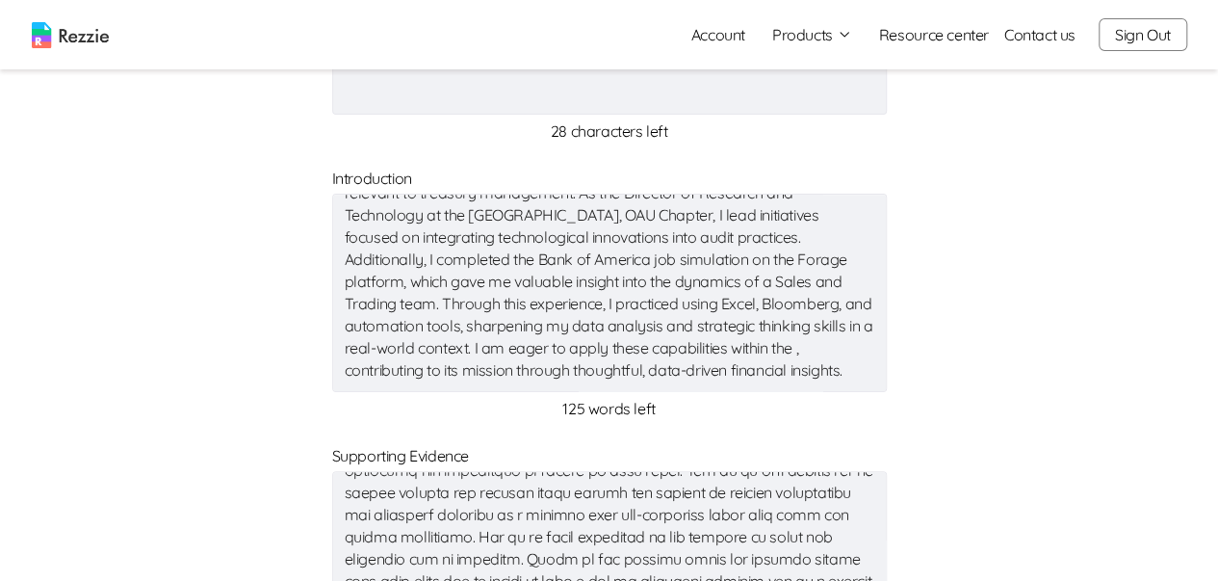
scroll to position [385, 0]
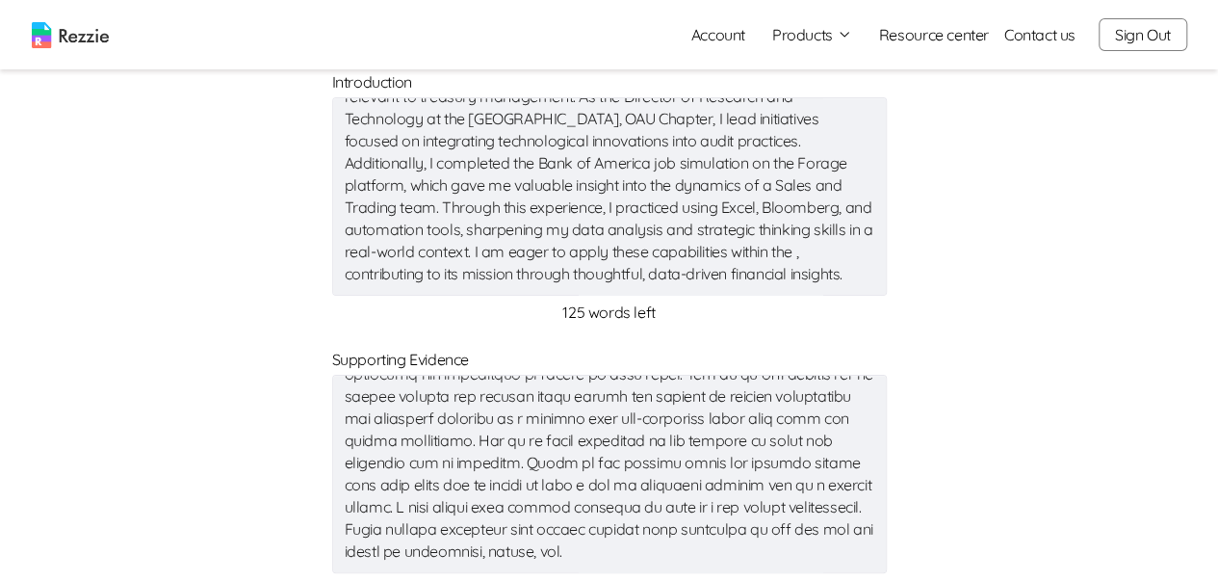
type textarea "My internship experience at Wema Bank Plc provided hands-on exposure to financi…"
type textarea "x"
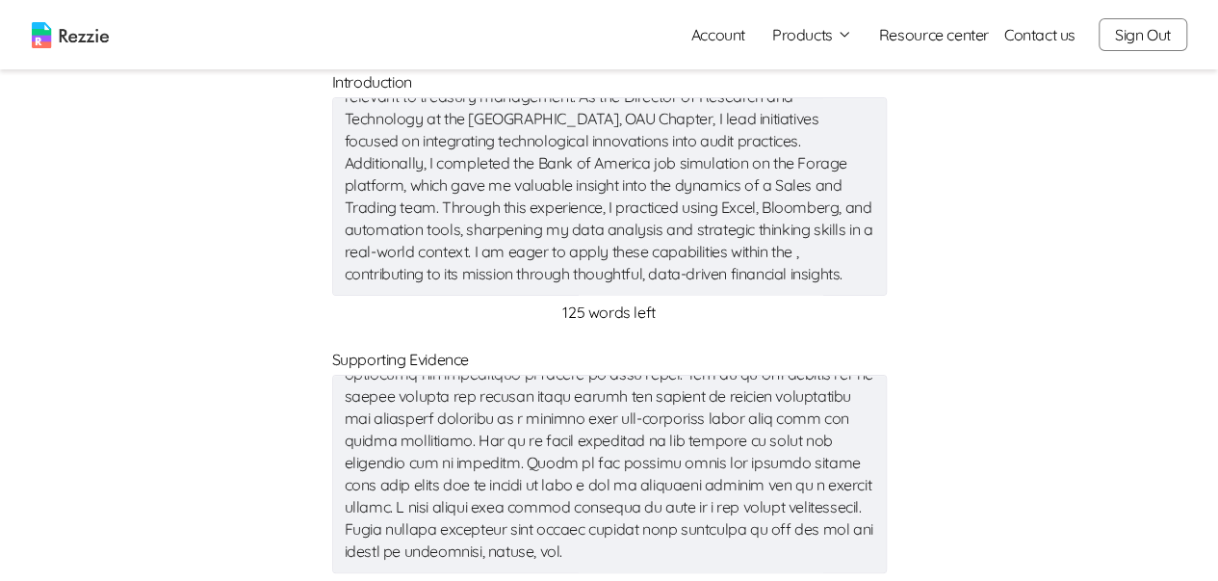
type textarea "x"
paste textarea "My internship experience at Wema Bank Plc provided hands-on exposure to financi…"
click at [344, 253] on textarea "My internship experience at Wema Bank Plc provided hands-on exposure to financi…" at bounding box center [609, 196] width 555 height 198
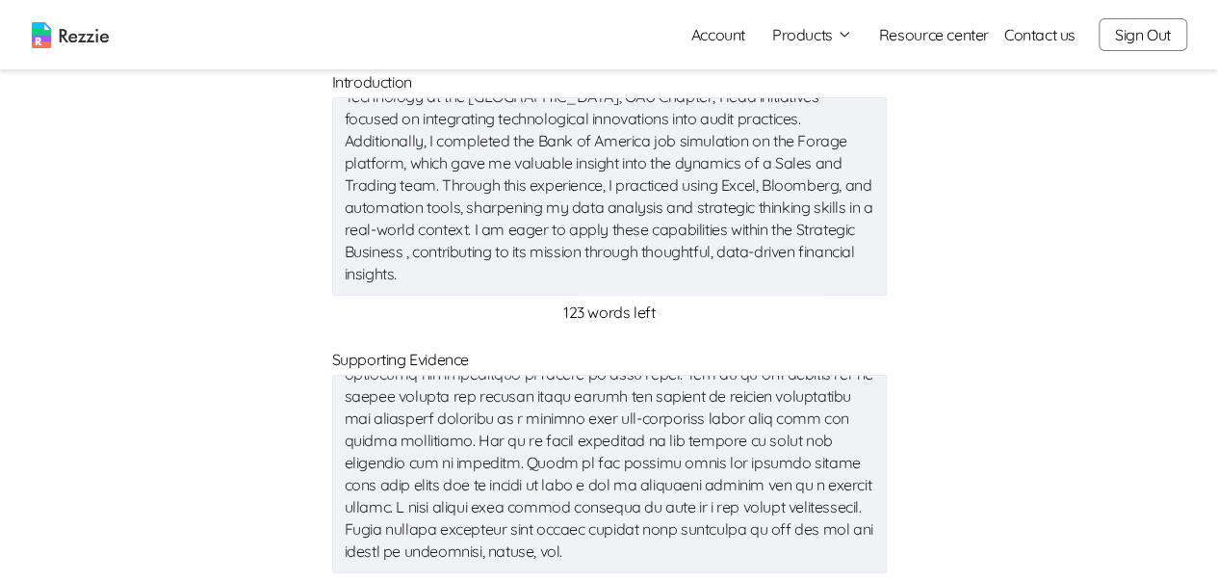
click at [464, 248] on textarea "My internship experience at Wema Bank Plc provided hands-on exposure to financi…" at bounding box center [609, 196] width 555 height 198
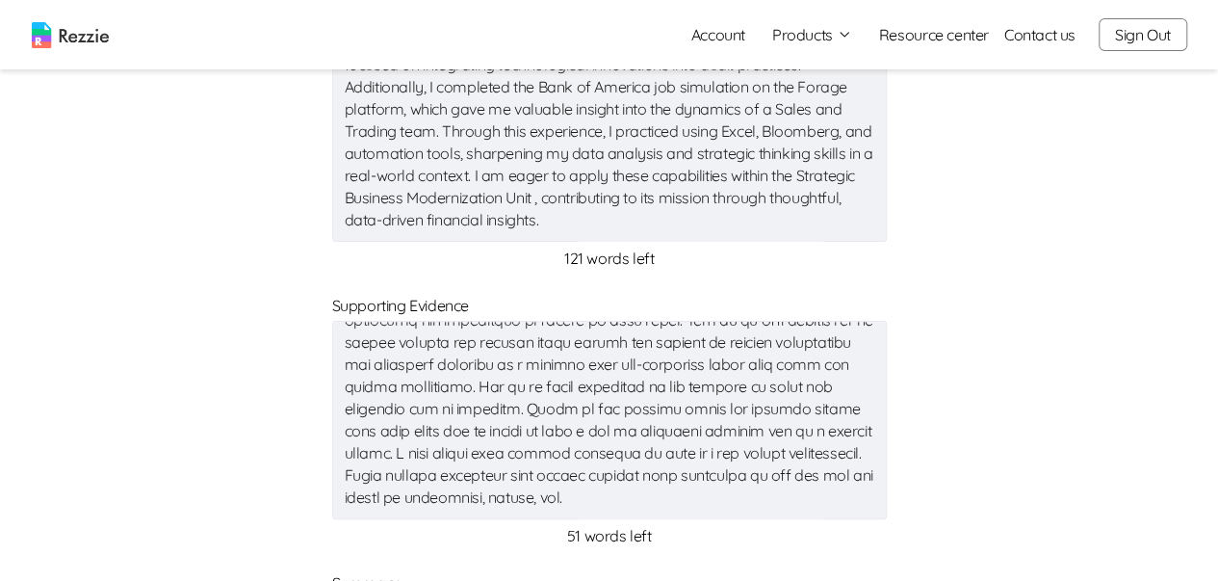
scroll to position [482, 0]
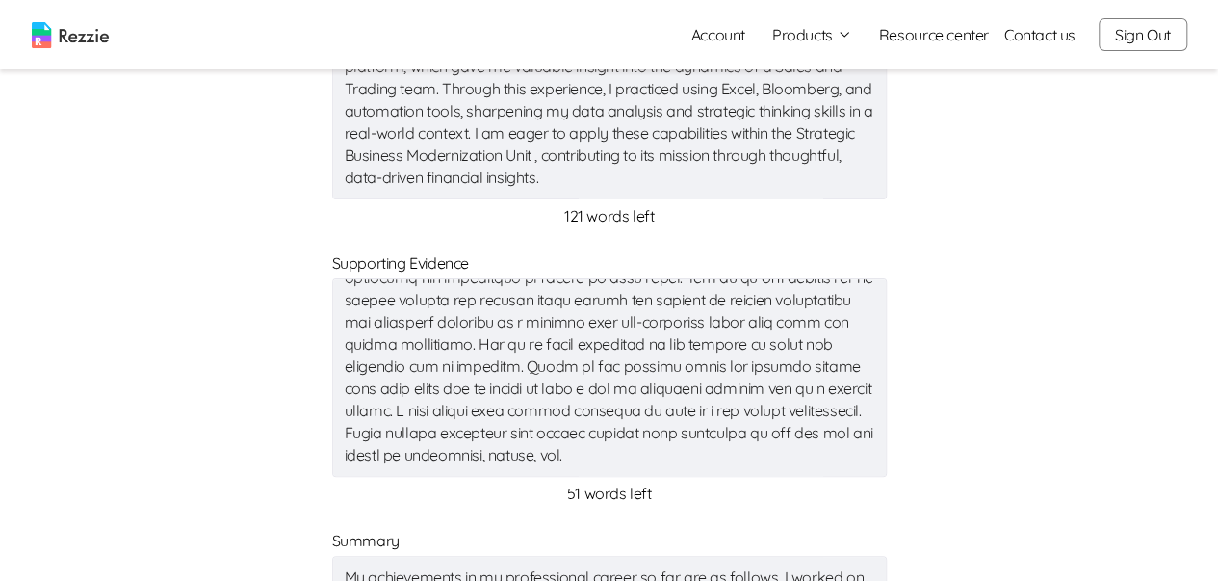
click at [624, 186] on textarea "My internship experience at Wema Bank Plc provided hands-on exposure to financi…" at bounding box center [609, 100] width 555 height 198
click at [421, 182] on textarea "My internship experience at Wema Bank Plc provided hands-on exposure to financi…" at bounding box center [609, 100] width 555 height 198
click at [638, 182] on textarea "My internship experience at Wema Bank Plc provided hands-on exposure to financi…" at bounding box center [609, 100] width 555 height 198
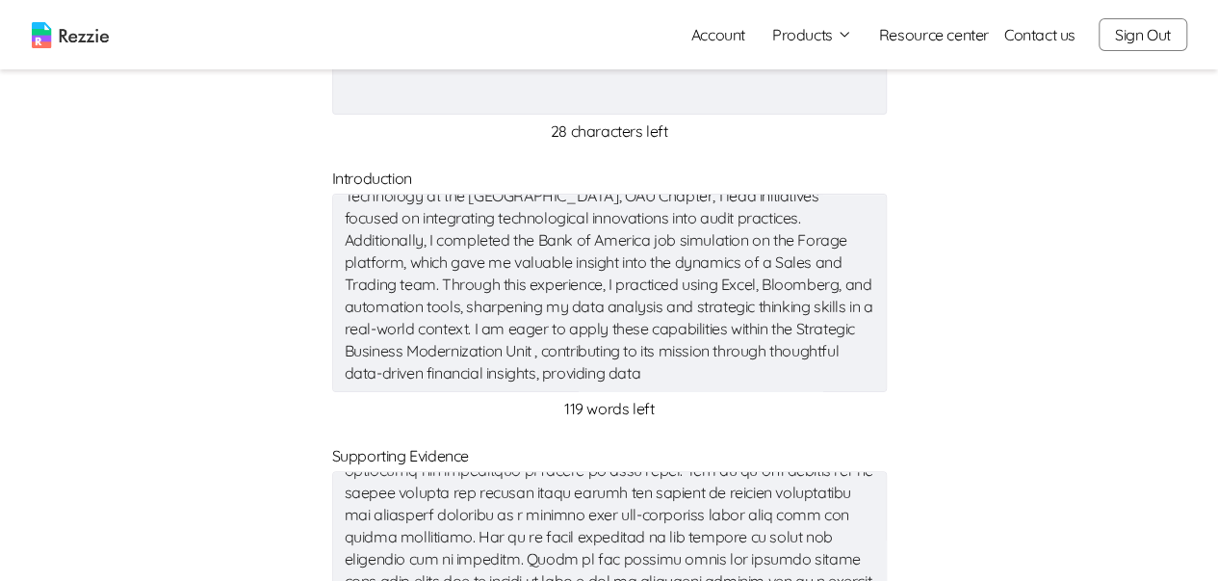
scroll to position [110, 0]
click at [718, 371] on textarea "My internship experience at Wema Bank Plc provided hands-on exposure to financi…" at bounding box center [609, 293] width 555 height 198
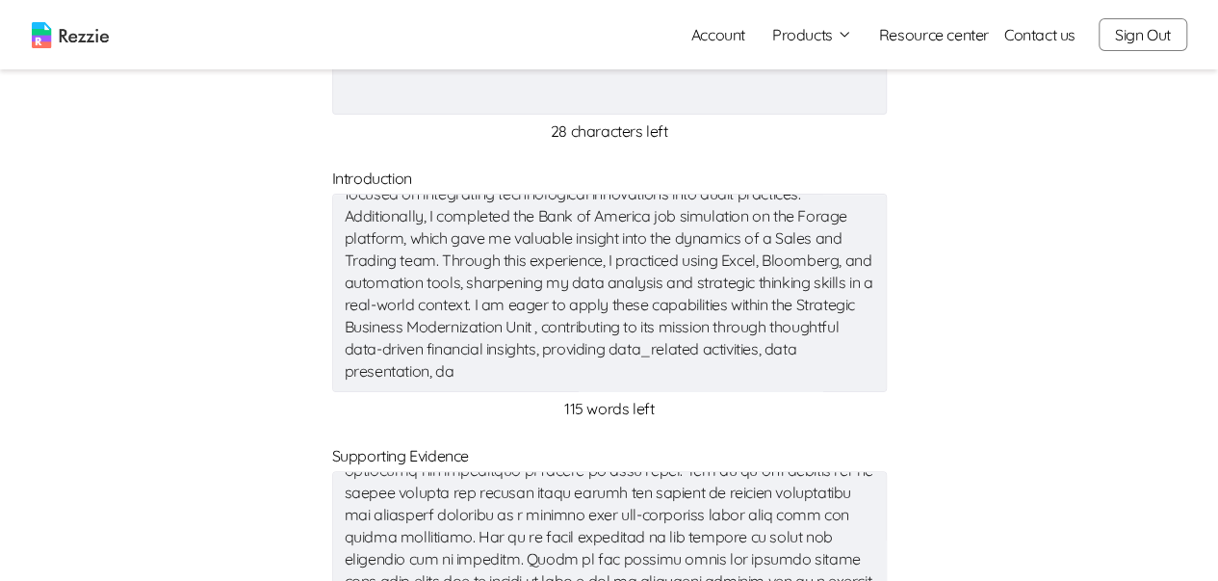
scroll to position [133, 0]
click at [720, 350] on textarea "My internship experience at Wema Bank Plc provided hands-on exposure to financi…" at bounding box center [609, 293] width 555 height 198
click at [503, 370] on textarea "My internship experience at Wema Bank Plc provided hands-on exposure to financi…" at bounding box center [609, 293] width 555 height 198
click at [485, 383] on textarea "My internship experience at Wema Bank Plc provided hands-on exposure to financi…" at bounding box center [609, 293] width 555 height 198
click at [503, 373] on textarea "My internship experience at Wema Bank Plc provided hands-on exposure to financi…" at bounding box center [609, 293] width 555 height 198
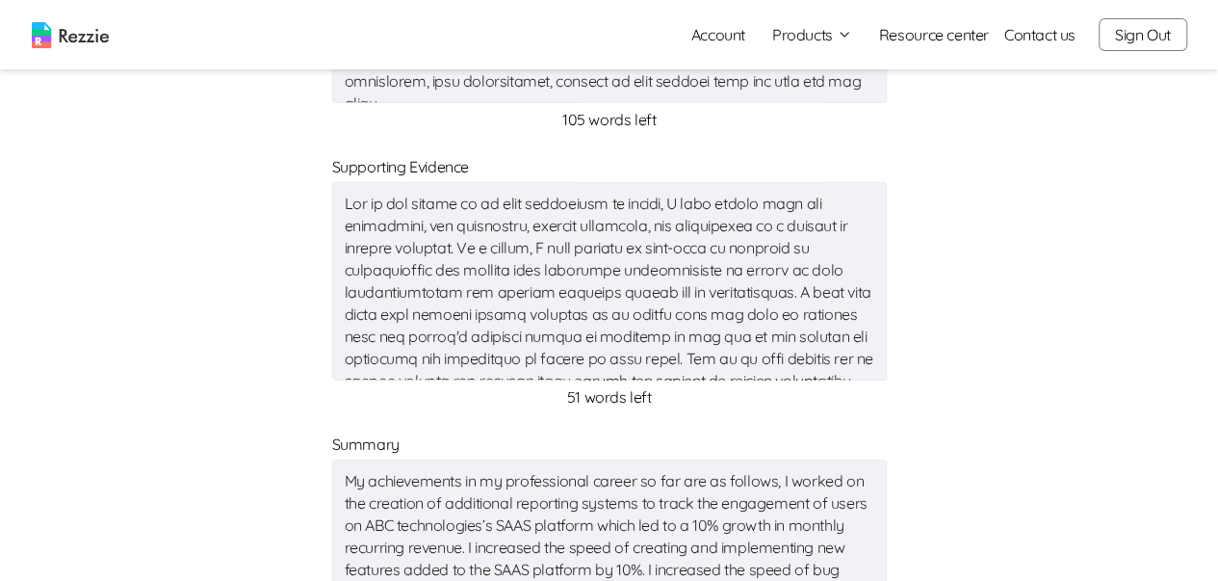
scroll to position [482, 0]
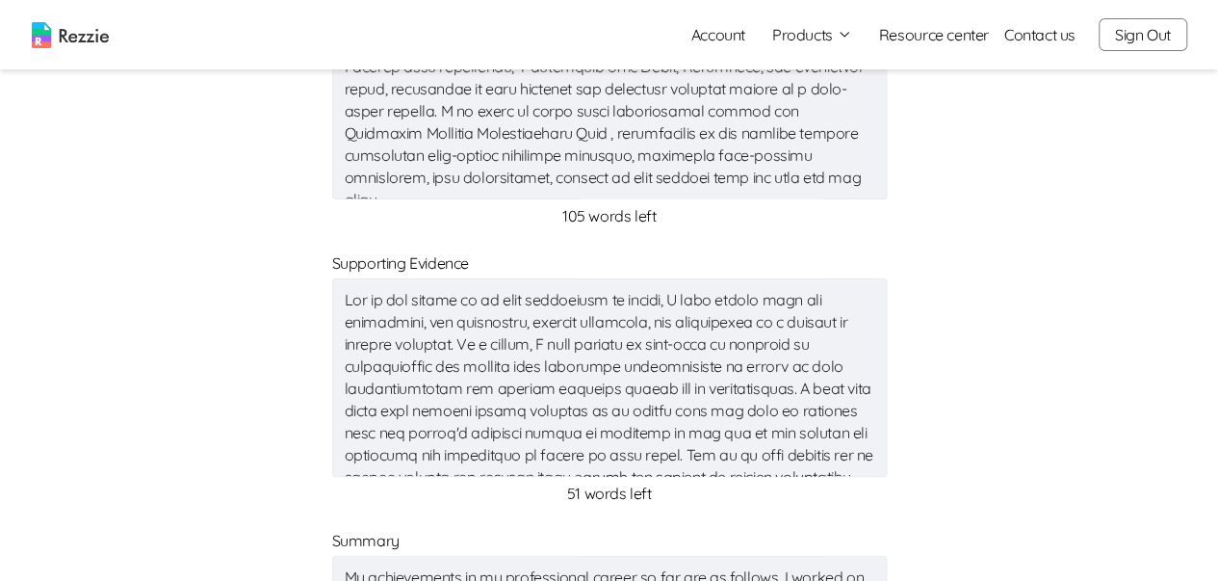
click at [822, 180] on textarea at bounding box center [609, 100] width 555 height 198
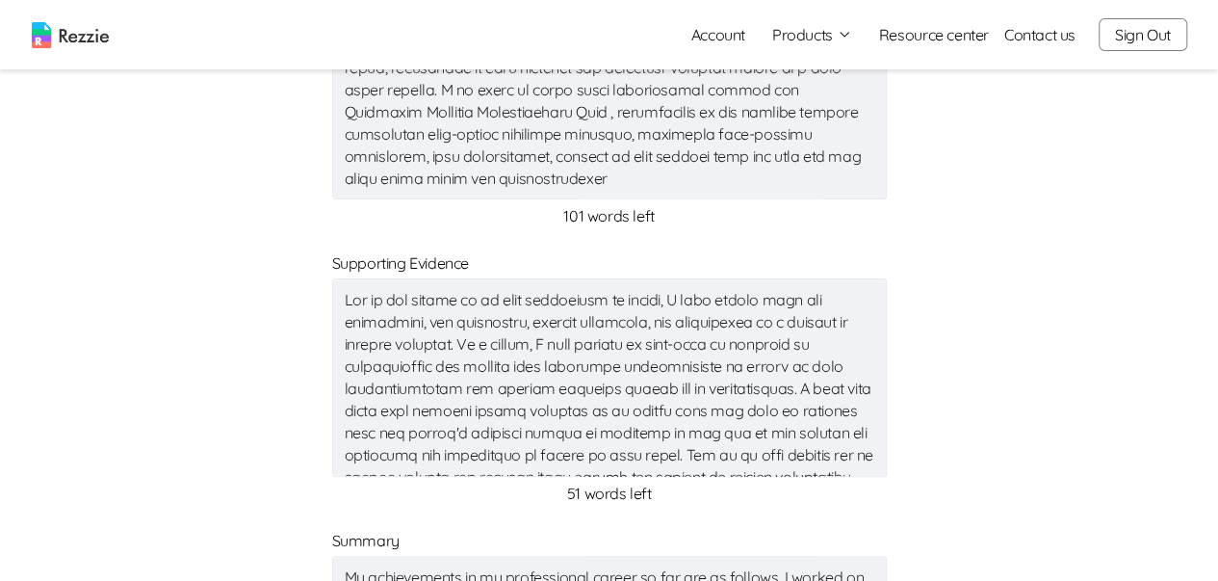
click at [379, 180] on textarea at bounding box center [609, 100] width 555 height 198
click at [384, 180] on textarea at bounding box center [609, 100] width 555 height 198
click at [376, 179] on textarea at bounding box center [609, 100] width 555 height 198
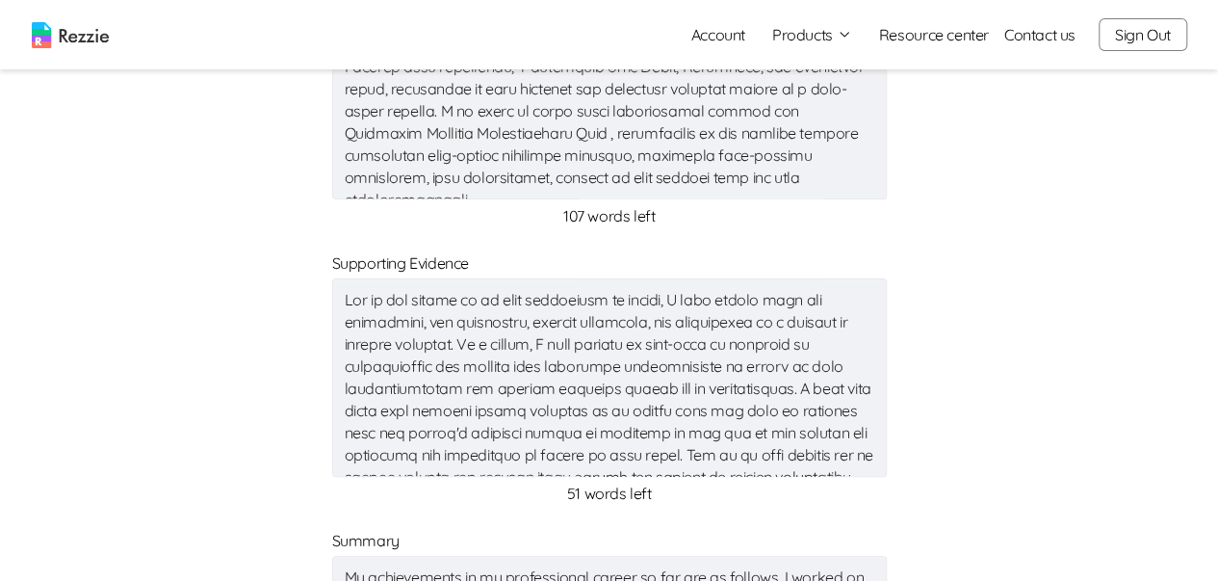
click at [836, 175] on textarea at bounding box center [609, 100] width 555 height 198
drag, startPoint x: 836, startPoint y: 175, endPoint x: 732, endPoint y: 187, distance: 104.7
click at [732, 187] on textarea at bounding box center [609, 100] width 555 height 198
click at [473, 181] on textarea "My internship experience at Wema Bank Plc provided hands-on exposure to financi…" at bounding box center [609, 100] width 555 height 198
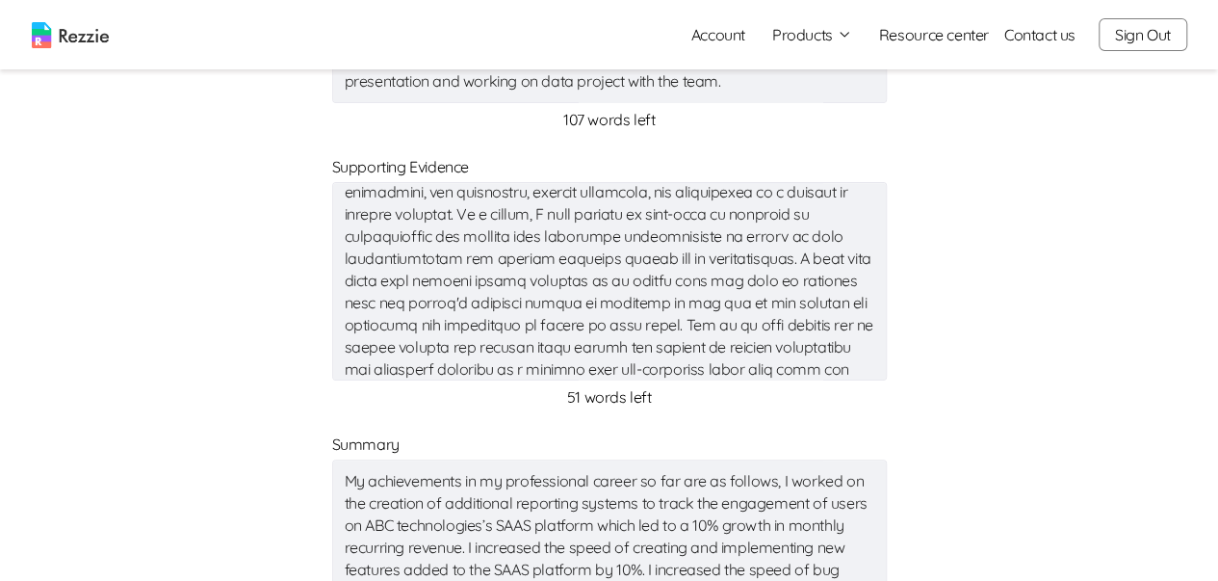
scroll to position [177, 0]
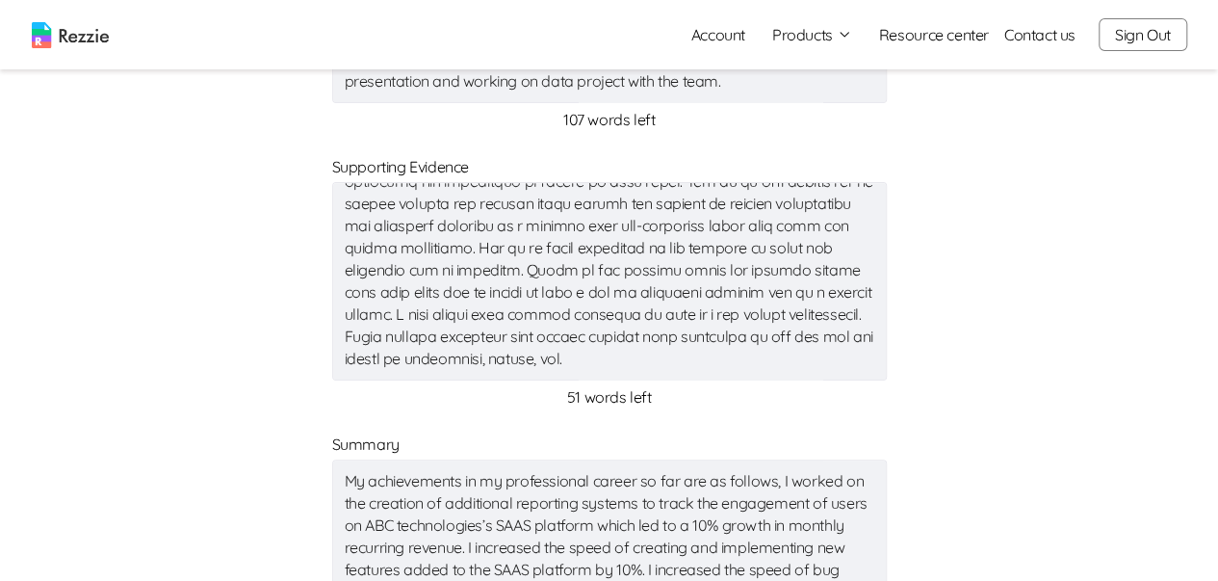
drag, startPoint x: 705, startPoint y: 201, endPoint x: 838, endPoint y: 391, distance: 231.7
click at [838, 391] on div "x 51 words left" at bounding box center [609, 293] width 555 height 230
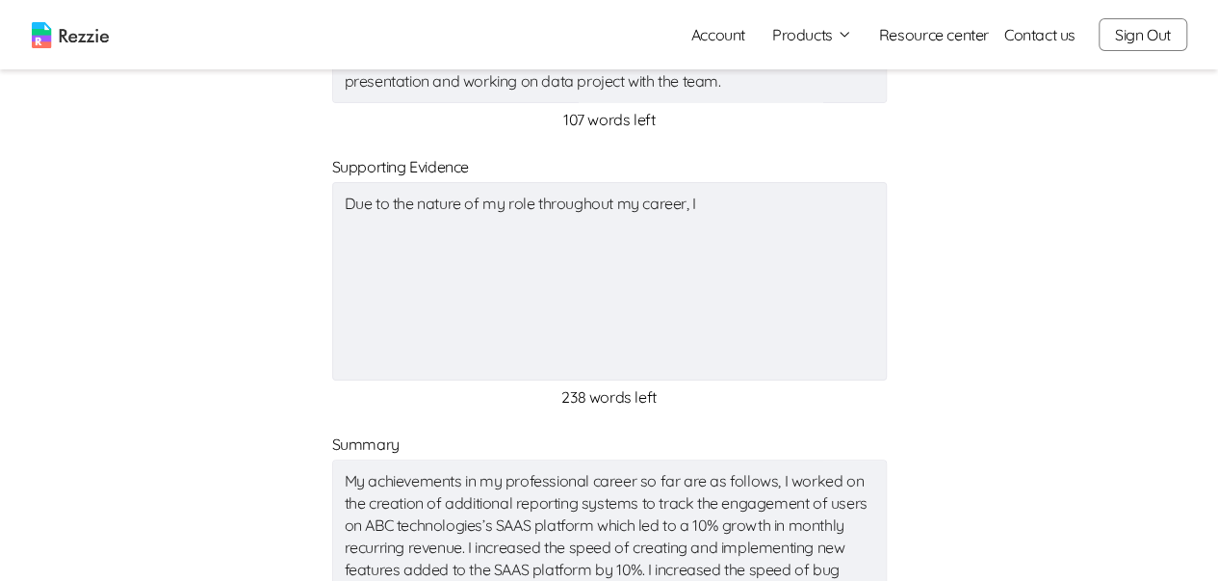
scroll to position [0, 0]
click at [705, 199] on textarea "Due to the nature of my role throughout my career, I" at bounding box center [609, 281] width 555 height 198
paste textarea "Increased student engagement by 40% through innovative digital audit content an…"
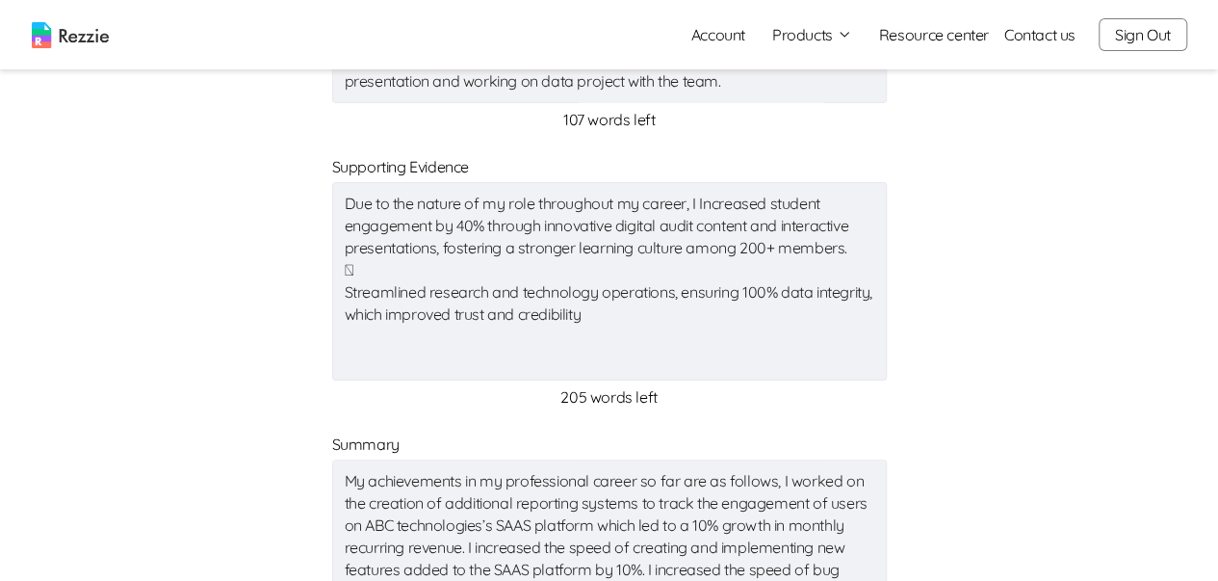
click at [700, 207] on textarea "Due to the nature of my role throughout my career, I Increased student engageme…" at bounding box center [609, 281] width 555 height 198
click at [425, 271] on textarea "Due to the nature of my role throughout my career, I have Increased student eng…" at bounding box center [609, 281] width 555 height 198
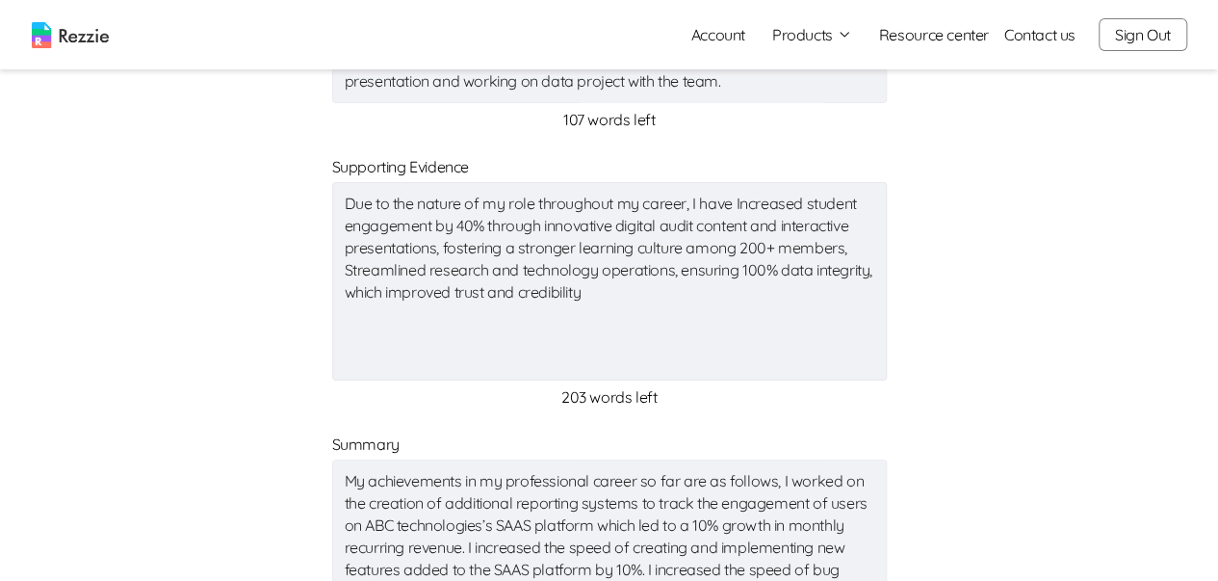
click at [356, 273] on textarea "Due to the nature of my role throughout my career, I have Increased student eng…" at bounding box center [609, 281] width 555 height 198
click at [352, 276] on textarea "Due to the nature of my role throughout my career, I have Increased student eng…" at bounding box center [609, 281] width 555 height 198
click at [712, 296] on textarea "Due to the nature of my role throughout my career, I have Increased student eng…" at bounding box center [609, 281] width 555 height 198
click at [593, 293] on textarea "Due to the nature of my role throughout my career, I have Increased student eng…" at bounding box center [609, 281] width 555 height 198
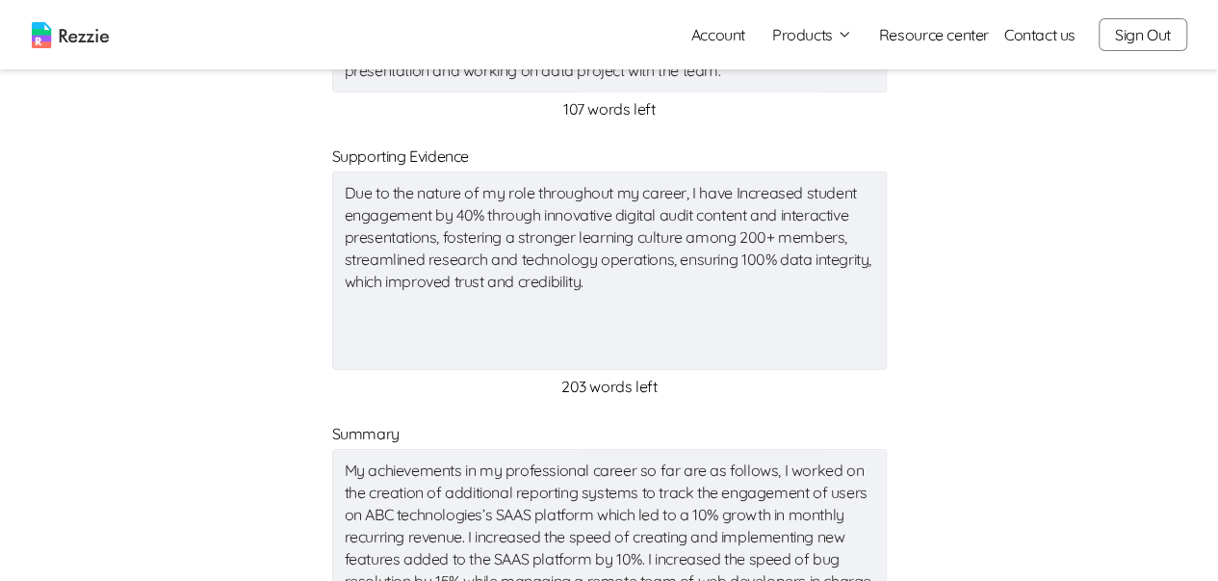
scroll to position [674, 0]
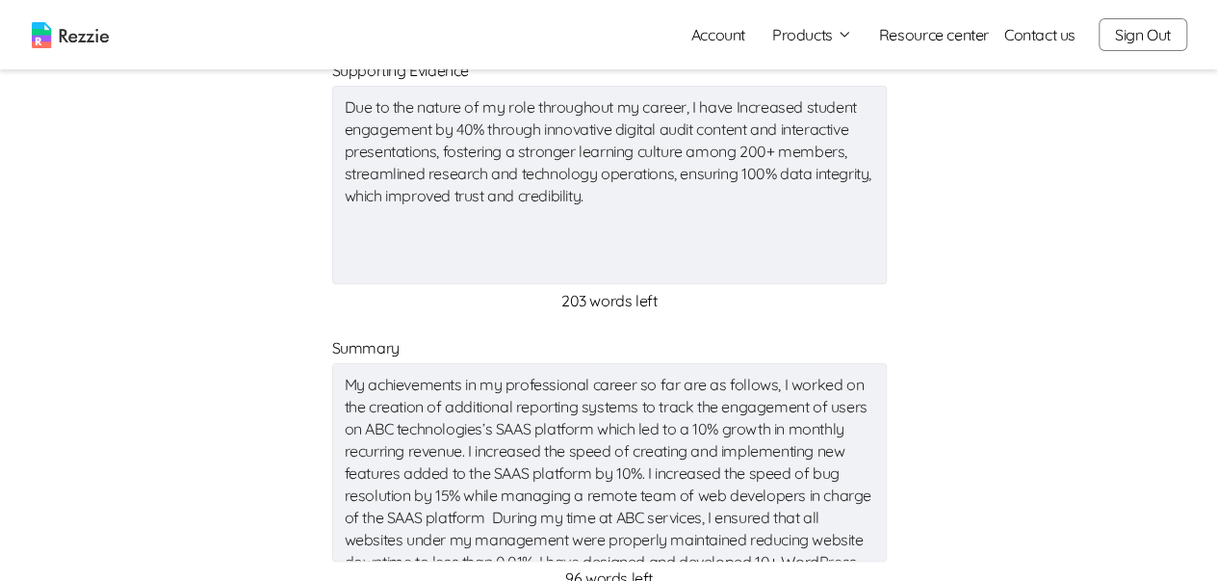
click at [606, 202] on textarea "Due to the nature of my role throughout my career, I have Increased student eng…" at bounding box center [609, 185] width 555 height 198
paste textarea "Delivered workflow automation recommendations that could reduce trade execution…"
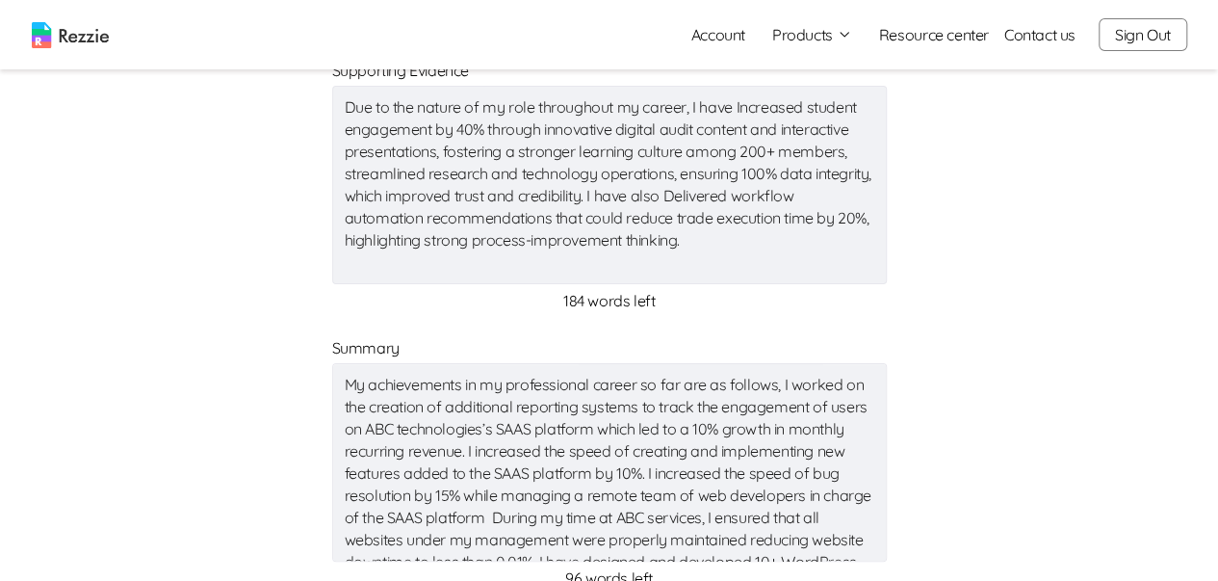
click at [676, 192] on textarea "Due to the nature of my role throughout my career, I have Increased student eng…" at bounding box center [609, 185] width 555 height 198
click at [682, 239] on textarea "Due to the nature of my role throughout my career, I have Increased student eng…" at bounding box center [609, 185] width 555 height 198
click at [809, 241] on textarea "Due to the nature of my role throughout my career, I have Increased student eng…" at bounding box center [609, 185] width 555 height 198
drag, startPoint x: 678, startPoint y: 236, endPoint x: 842, endPoint y: 260, distance: 165.5
click at [842, 260] on textarea "Due to the nature of my role throughout my career, I have Increased student eng…" at bounding box center [609, 185] width 555 height 198
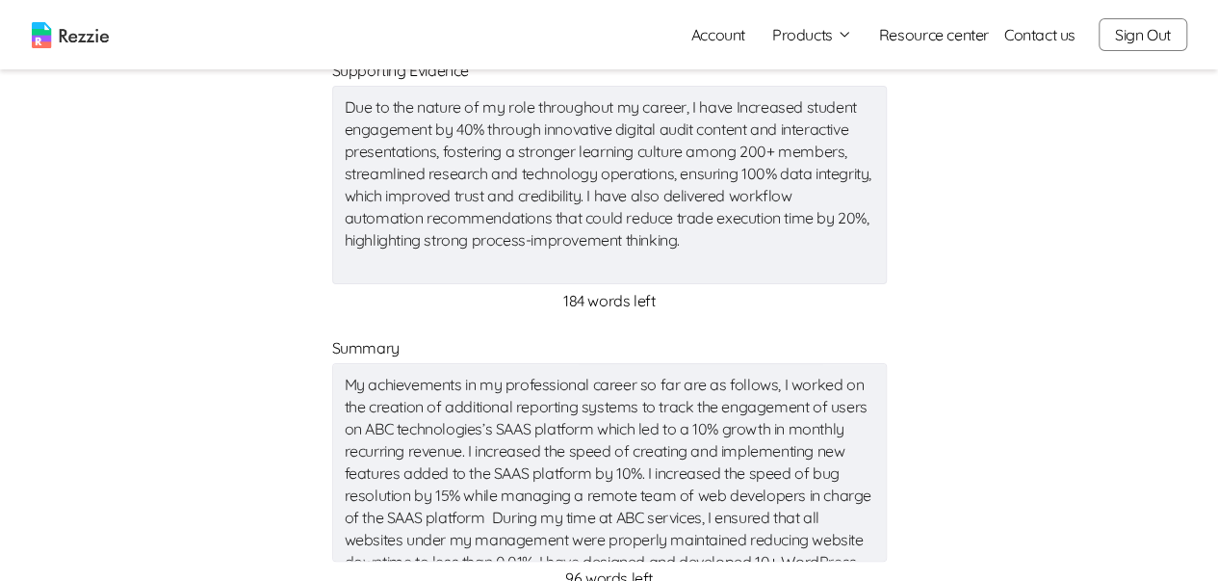
click at [692, 259] on textarea "Due to the nature of my role throughout my career, I have Increased student eng…" at bounding box center [609, 185] width 555 height 198
click at [686, 247] on textarea "Due to the nature of my role throughout my career, I have Increased student eng…" at bounding box center [609, 185] width 555 height 198
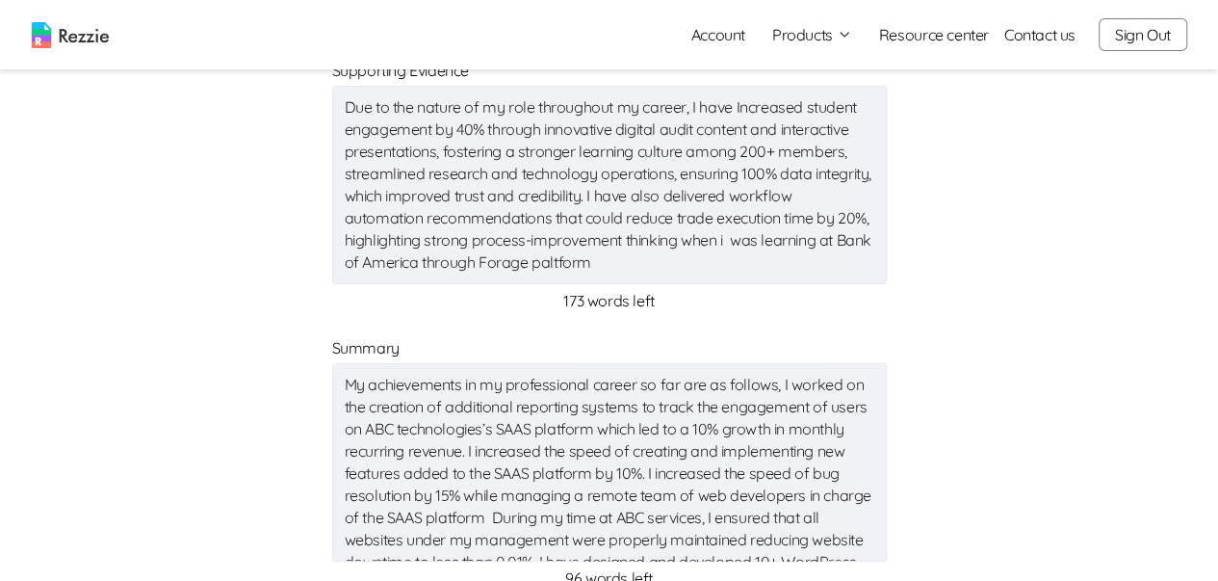
drag, startPoint x: 602, startPoint y: 285, endPoint x: 570, endPoint y: 289, distance: 32.0
click at [571, 289] on span "173 words left" at bounding box center [609, 300] width 555 height 23
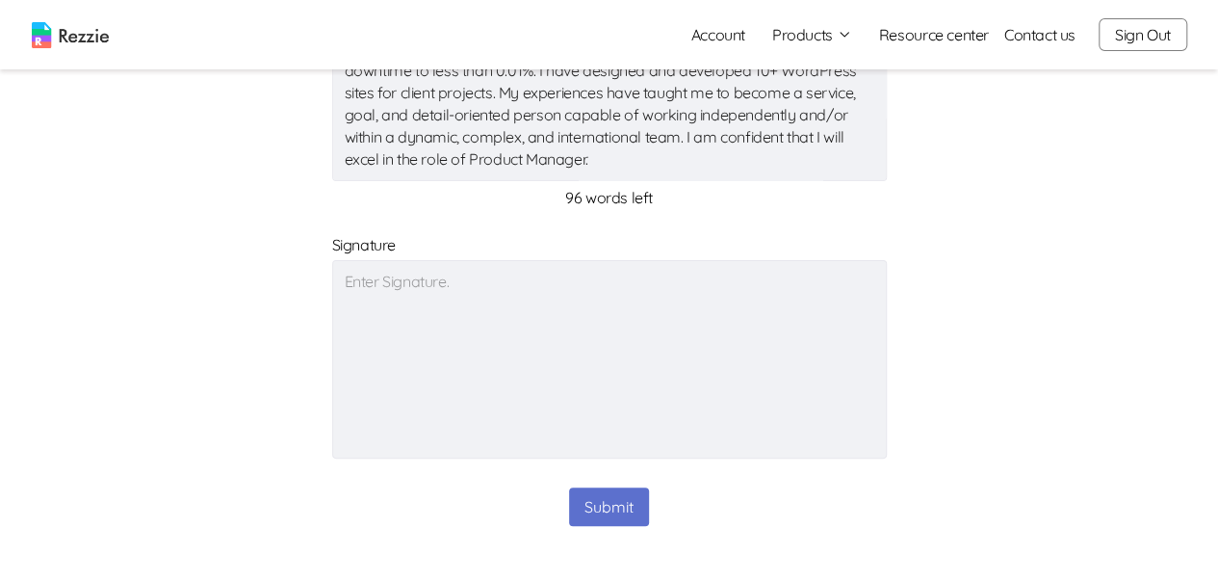
scroll to position [1076, 0]
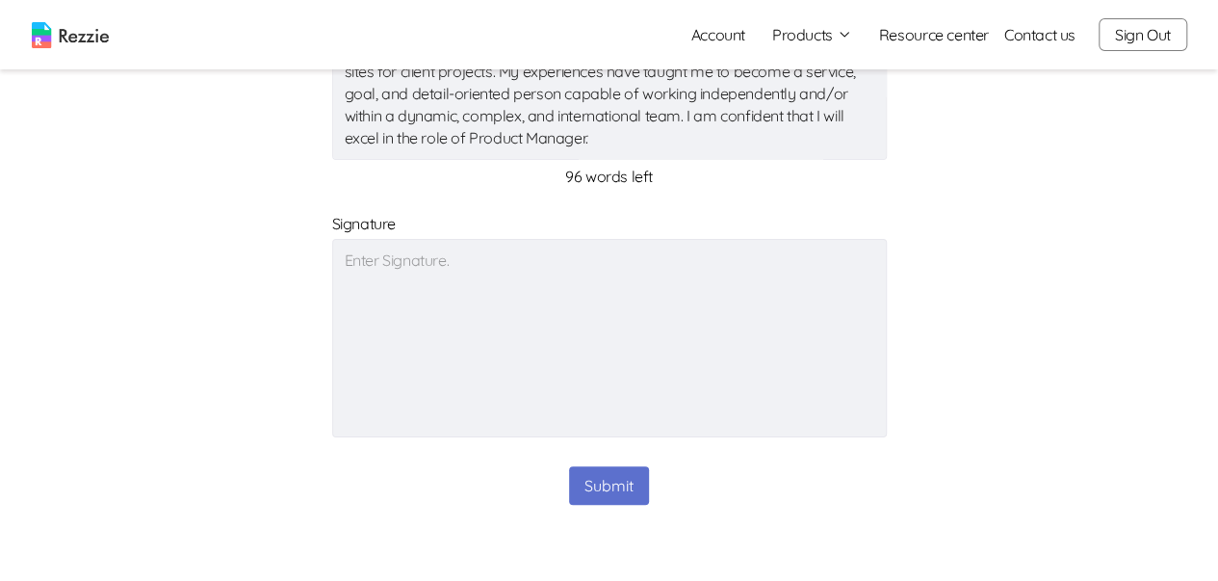
drag, startPoint x: 338, startPoint y: 378, endPoint x: 743, endPoint y: 561, distance: 444.0
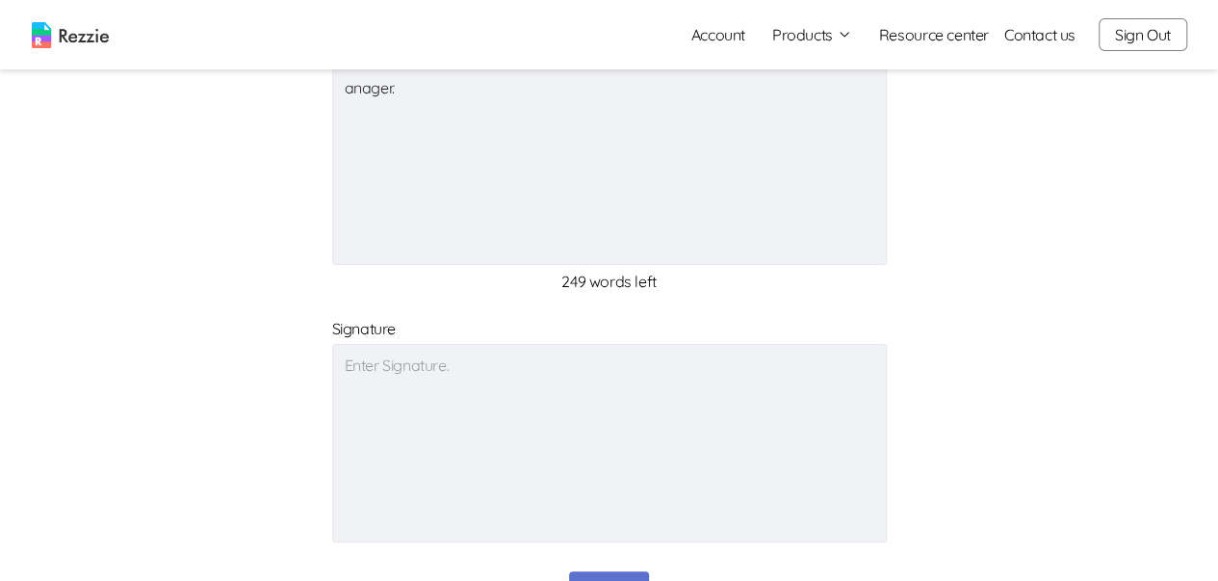
scroll to position [853, 0]
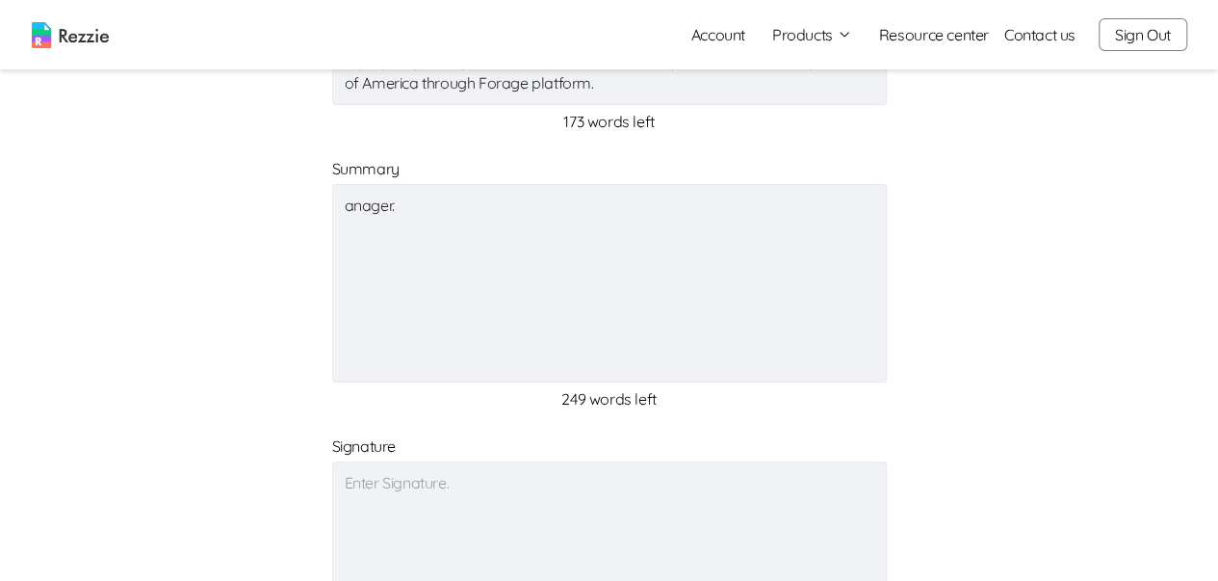
click at [458, 232] on textarea "anager." at bounding box center [609, 283] width 555 height 198
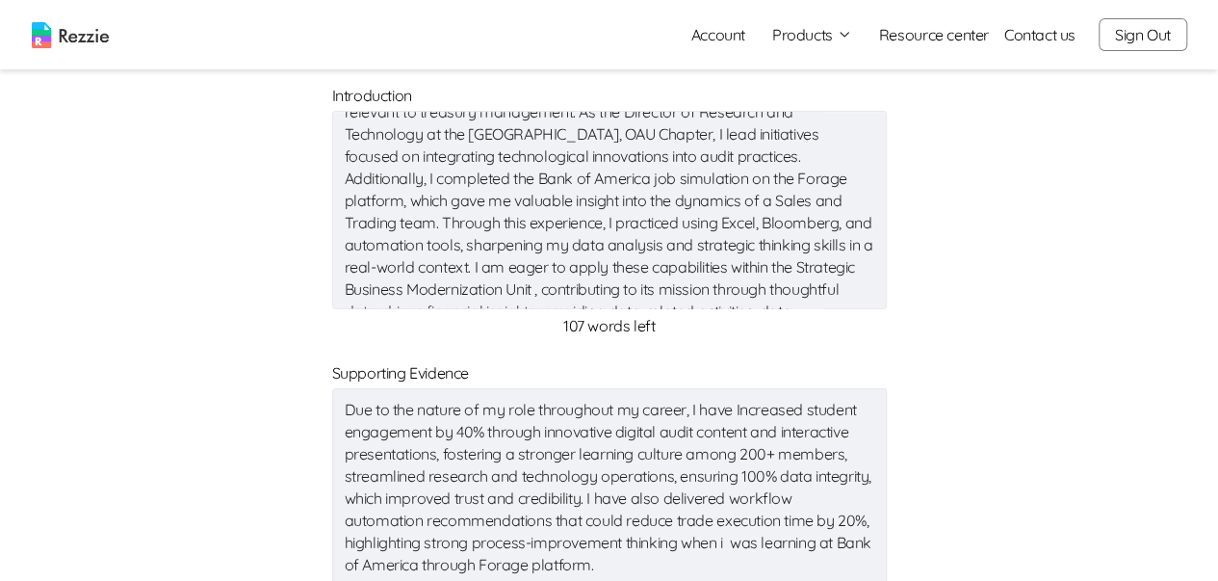
scroll to position [133, 0]
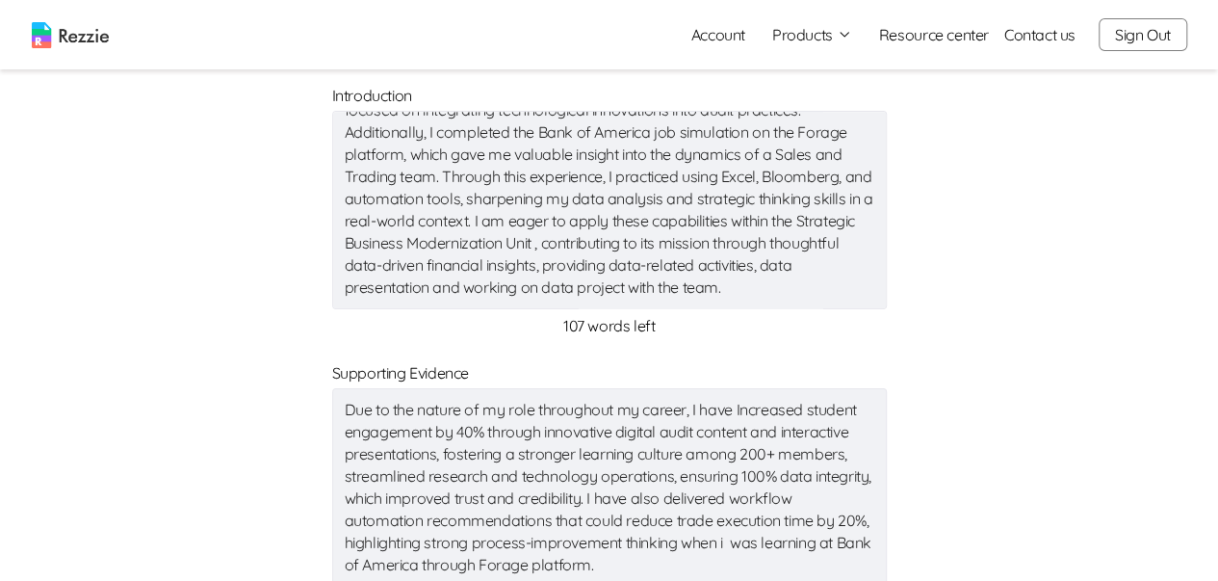
drag, startPoint x: 342, startPoint y: 131, endPoint x: 759, endPoint y: 305, distance: 452.0
click at [759, 305] on textarea "My internship experience at Wema Bank Plc provided hands-on exposure to financi…" at bounding box center [609, 210] width 555 height 198
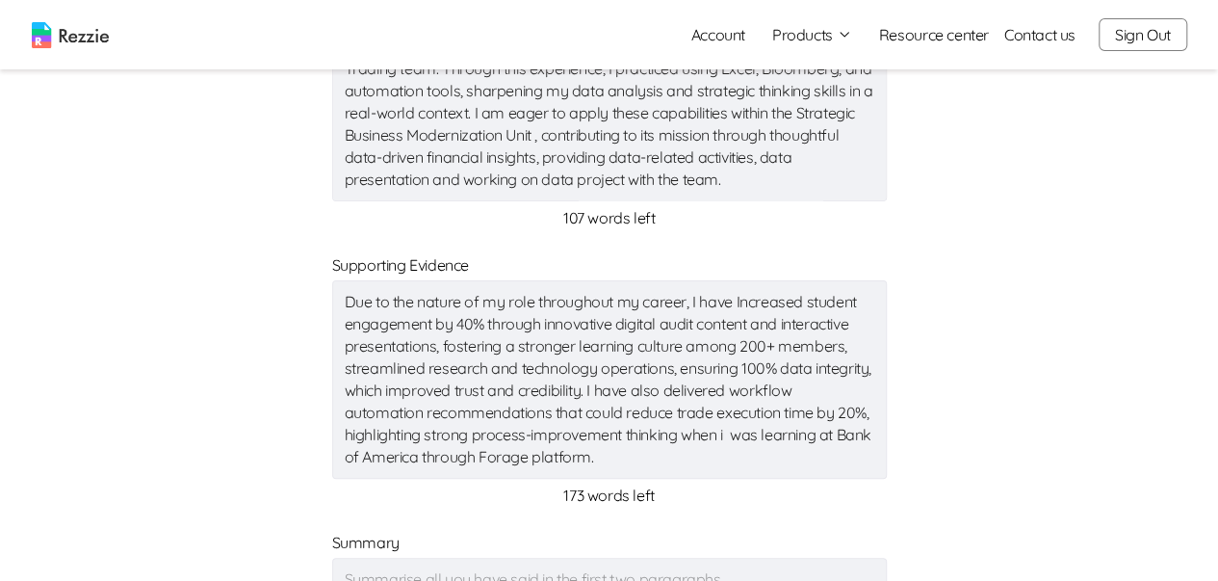
drag, startPoint x: 349, startPoint y: 405, endPoint x: 709, endPoint y: 573, distance: 397.3
click at [709, 573] on form "Recipient Dear recruitment team, x 28 characters left Introduction x 107 words …" at bounding box center [609, 388] width 1109 height 1379
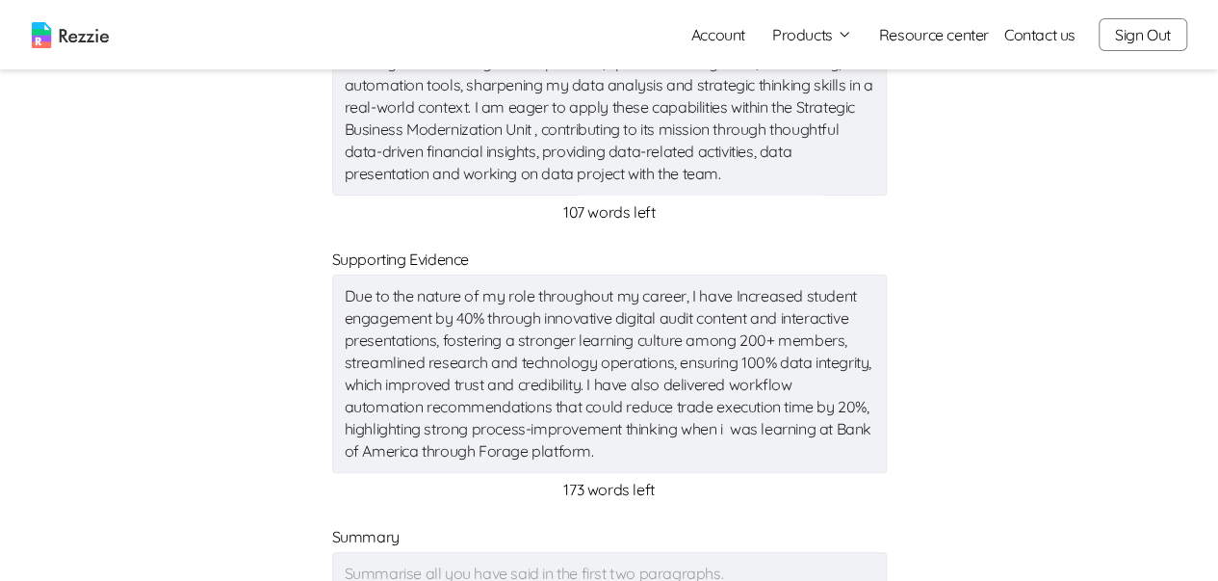
click at [307, 323] on form "Recipient Dear recruitment team, x 28 characters left Introduction x 107 words …" at bounding box center [609, 382] width 1109 height 1379
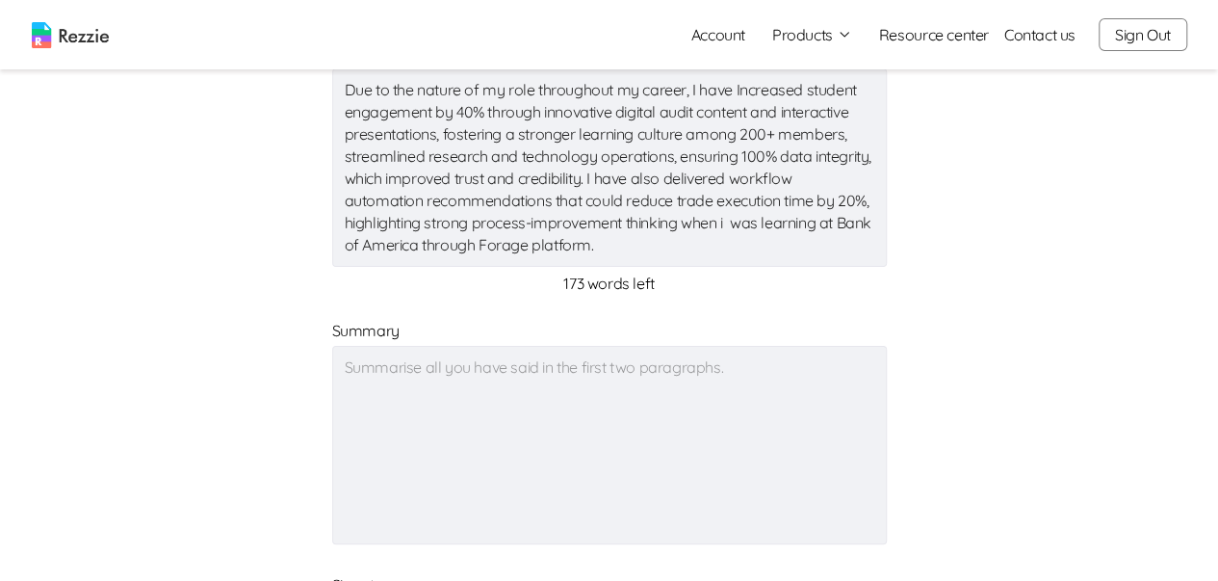
scroll to position [871, 0]
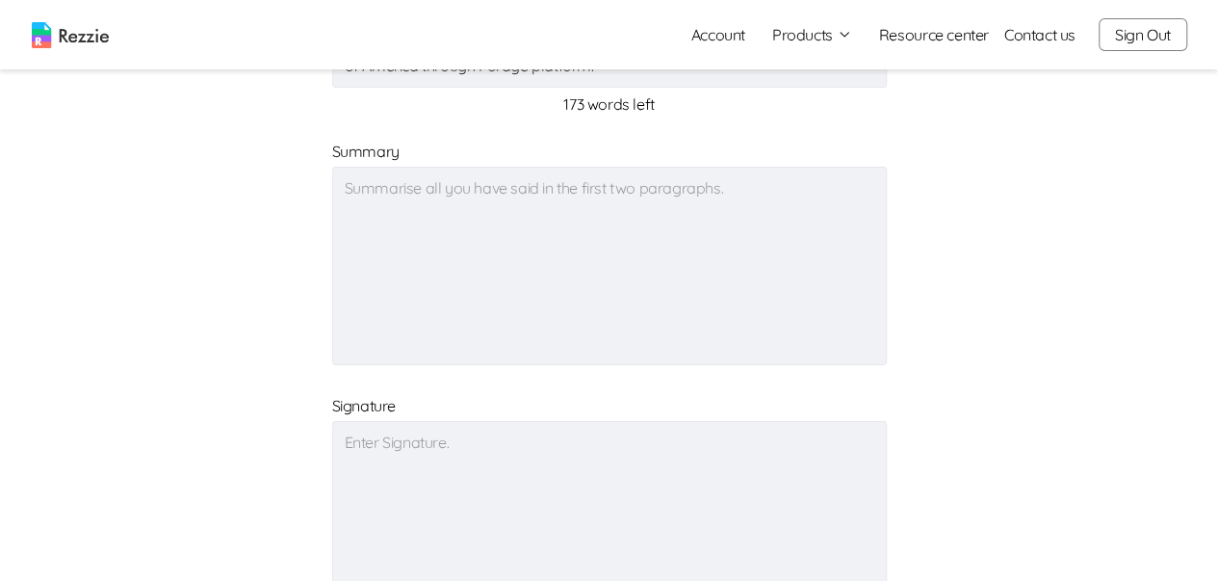
click at [352, 197] on textarea at bounding box center [609, 266] width 555 height 198
paste textarea "Lorem — ips’do sitame c adi el seddoeius temporincidi. Utlab et d **magnaal eni…"
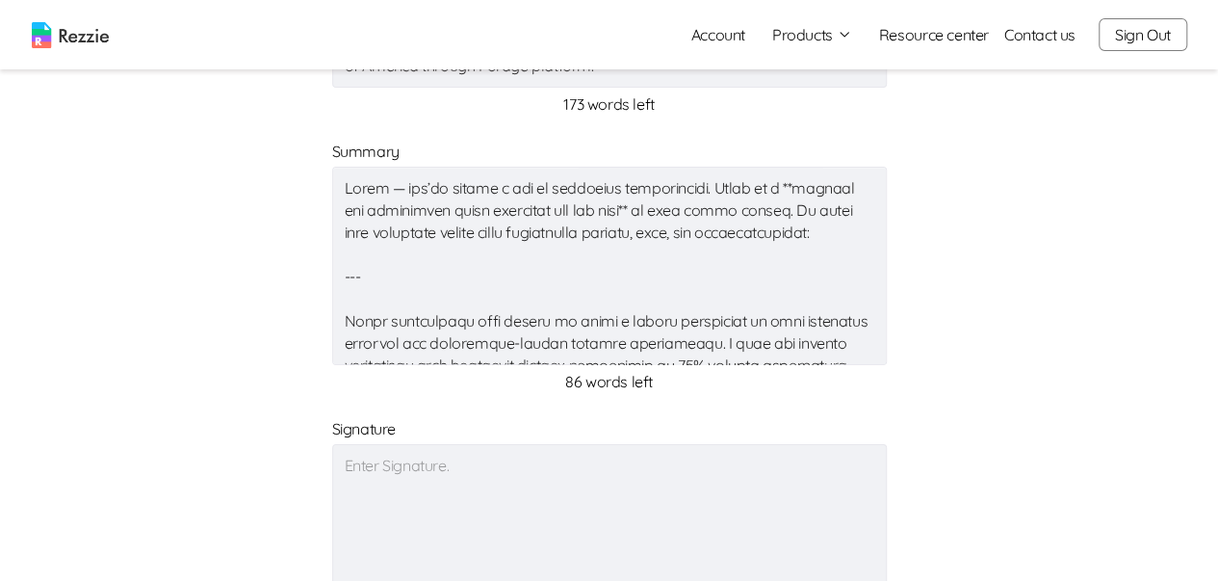
scroll to position [343, 0]
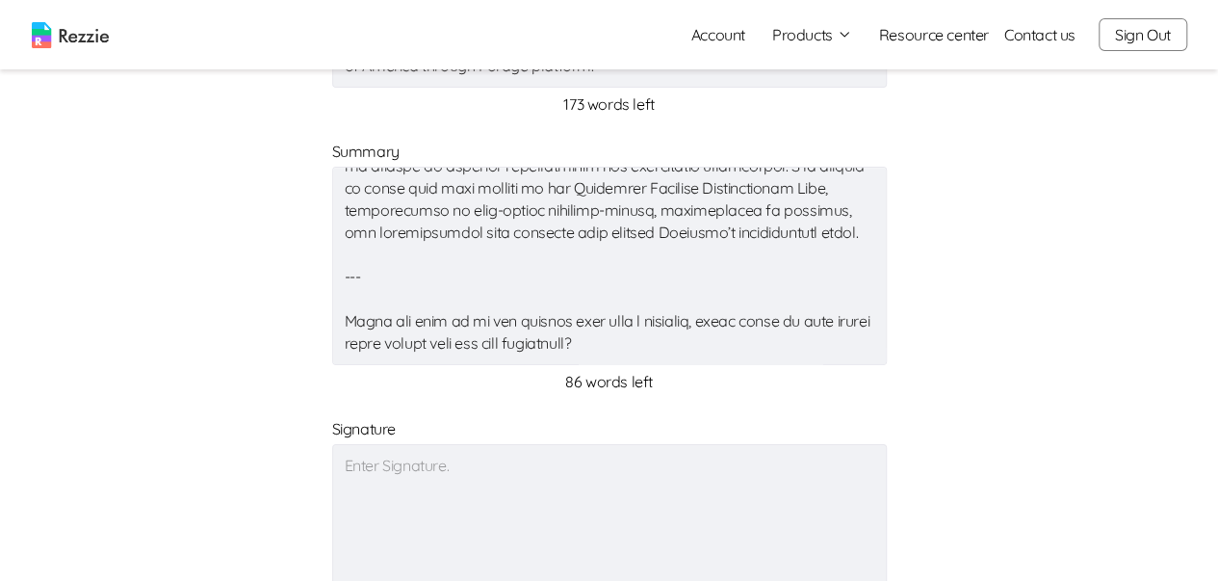
drag, startPoint x: 332, startPoint y: 255, endPoint x: 695, endPoint y: 341, distance: 373.1
click at [695, 341] on textarea at bounding box center [609, 266] width 555 height 198
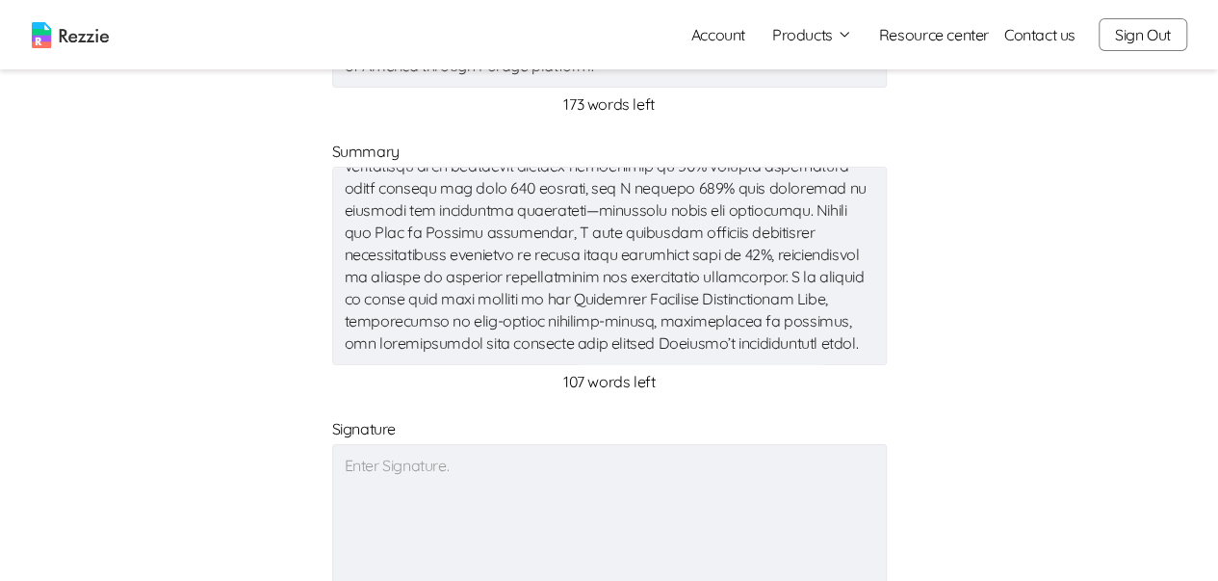
scroll to position [0, 0]
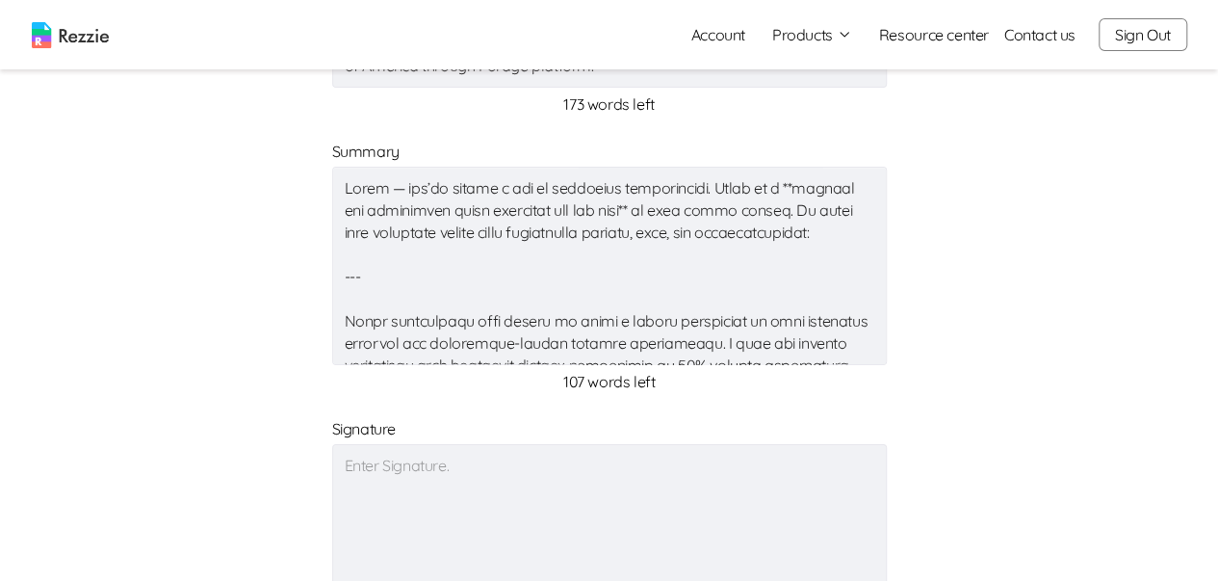
drag, startPoint x: 339, startPoint y: 294, endPoint x: 478, endPoint y: 277, distance: 139.6
click at [597, 300] on textarea at bounding box center [609, 266] width 555 height 198
drag, startPoint x: 304, startPoint y: 261, endPoint x: 415, endPoint y: 280, distance: 112.4
click at [415, 280] on form "Recipient Dear recruitment team, x 28 characters left Introduction x 107 words …" at bounding box center [609, 9] width 1109 height 1402
drag, startPoint x: 326, startPoint y: 189, endPoint x: 354, endPoint y: 193, distance: 28.2
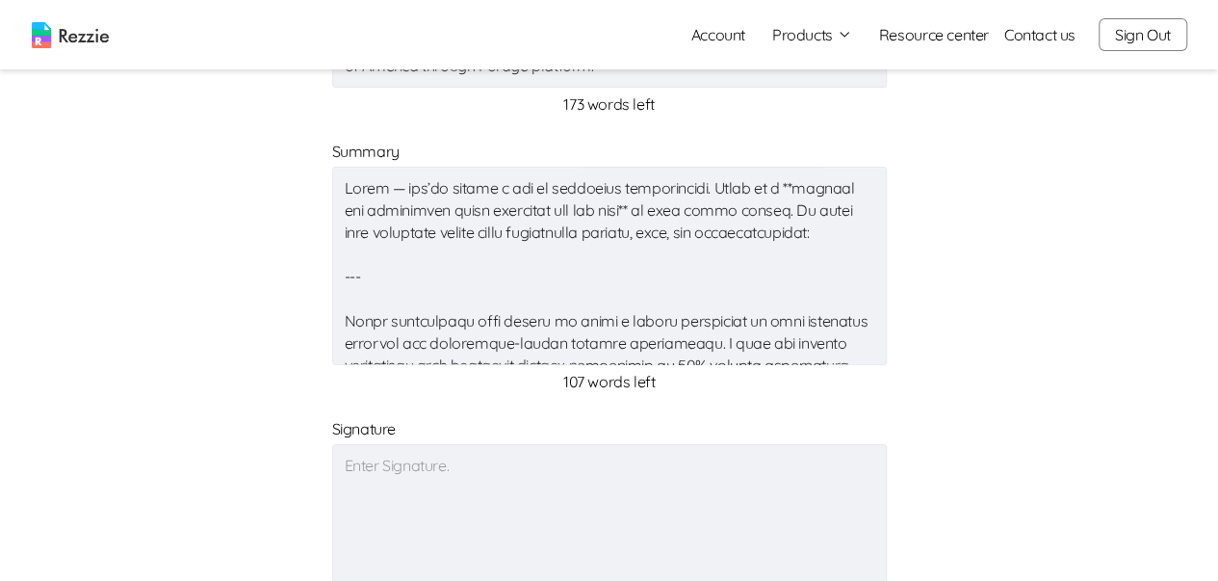
click at [404, 196] on form "Recipient Dear recruitment team, x 28 characters left Introduction x 107 words …" at bounding box center [609, 9] width 1109 height 1402
drag, startPoint x: 343, startPoint y: 184, endPoint x: 538, endPoint y: 300, distance: 227.1
click at [538, 300] on textarea at bounding box center [609, 266] width 555 height 198
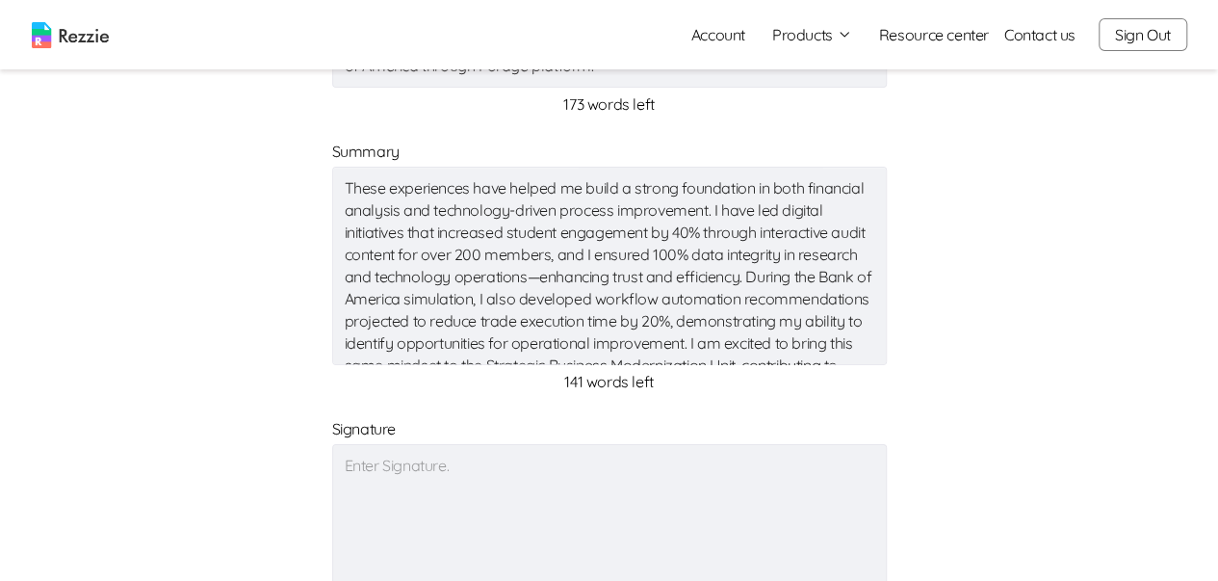
click at [342, 216] on textarea "These experiences have helped me build a strong foundation in both financial an…" at bounding box center [609, 266] width 555 height 198
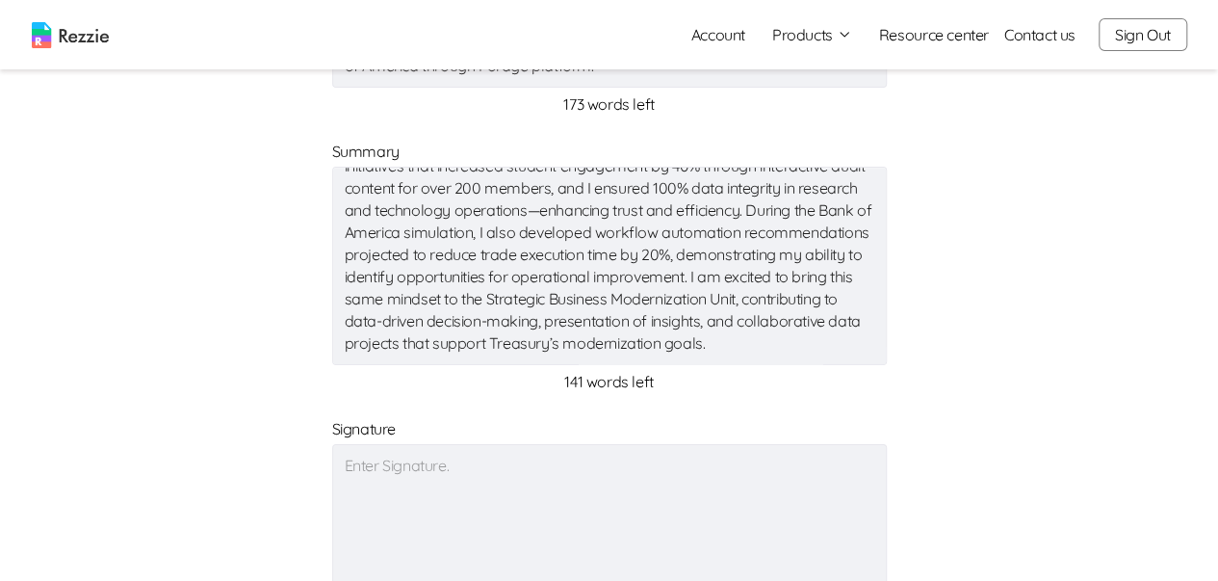
click at [607, 202] on textarea "These experiences have helped me build a strong foundation in both financial an…" at bounding box center [609, 266] width 555 height 198
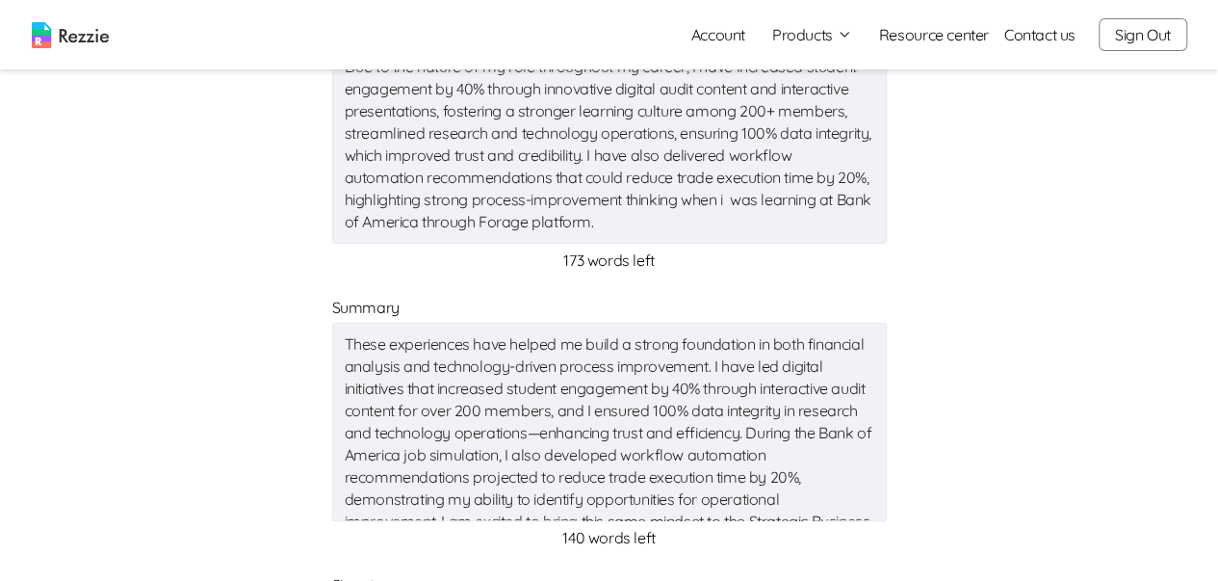
scroll to position [582, 0]
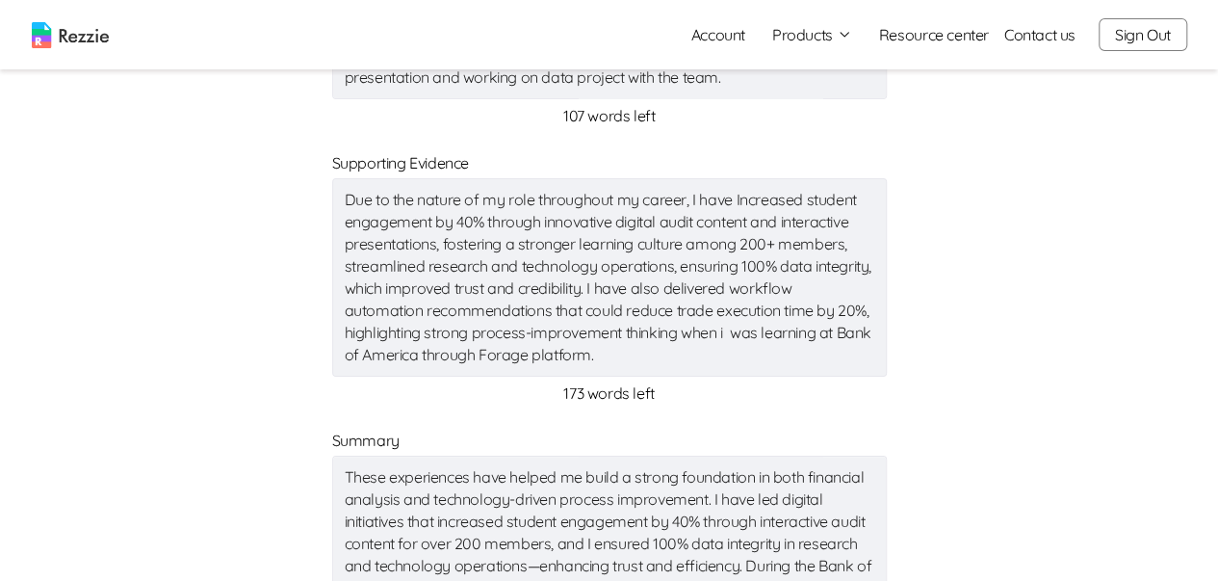
click at [539, 198] on textarea "Due to the nature of my role throughout my career, I have Increased student eng…" at bounding box center [609, 277] width 555 height 198
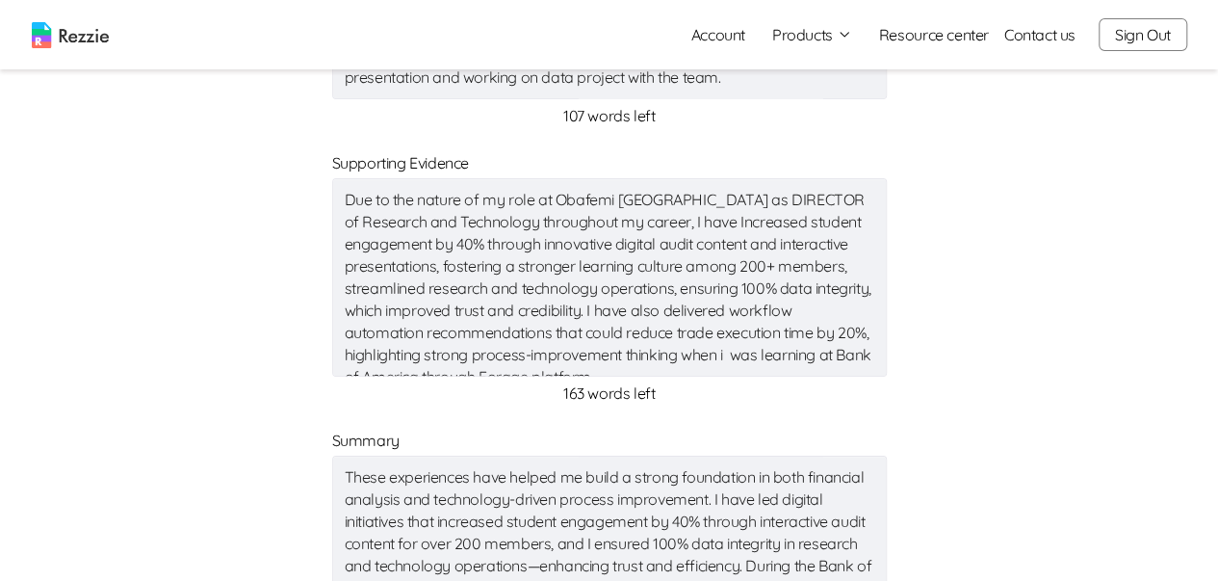
drag, startPoint x: 785, startPoint y: 193, endPoint x: 853, endPoint y: 203, distance: 69.2
click at [853, 203] on textarea "Due to the nature of my role at Obafemi [GEOGRAPHIC_DATA] as DIRECTOR of Resear…" at bounding box center [609, 277] width 555 height 198
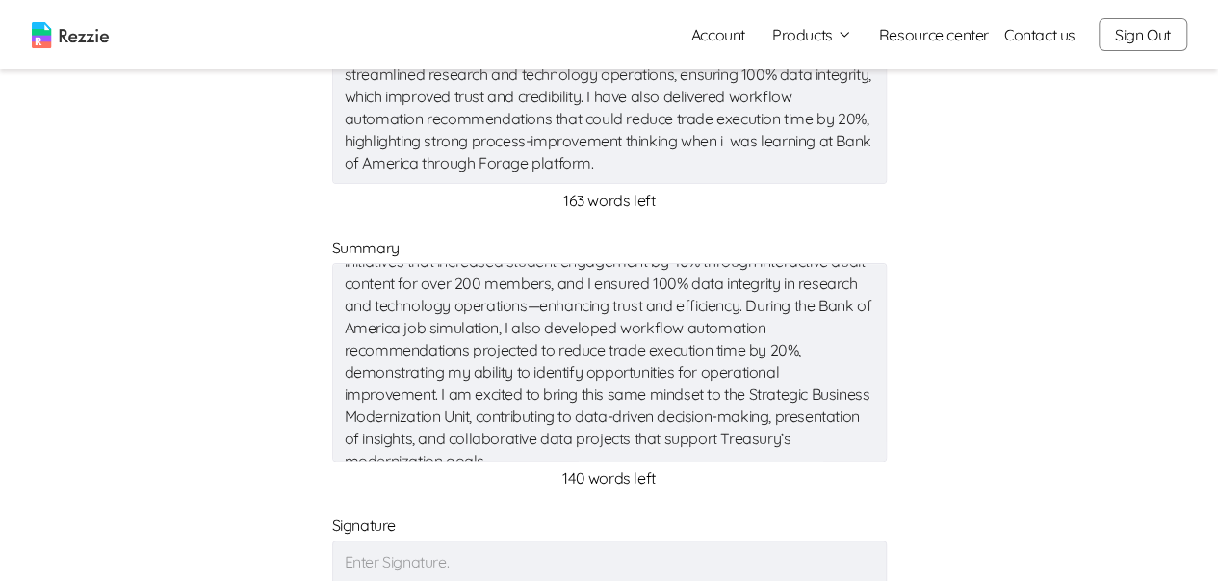
scroll to position [110, 0]
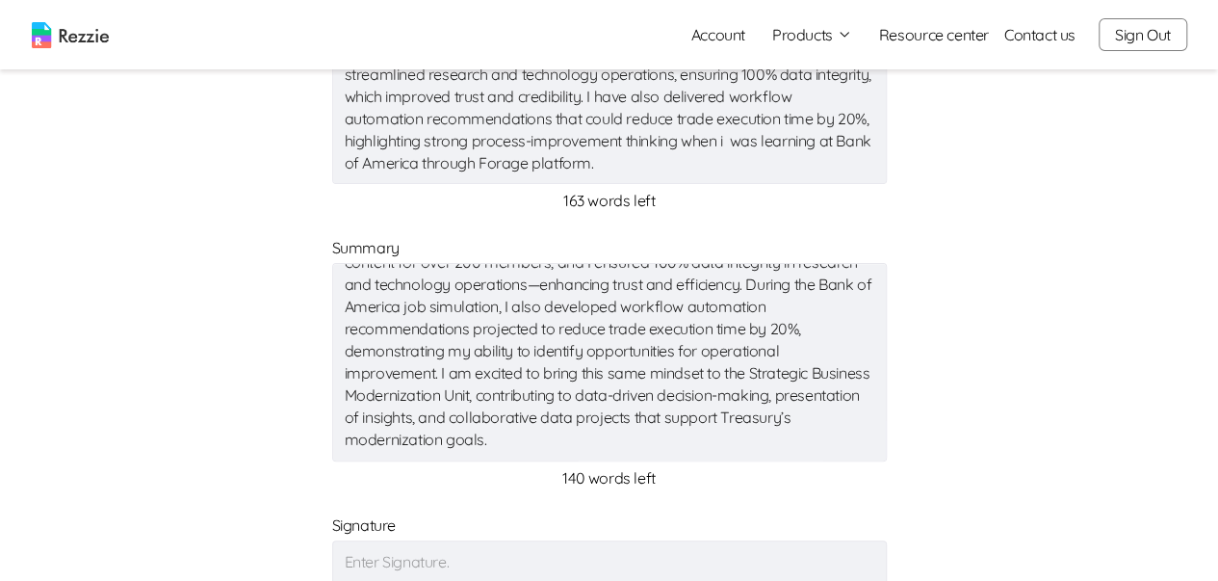
click at [462, 415] on textarea "These experiences have helped me build a strong foundation in both financial an…" at bounding box center [609, 362] width 555 height 198
click at [457, 417] on textarea "These experiences have helped me build a strong foundation in both financial an…" at bounding box center [609, 362] width 555 height 198
drag, startPoint x: 714, startPoint y: 417, endPoint x: 591, endPoint y: 421, distance: 122.4
click at [591, 421] on textarea "These experiences have helped me build a strong foundation in both financial an…" at bounding box center [609, 362] width 555 height 198
click at [474, 413] on textarea "These experiences have helped me build a strong foundation in both financial an…" at bounding box center [609, 362] width 555 height 198
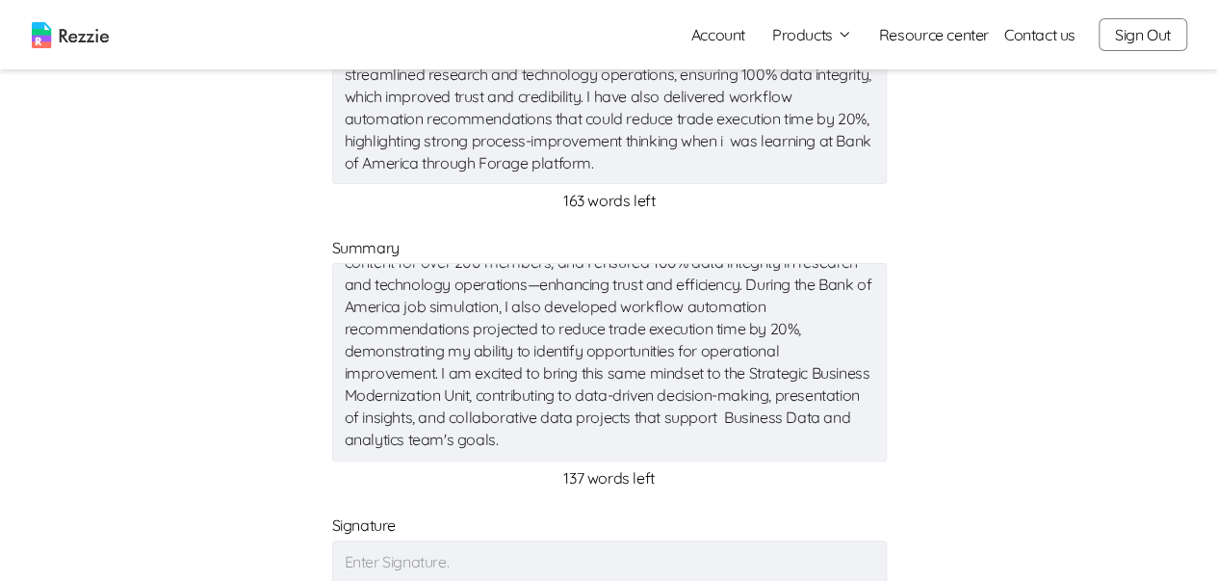
click at [545, 415] on textarea "These experiences have helped me build a strong foundation in both financial an…" at bounding box center [609, 362] width 555 height 198
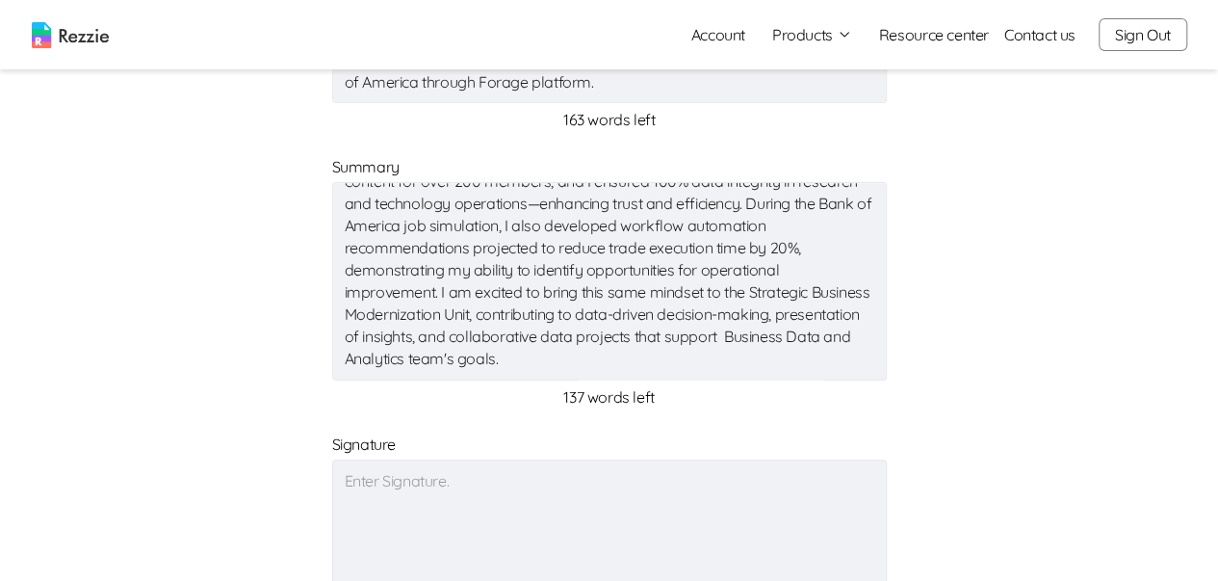
scroll to position [1063, 0]
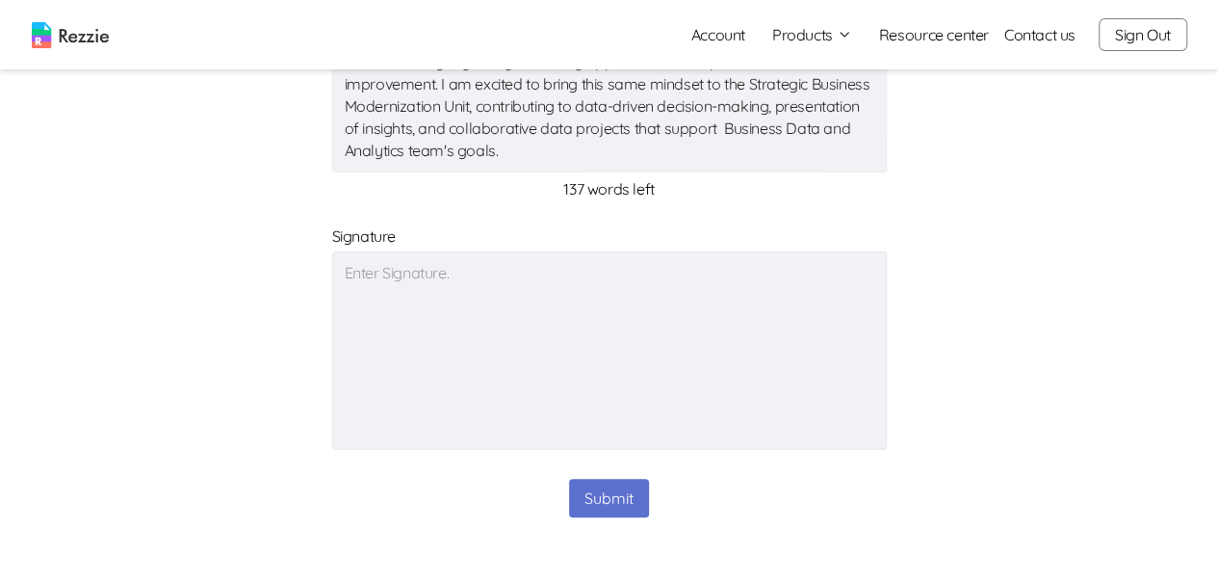
click at [440, 280] on textarea at bounding box center [609, 350] width 555 height 198
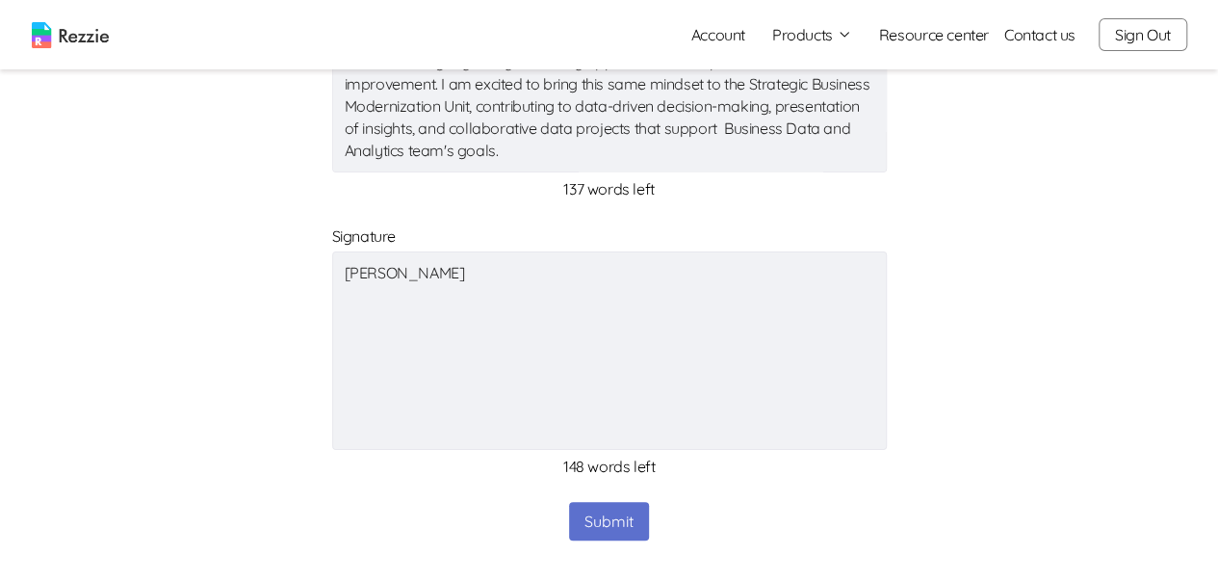
click at [604, 517] on button "Submit" at bounding box center [609, 521] width 80 height 39
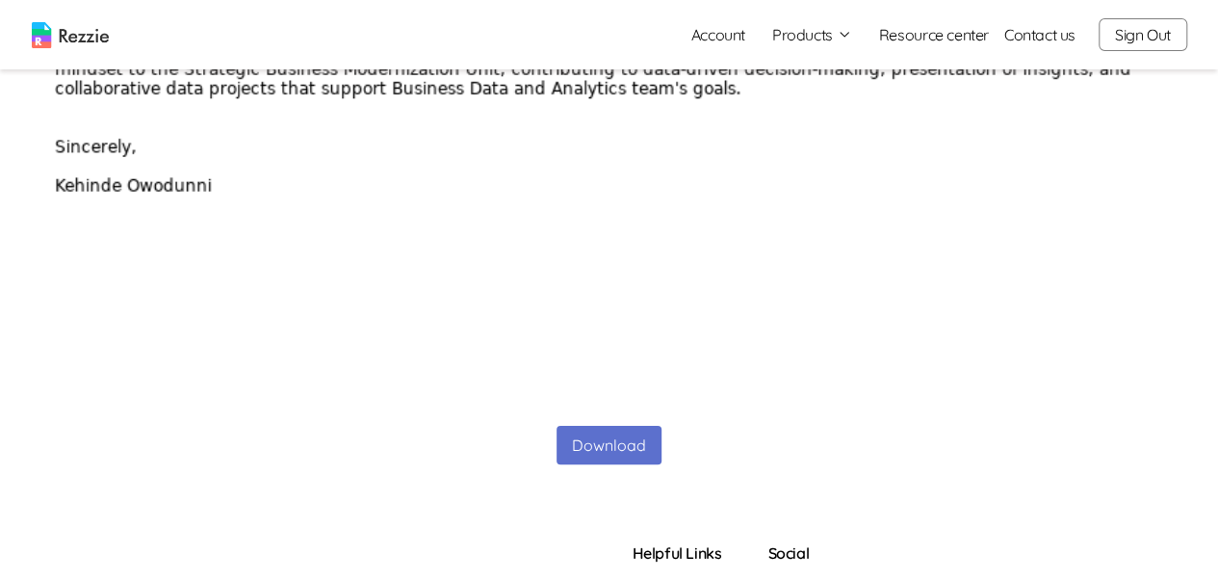
scroll to position [770, 0]
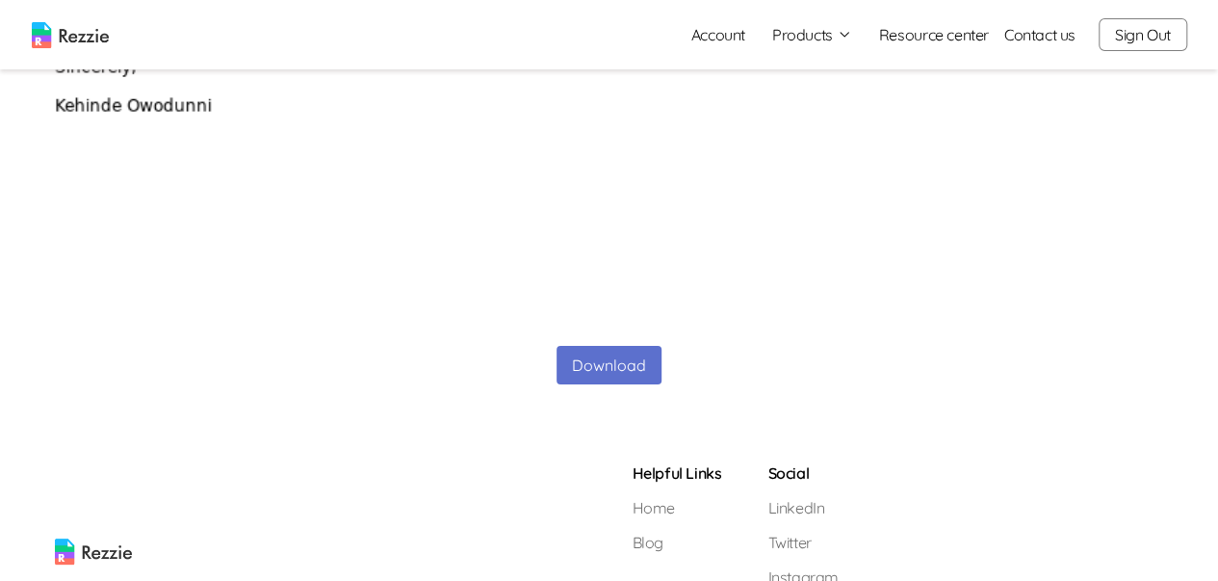
click at [577, 361] on button "Download" at bounding box center [609, 365] width 105 height 39
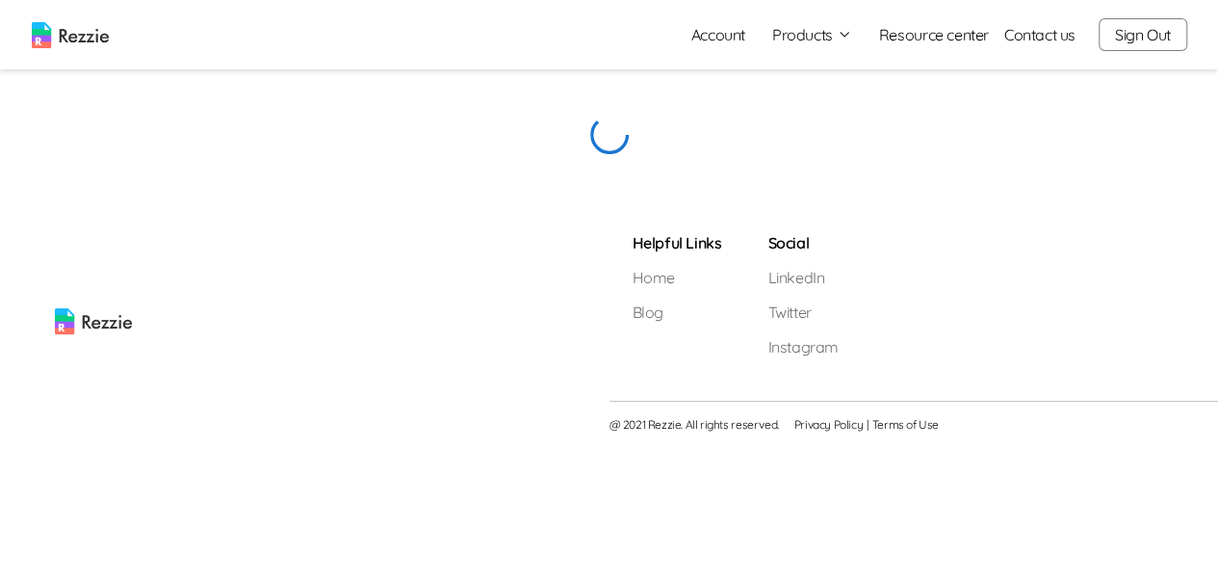
scroll to position [0, 0]
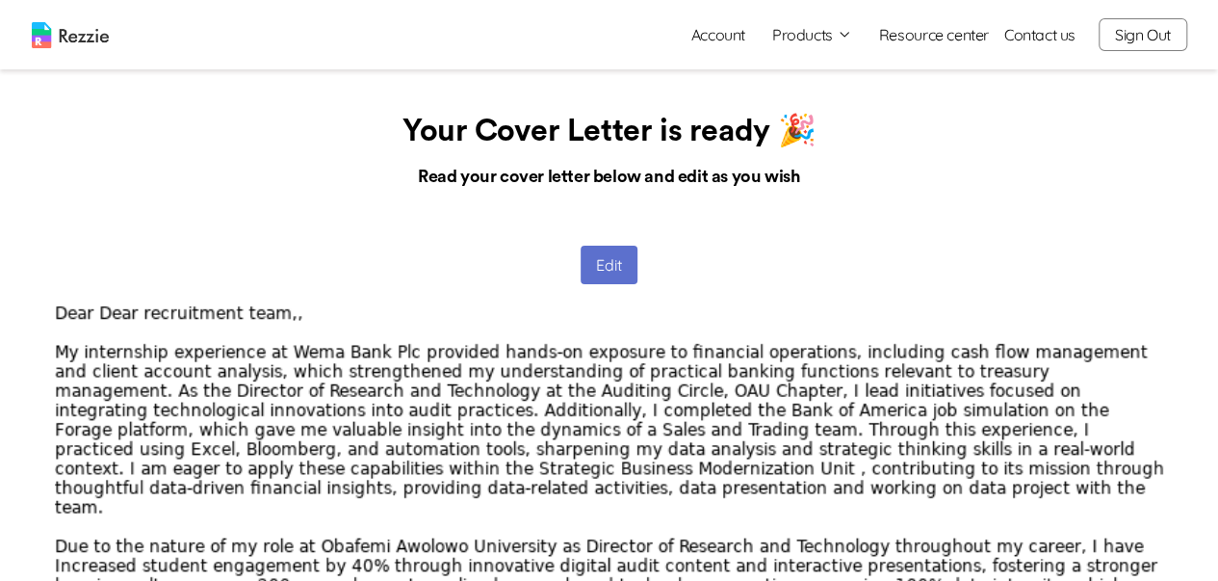
click at [601, 257] on button "Edit" at bounding box center [609, 265] width 57 height 39
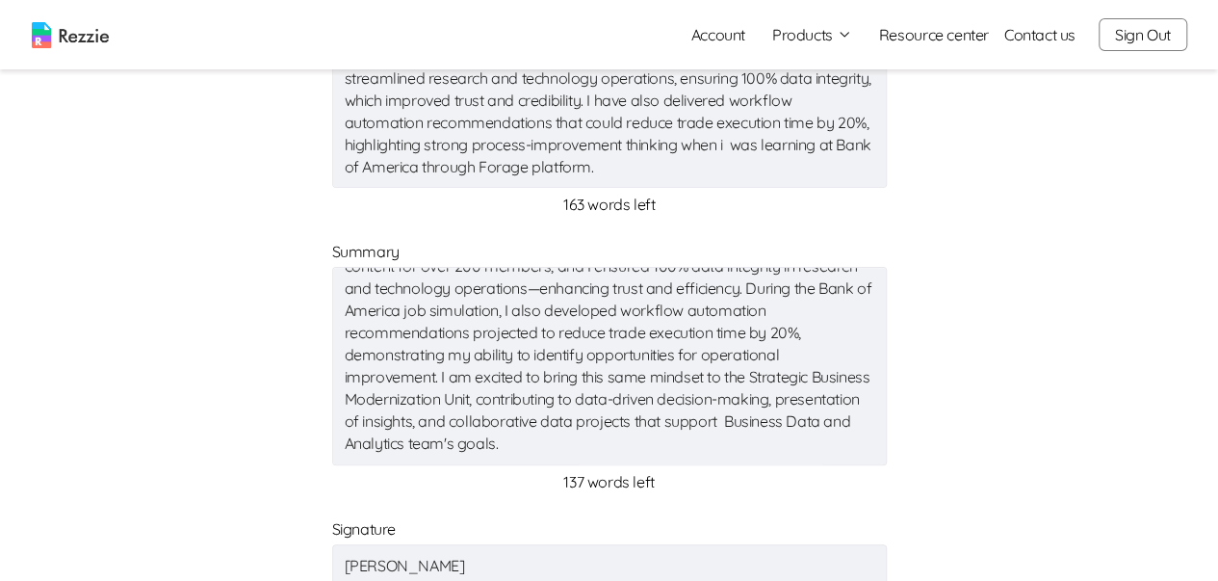
scroll to position [13, 0]
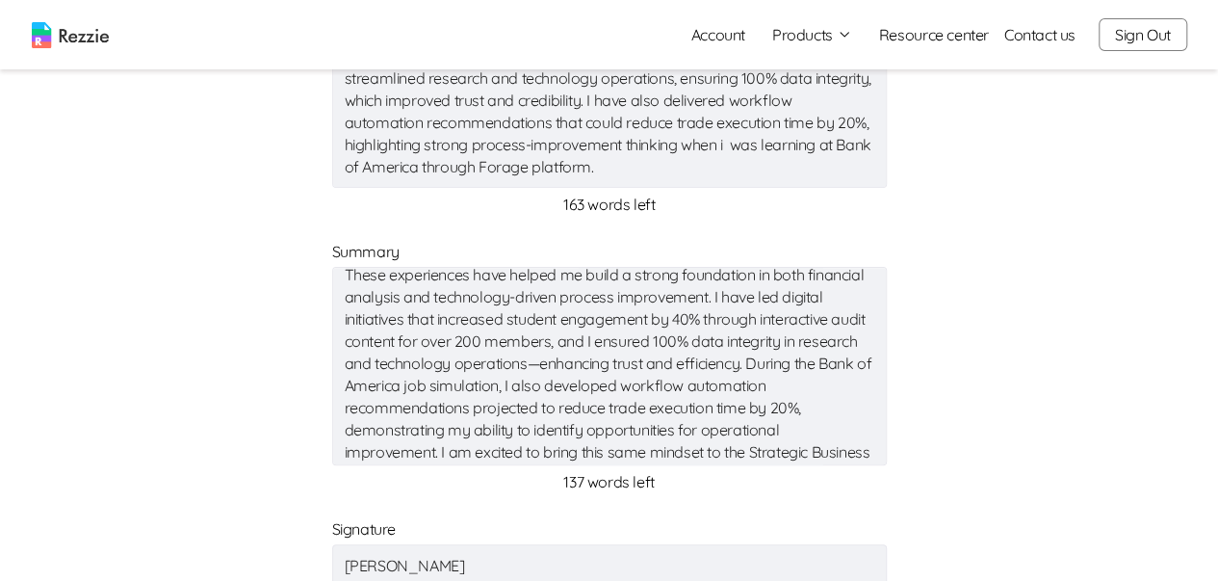
click at [676, 360] on textarea "These experiences have helped me build a strong foundation in both financial an…" at bounding box center [609, 366] width 555 height 198
drag, startPoint x: 412, startPoint y: 384, endPoint x: 399, endPoint y: 386, distance: 13.6
click at [399, 386] on textarea "These experiences have helped me build a strong foundation in both financial an…" at bounding box center [609, 366] width 555 height 198
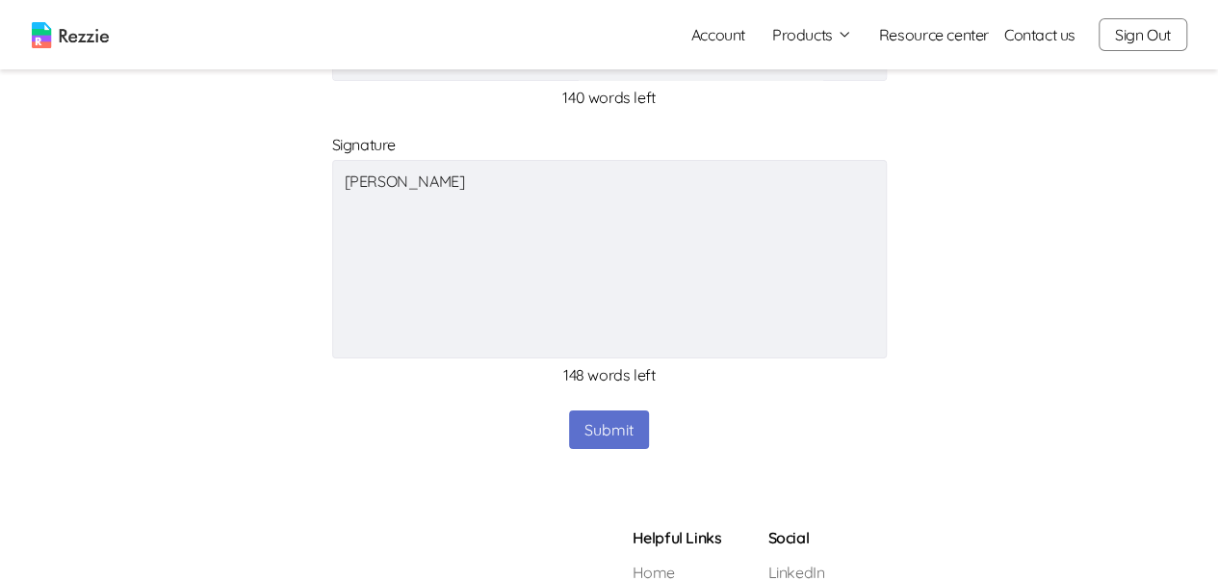
scroll to position [1156, 0]
click at [587, 415] on button "Submit" at bounding box center [609, 428] width 80 height 39
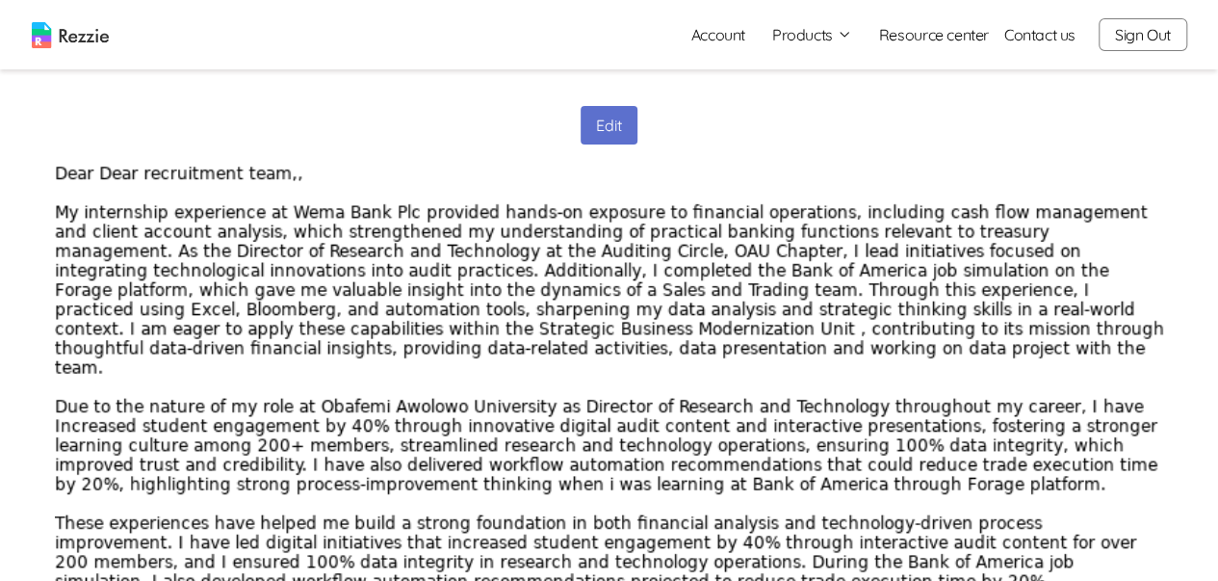
scroll to position [96, 0]
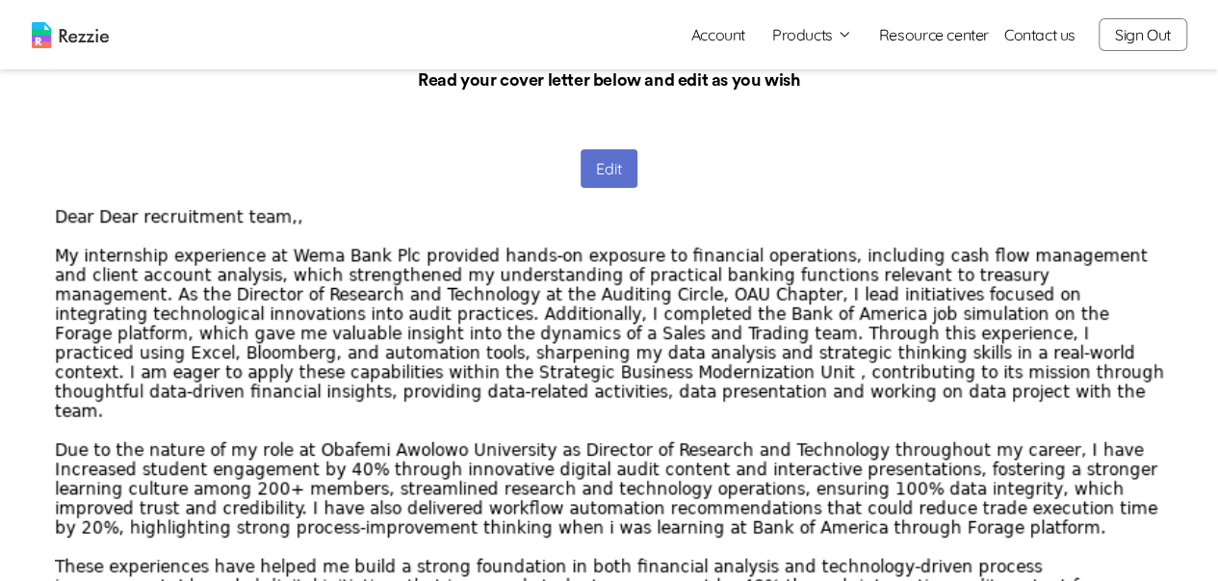
click at [604, 164] on button "Edit" at bounding box center [609, 168] width 57 height 39
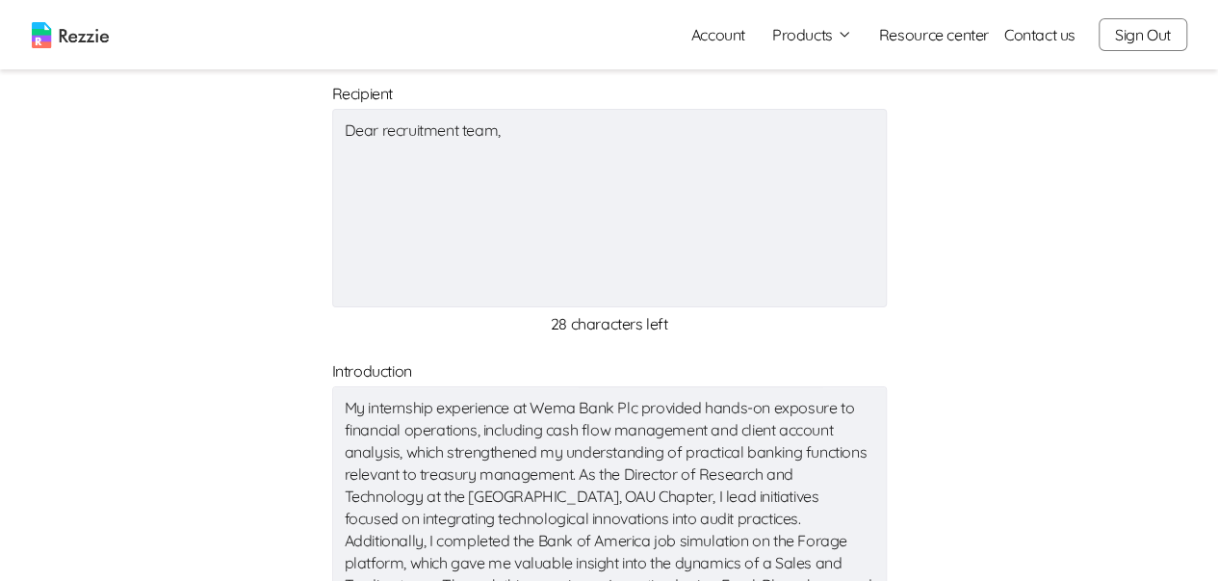
click at [776, 407] on textarea "My internship experience at Wema Bank Plc provided hands-on exposure to financi…" at bounding box center [609, 485] width 555 height 198
click at [833, 407] on textarea "My internship experience at Wema Bank Plc provided hands-on-exposure to financi…" at bounding box center [609, 485] width 555 height 198
click at [836, 405] on textarea "My internship experience at Wema Bank Plc provided hands-on-exposure to financi…" at bounding box center [609, 485] width 555 height 198
drag, startPoint x: 703, startPoint y: 405, endPoint x: 838, endPoint y: 415, distance: 135.2
click at [838, 415] on textarea "My internship experience at Wema Bank Plc provided hands-on-exposure to financi…" at bounding box center [609, 485] width 555 height 198
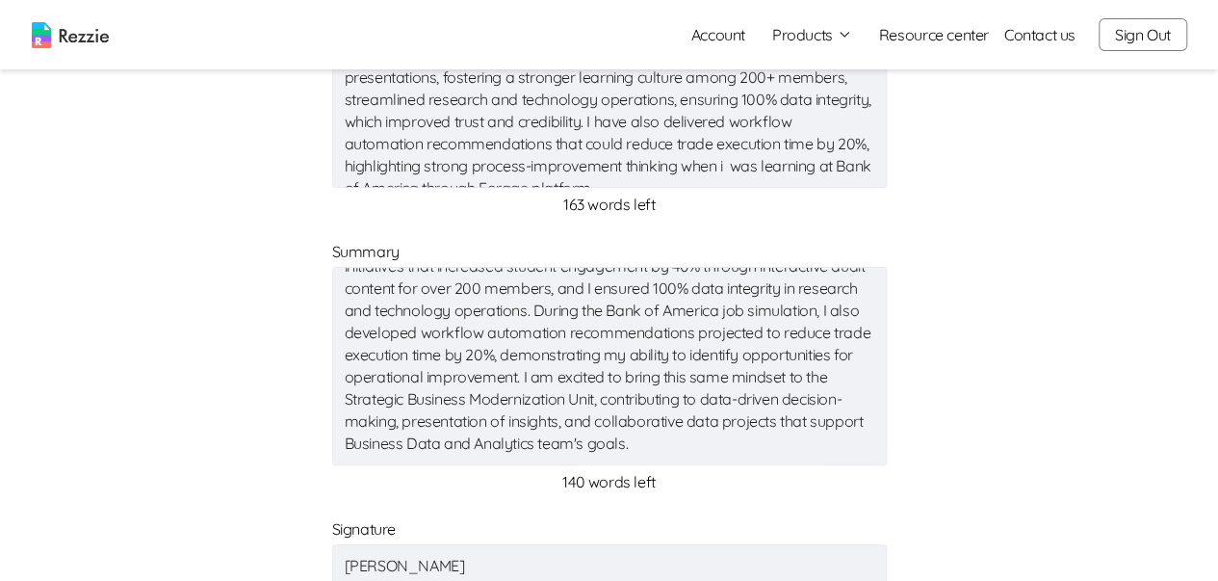
scroll to position [1252, 0]
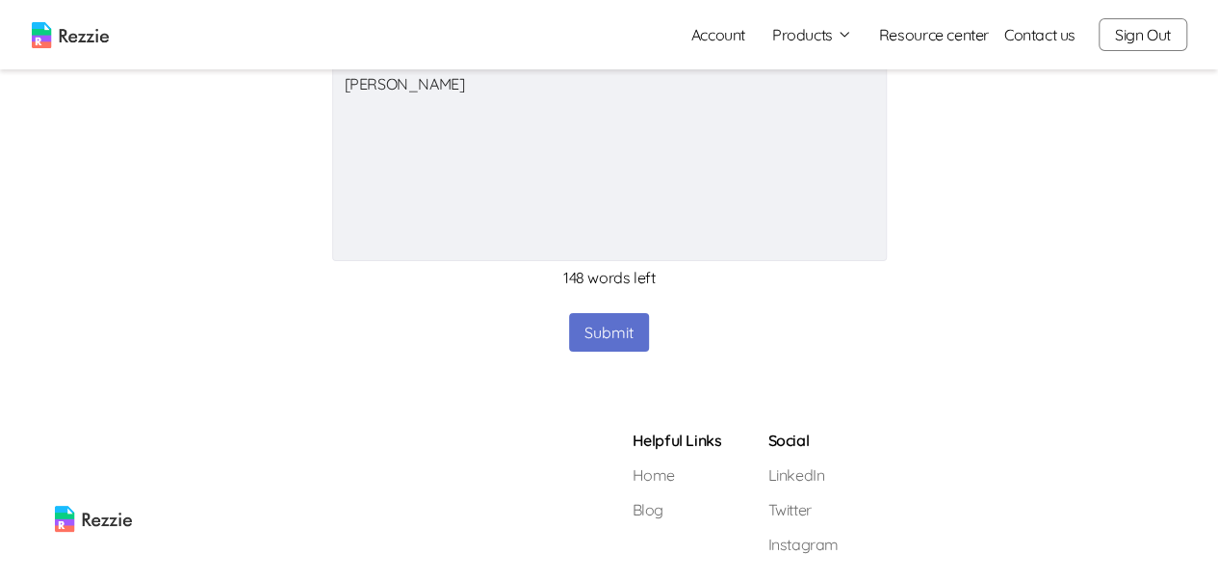
click at [601, 325] on button "Submit" at bounding box center [609, 332] width 80 height 39
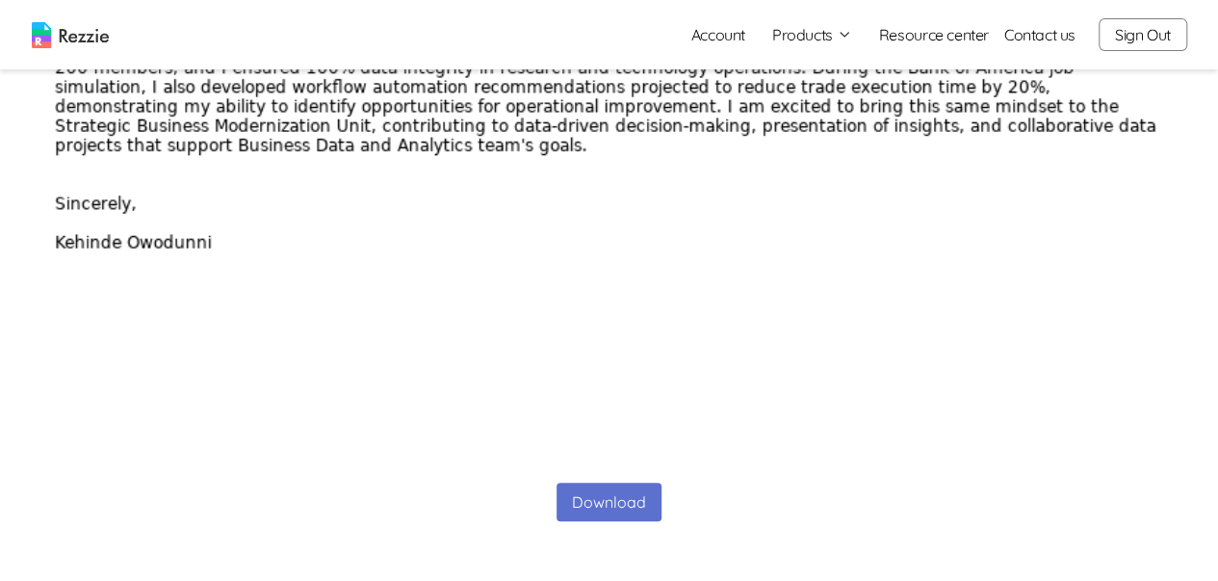
scroll to position [674, 0]
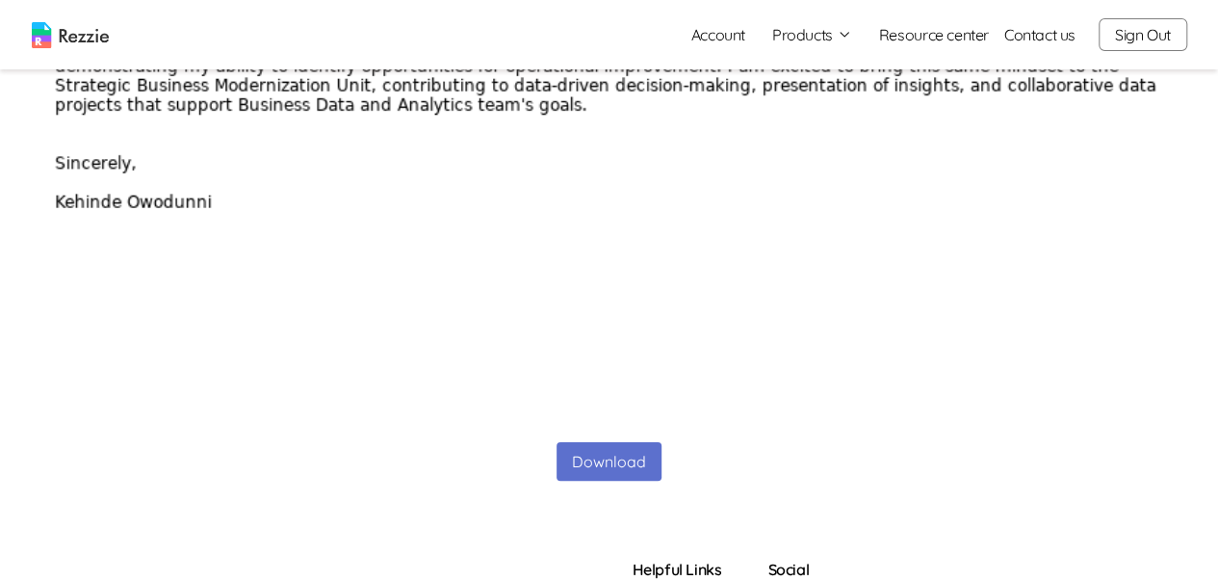
click at [594, 451] on button "Download" at bounding box center [609, 461] width 105 height 39
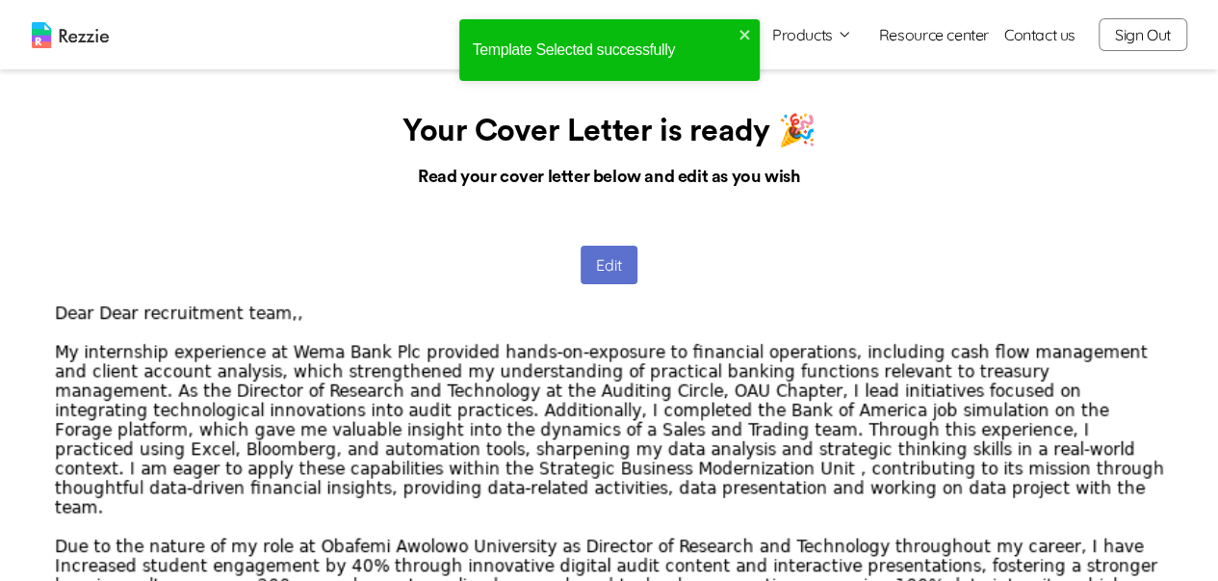
click at [597, 259] on button "Edit" at bounding box center [609, 265] width 57 height 39
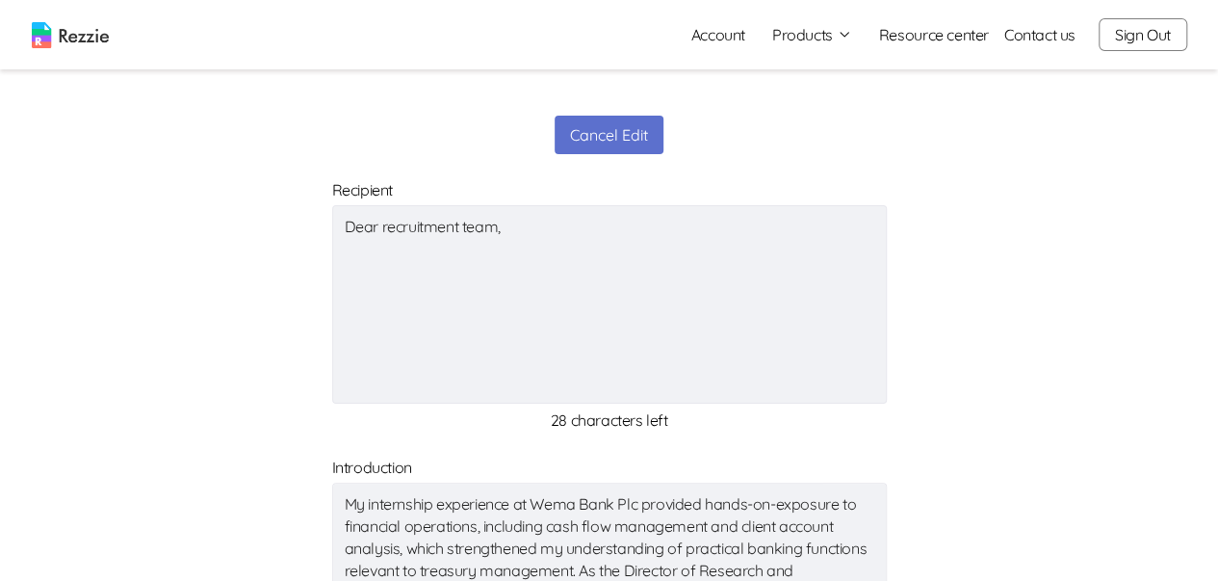
click at [507, 229] on textarea "Dear recruitment team," at bounding box center [609, 304] width 555 height 198
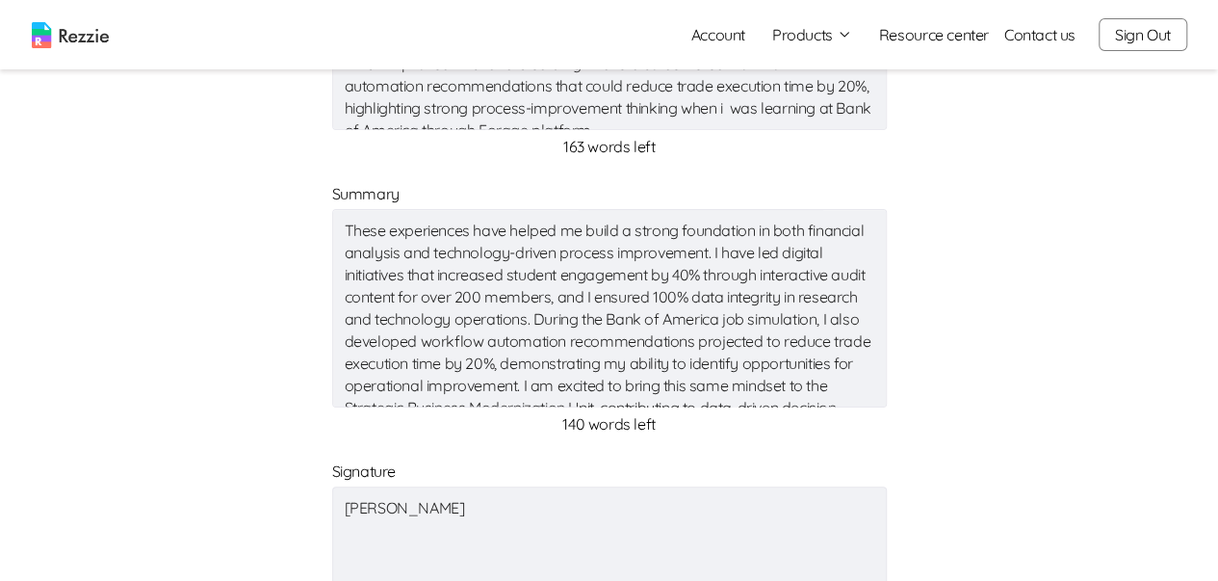
scroll to position [1156, 0]
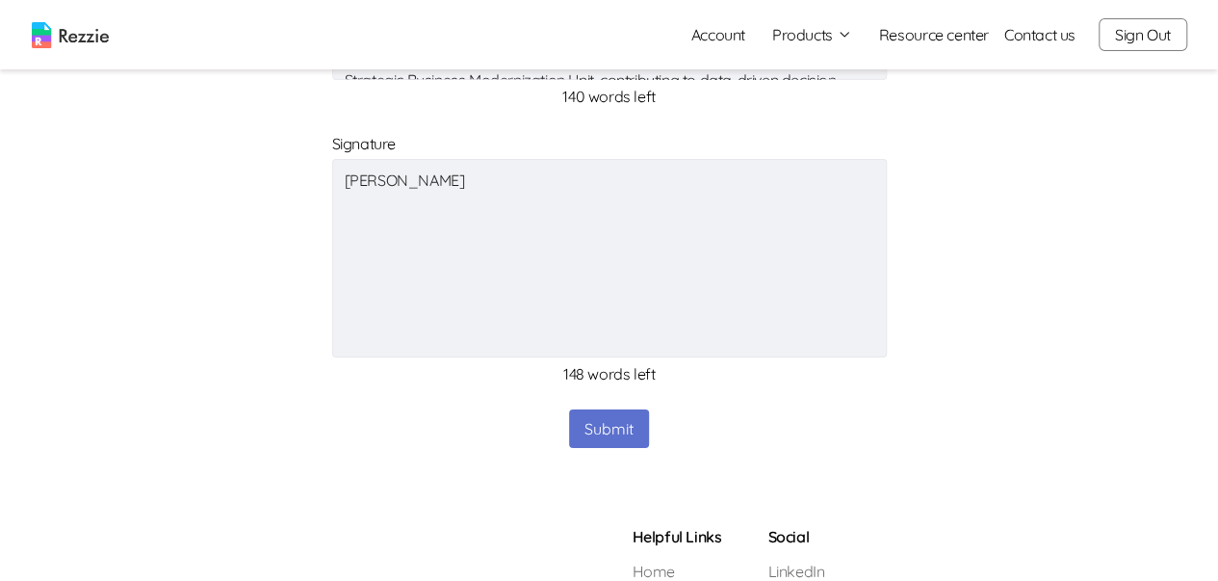
click at [618, 429] on button "Submit" at bounding box center [609, 428] width 80 height 39
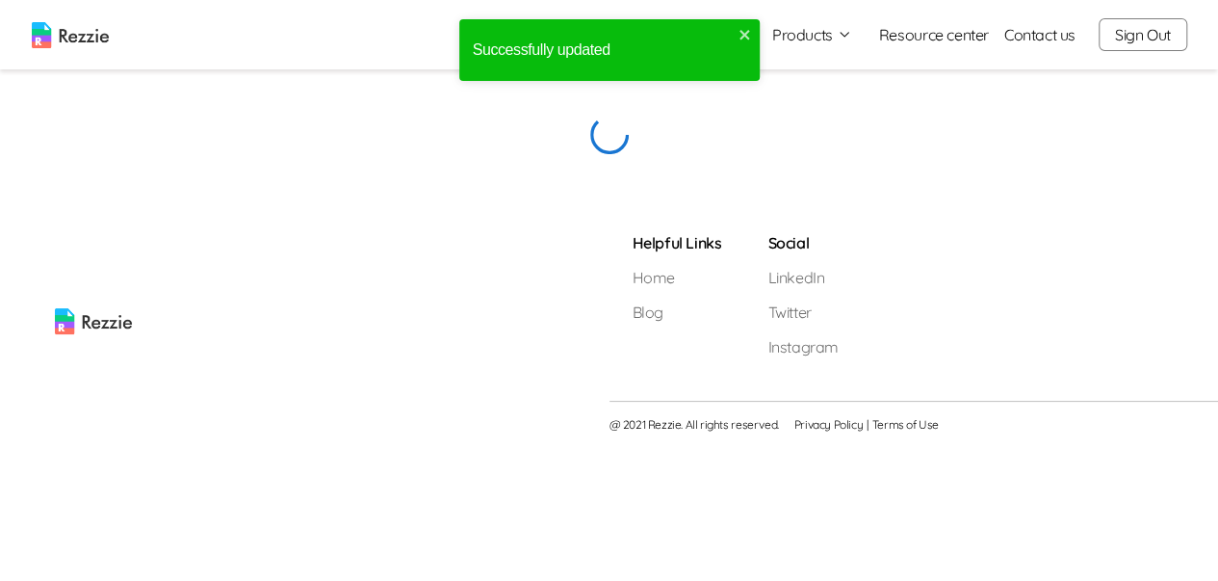
scroll to position [0, 0]
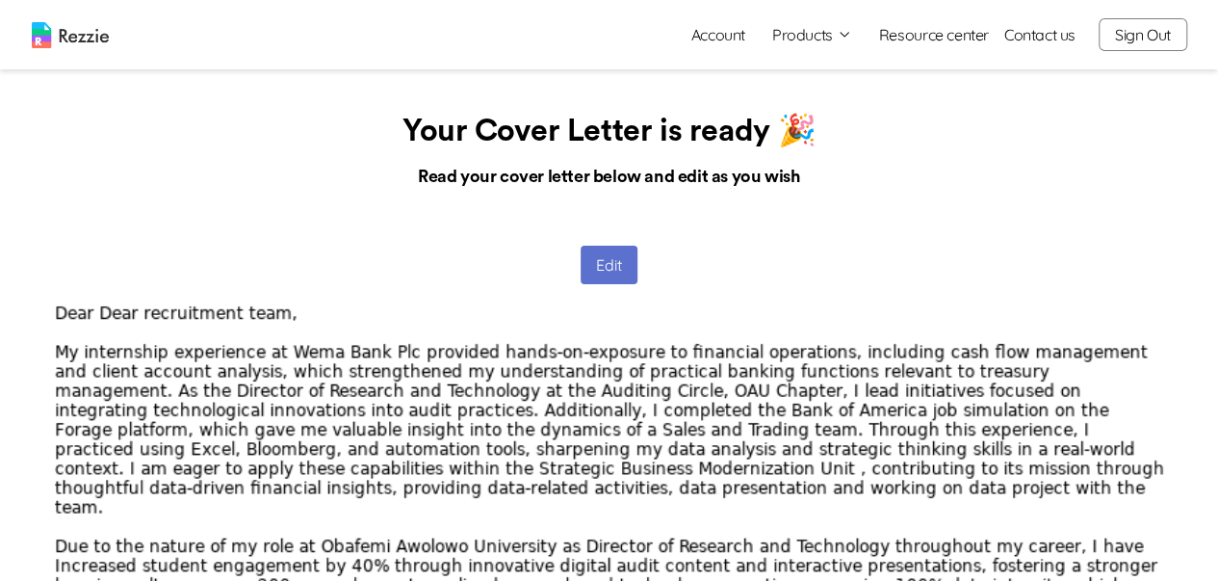
click at [599, 255] on button "Edit" at bounding box center [609, 265] width 57 height 39
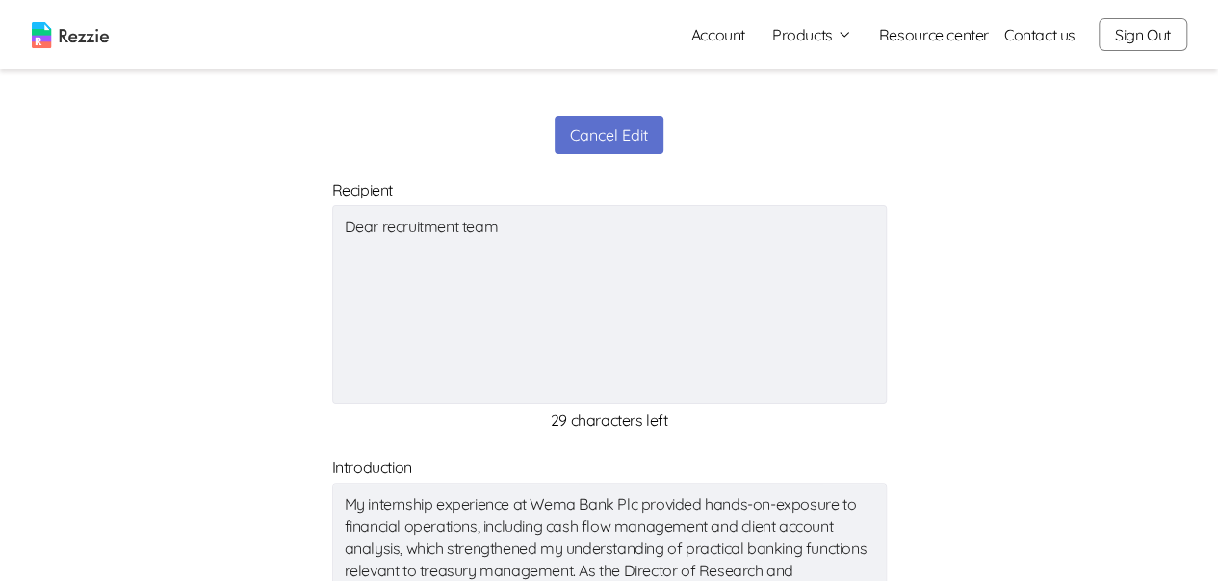
click at [382, 232] on textarea "Dear recruitment team" at bounding box center [609, 304] width 555 height 198
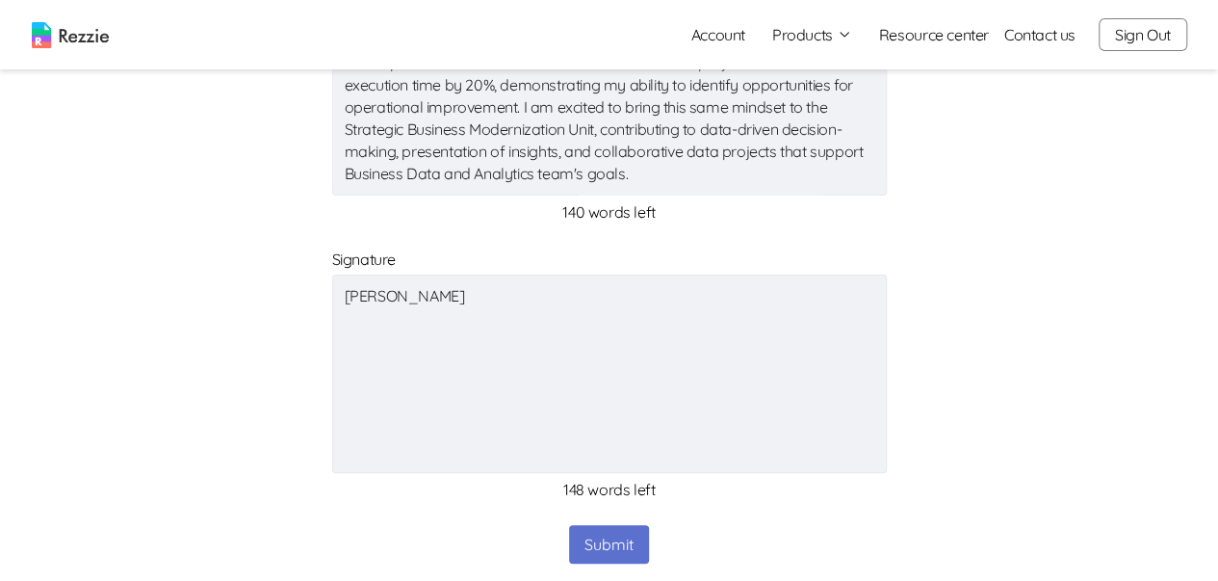
scroll to position [1252, 0]
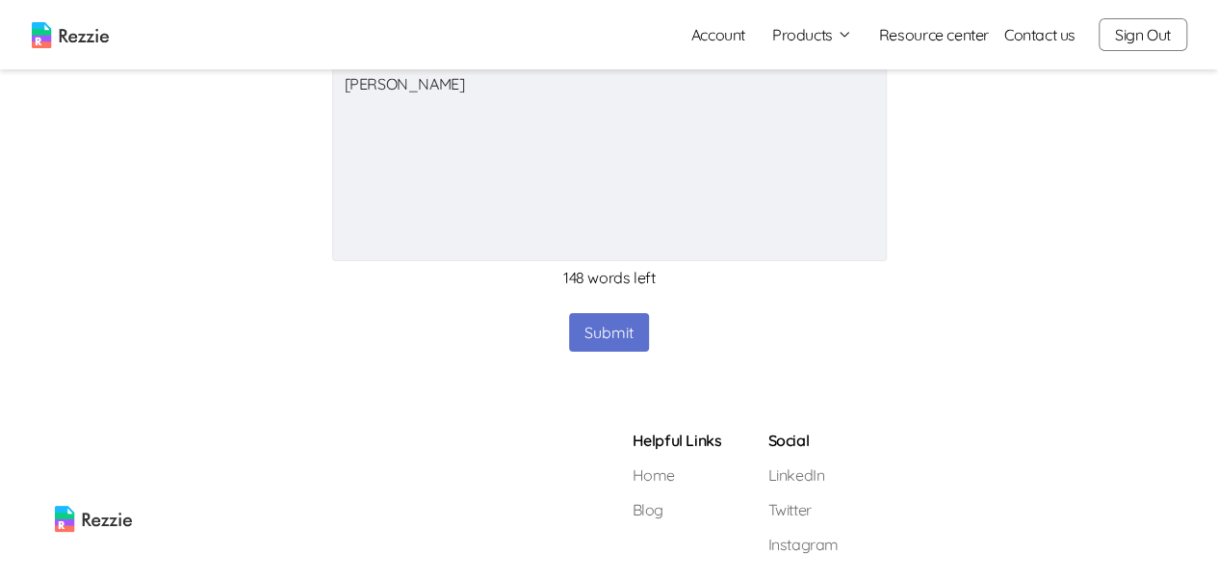
click at [613, 326] on button "Submit" at bounding box center [609, 332] width 80 height 39
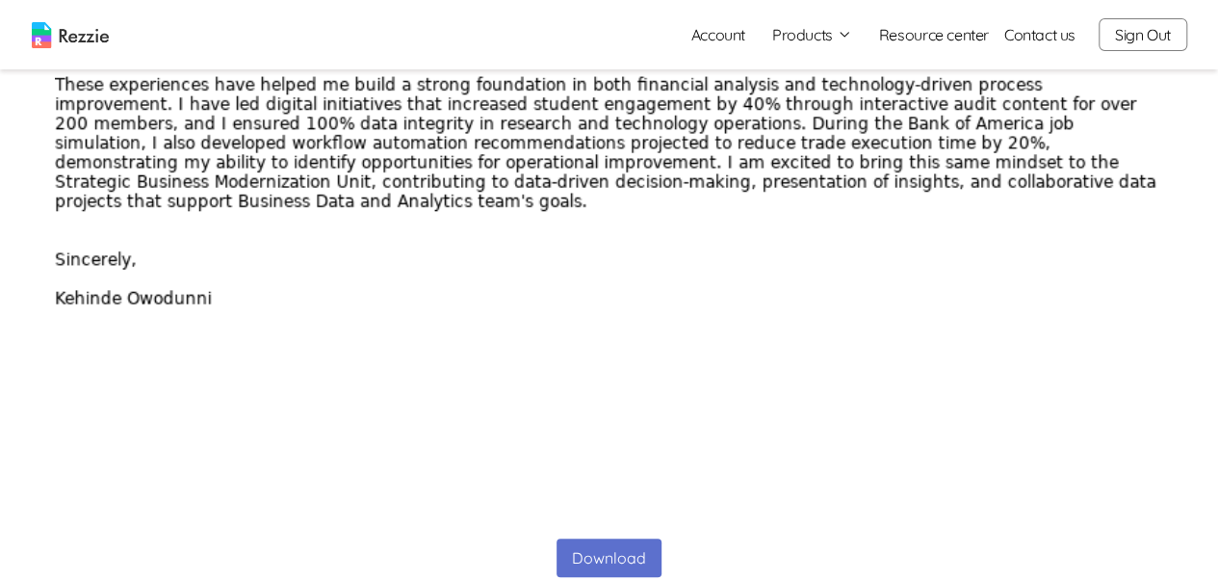
scroll to position [867, 0]
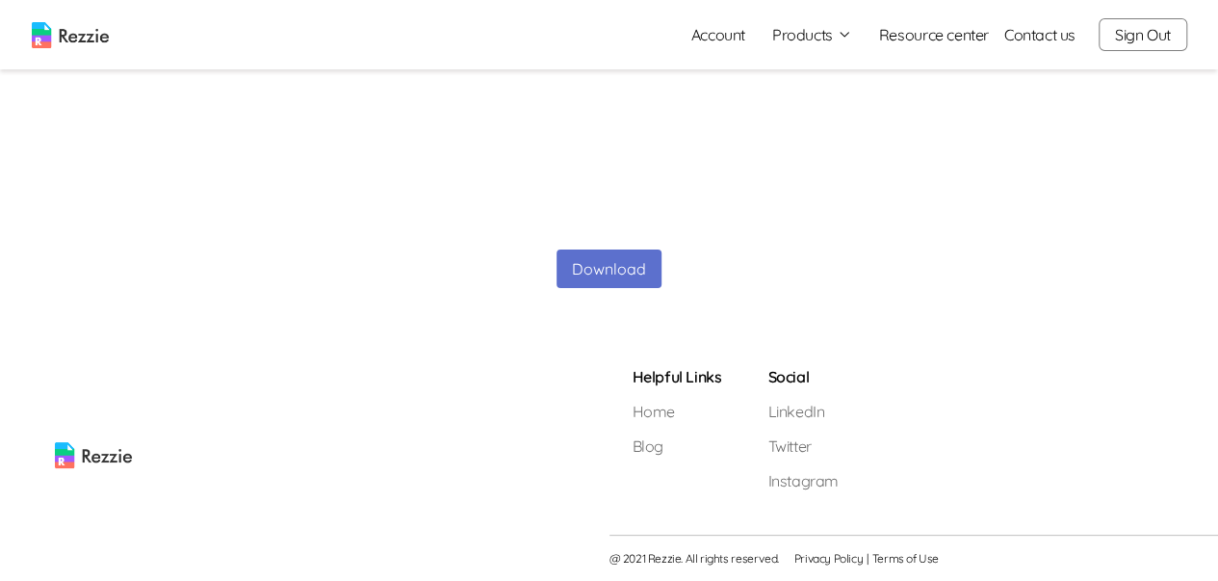
click at [592, 261] on button "Download" at bounding box center [609, 268] width 105 height 39
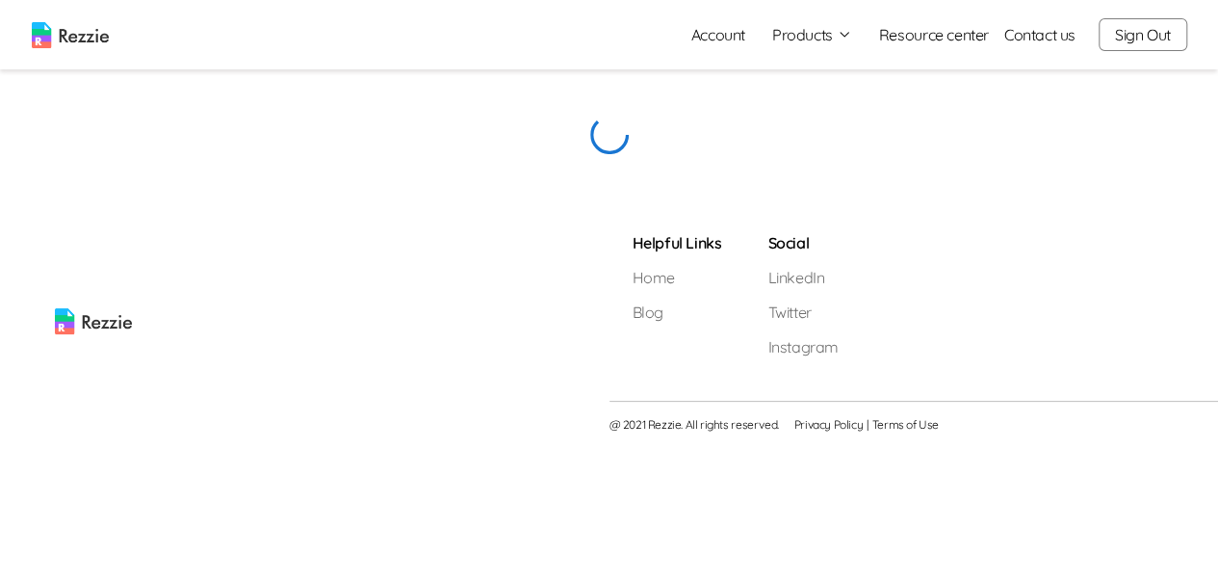
scroll to position [0, 0]
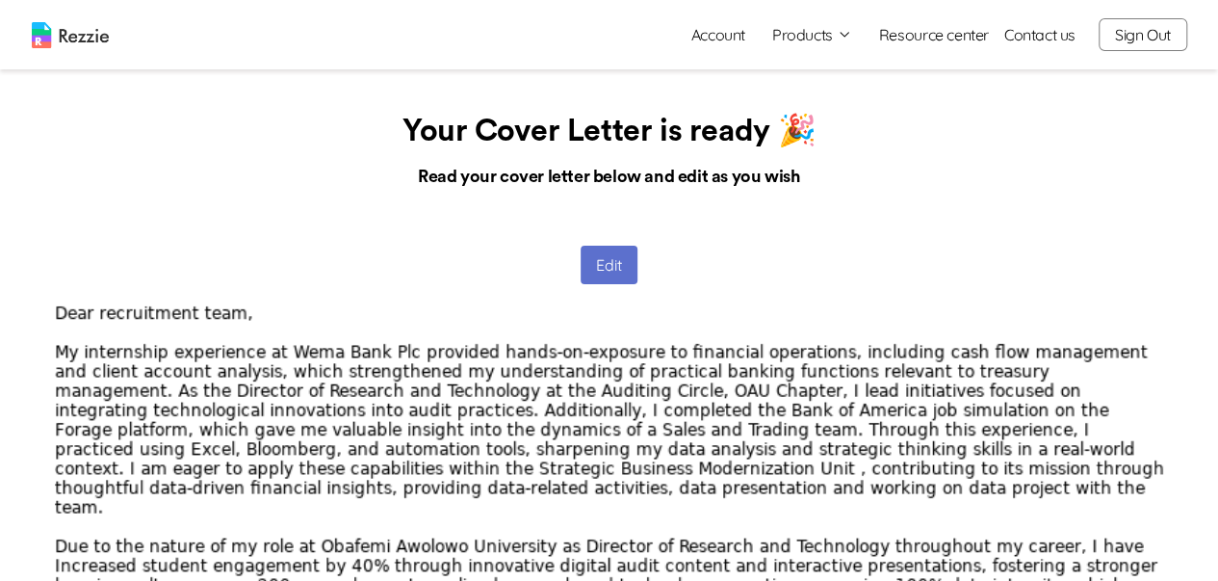
click at [587, 269] on button "Edit" at bounding box center [609, 265] width 57 height 39
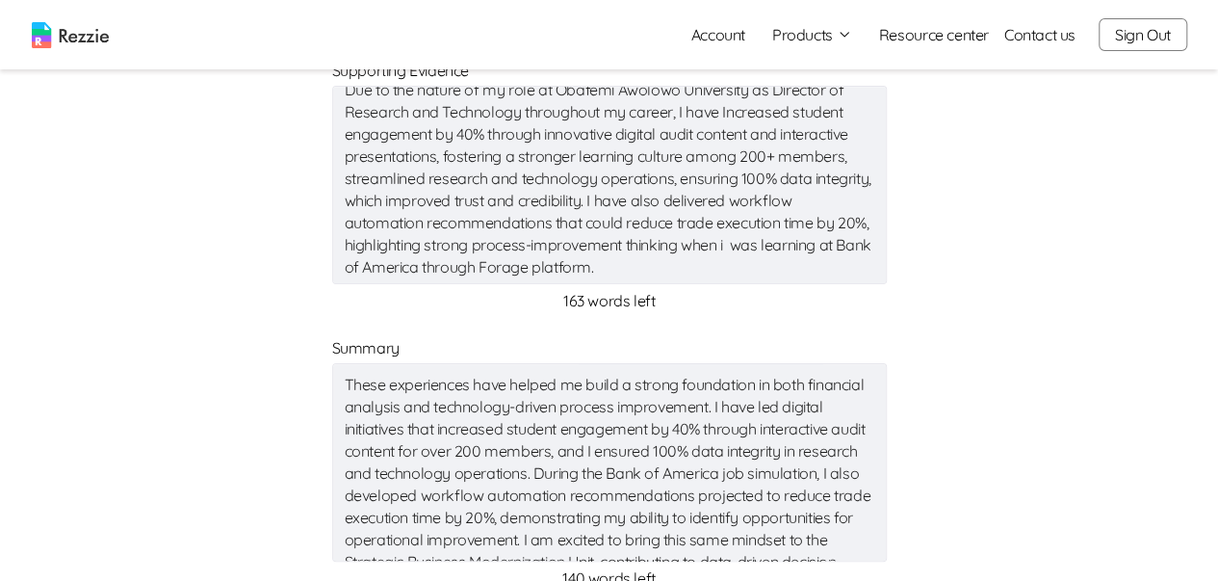
scroll to position [21, 0]
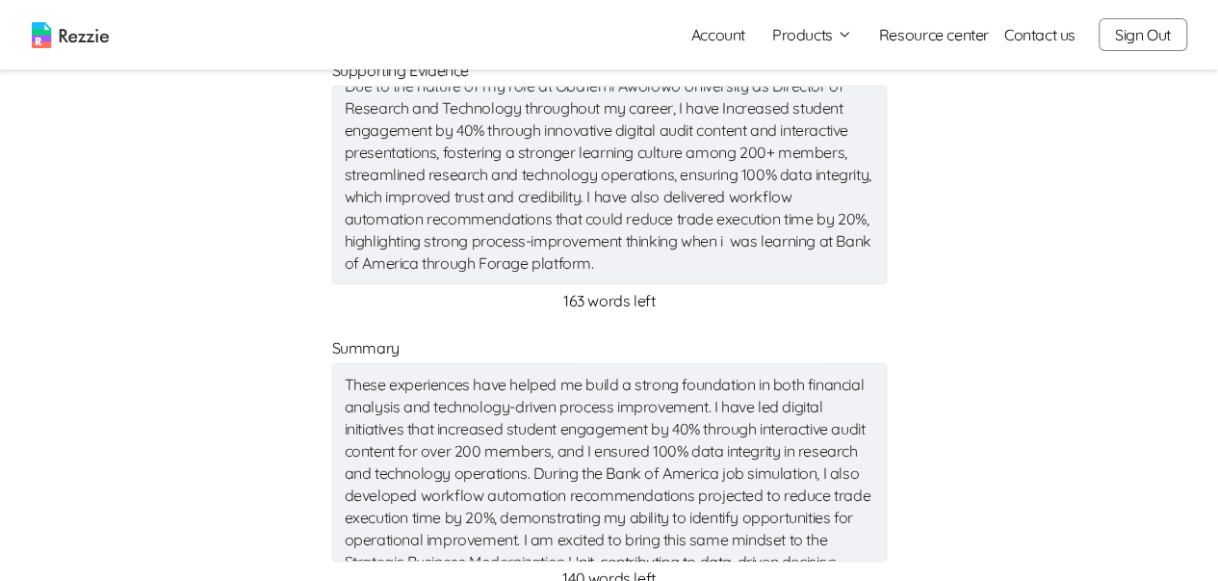
drag, startPoint x: 646, startPoint y: 261, endPoint x: 351, endPoint y: 272, distance: 295.9
click at [351, 272] on textarea "Due to the nature of my role at Obafemi Awolowo University as Director of Resea…" at bounding box center [609, 185] width 555 height 198
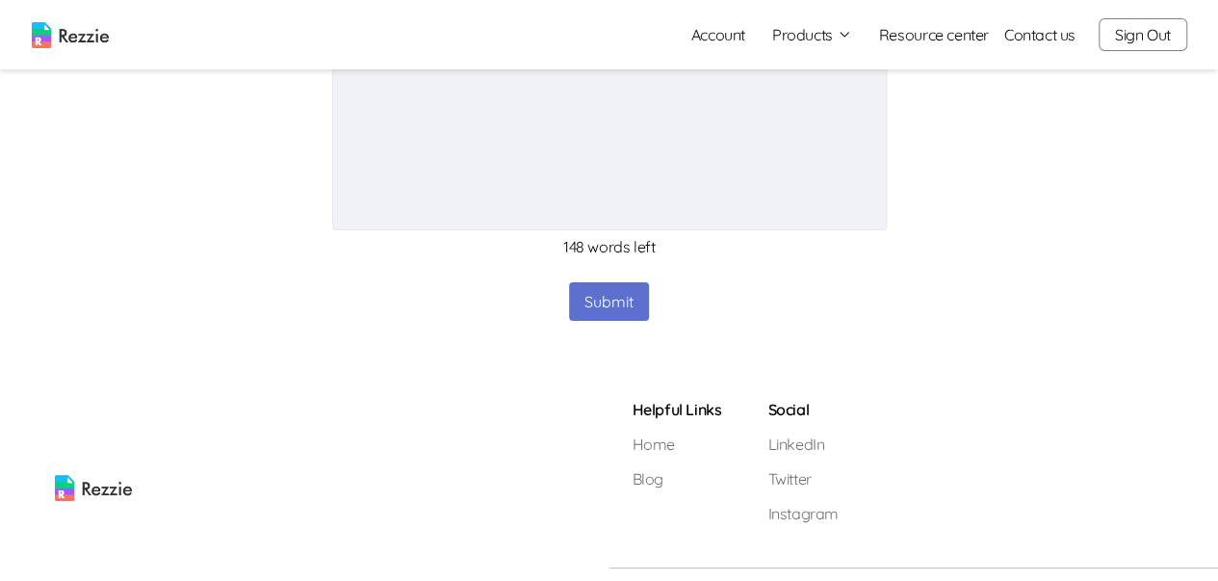
scroll to position [1312, 0]
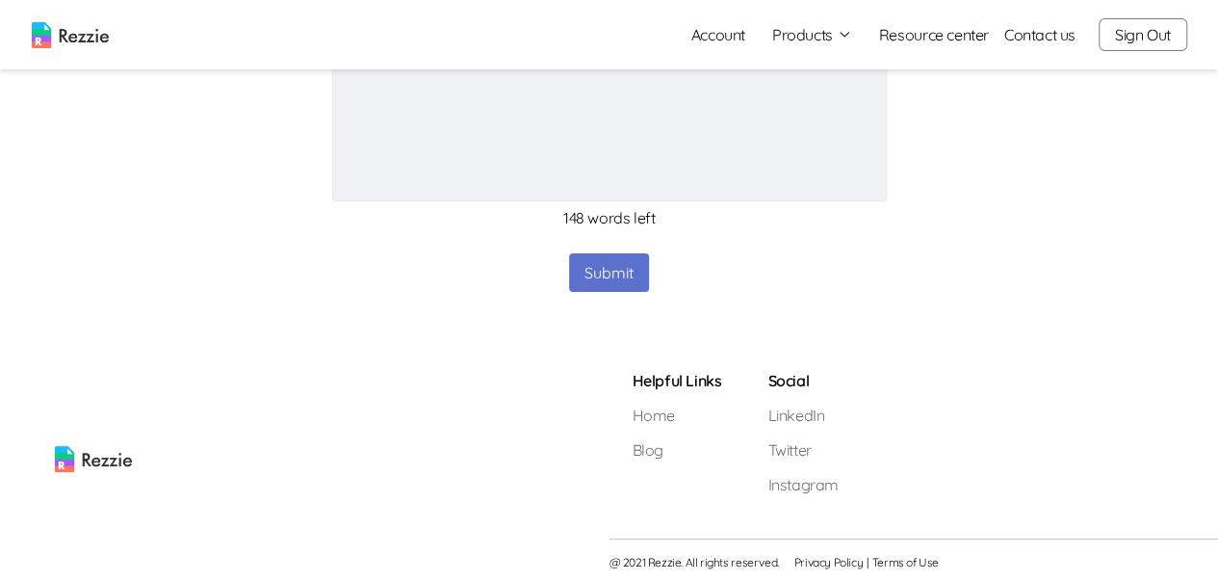
click at [620, 261] on button "Submit" at bounding box center [609, 272] width 80 height 39
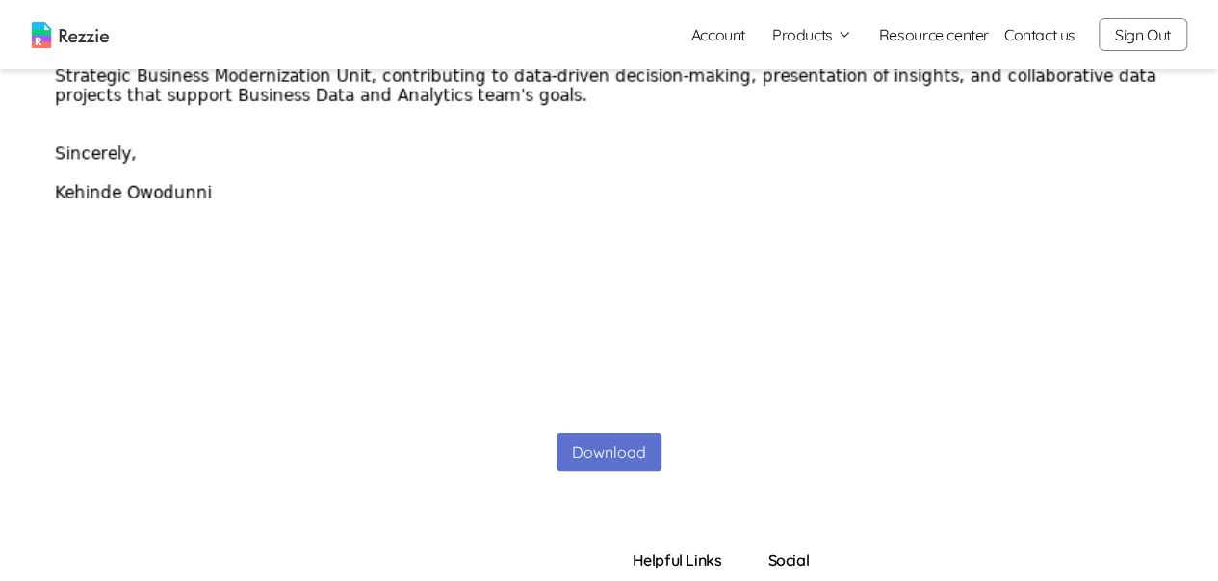
scroll to position [770, 0]
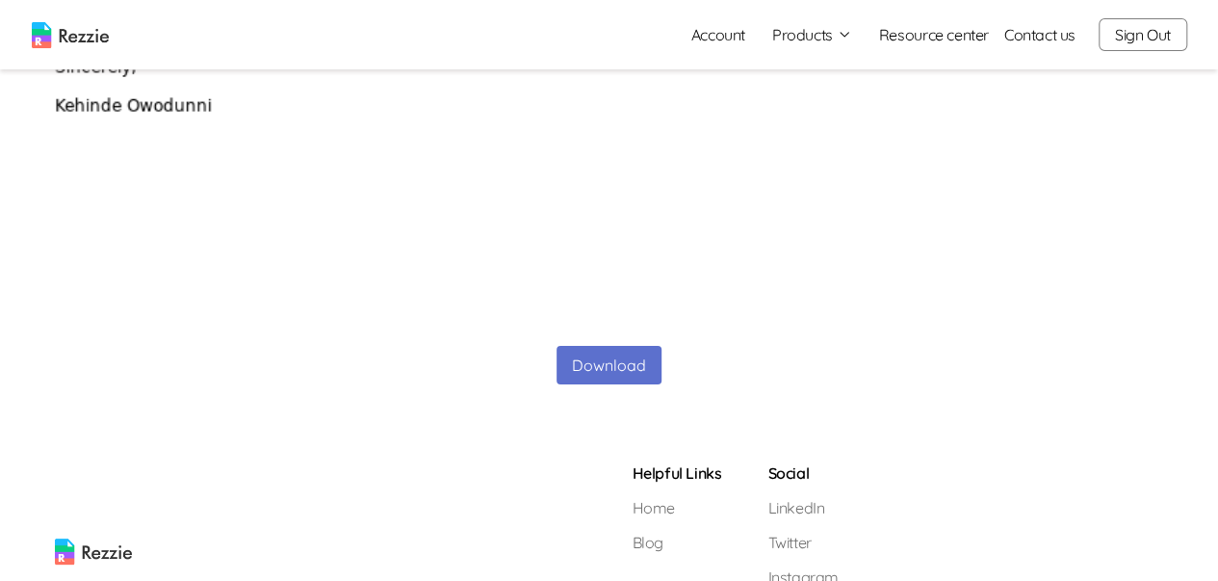
click at [596, 371] on button "Download" at bounding box center [609, 365] width 105 height 39
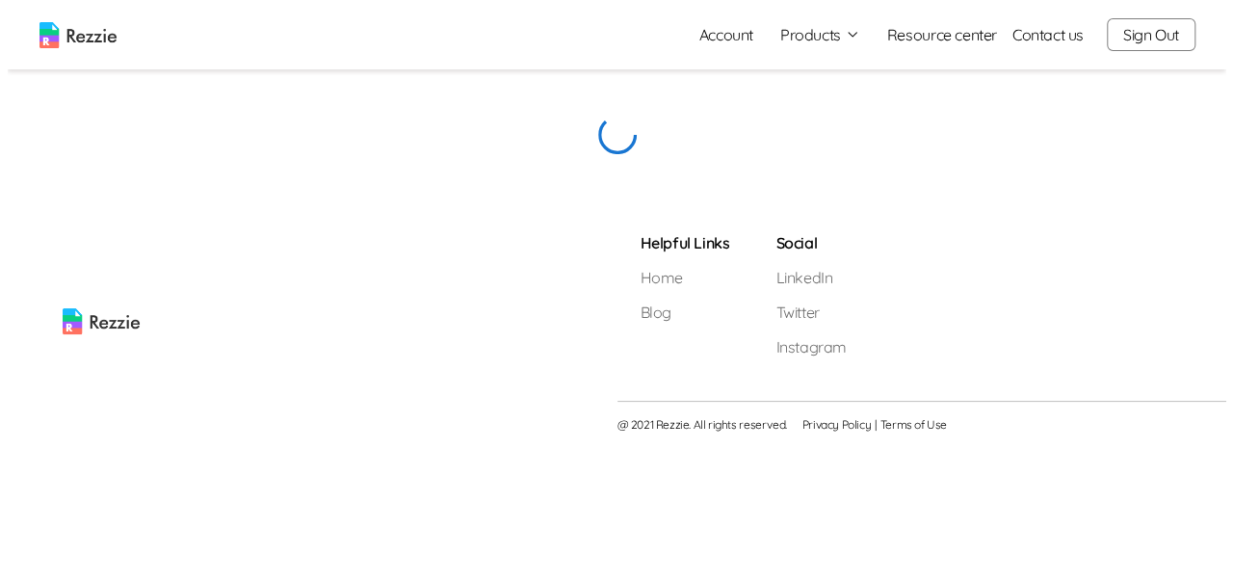
scroll to position [0, 0]
